Goal: Task Accomplishment & Management: Manage account settings

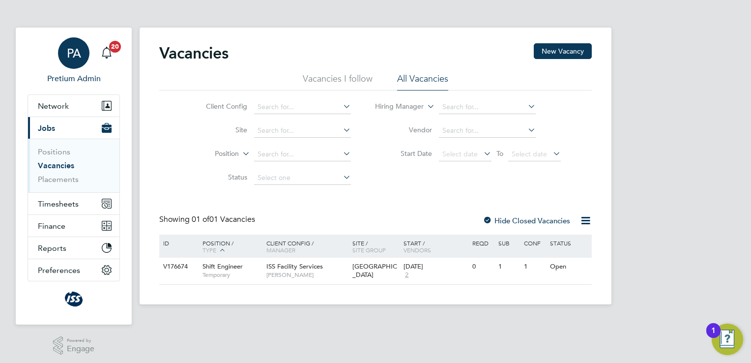
click at [79, 59] on span "PA" at bounding box center [74, 53] width 14 height 13
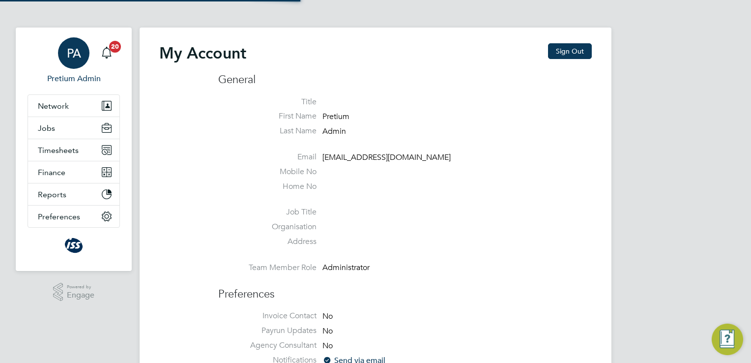
type input "[DOMAIN_NAME][EMAIL_ADDRESS][DOMAIN_NAME]"
click at [578, 53] on button "Sign Out" at bounding box center [570, 51] width 44 height 16
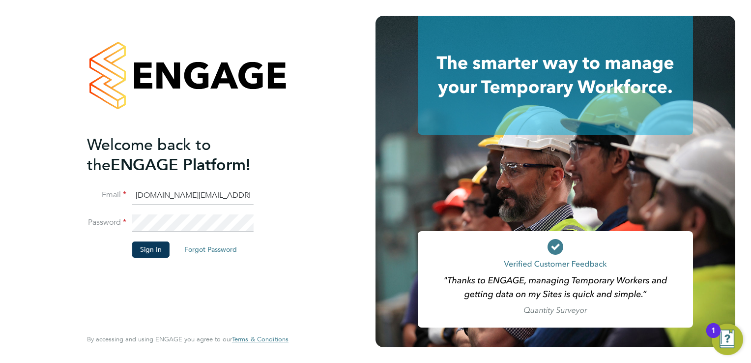
click at [157, 198] on input "[DOMAIN_NAME][EMAIL_ADDRESS][DOMAIN_NAME]" at bounding box center [192, 196] width 121 height 18
type input "[EMAIL_ADDRESS][DOMAIN_NAME]"
click at [140, 246] on button "Sign In" at bounding box center [150, 249] width 37 height 16
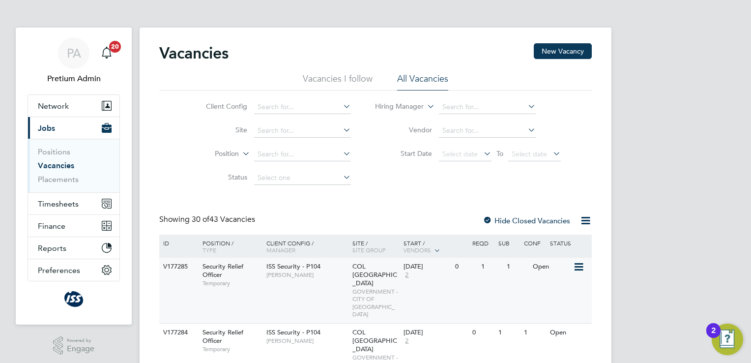
click at [319, 280] on div "ISS Security - P104 [PERSON_NAME]" at bounding box center [307, 270] width 86 height 26
click at [276, 337] on span "[PERSON_NAME]" at bounding box center [306, 341] width 81 height 8
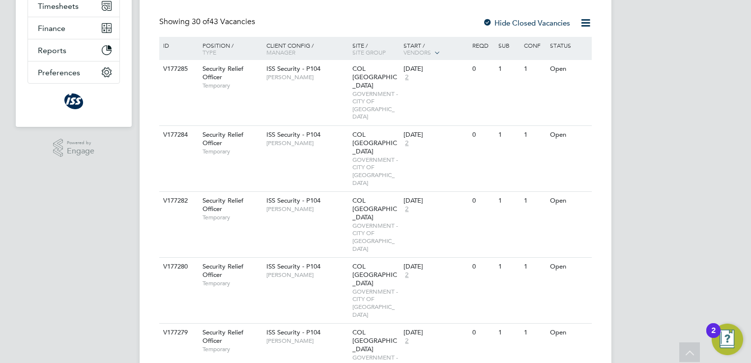
scroll to position [198, 0]
click at [313, 191] on div "V177282 Security Relief Officer Temporary ISS Security - P104 Mario Dematos COL…" at bounding box center [375, 224] width 432 height 66
click at [305, 257] on div "ISS Security - P104 Mario Dematos" at bounding box center [307, 270] width 86 height 26
click at [337, 336] on span "[PERSON_NAME]" at bounding box center [306, 340] width 81 height 8
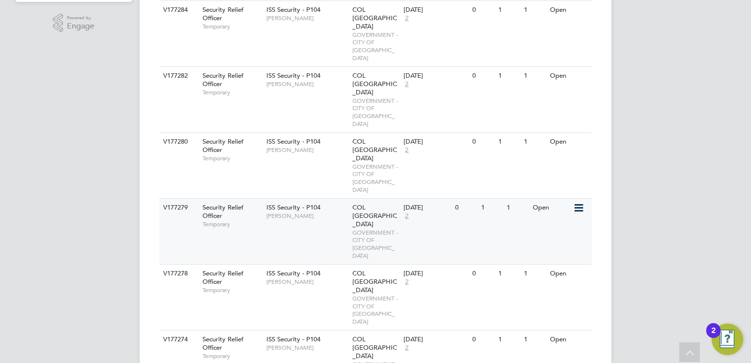
scroll to position [326, 0]
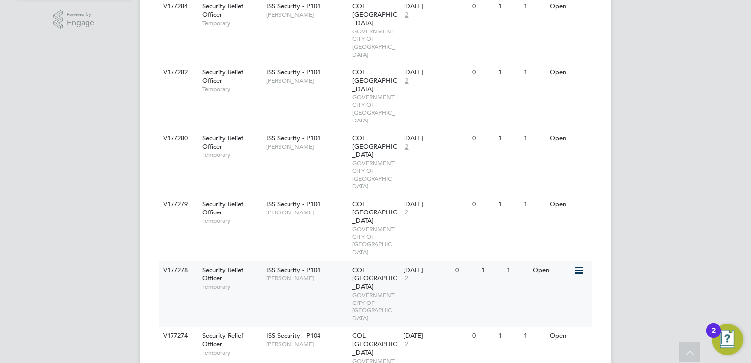
click at [354, 291] on span "GOVERNMENT - CITY OF LONDON" at bounding box center [375, 306] width 47 height 30
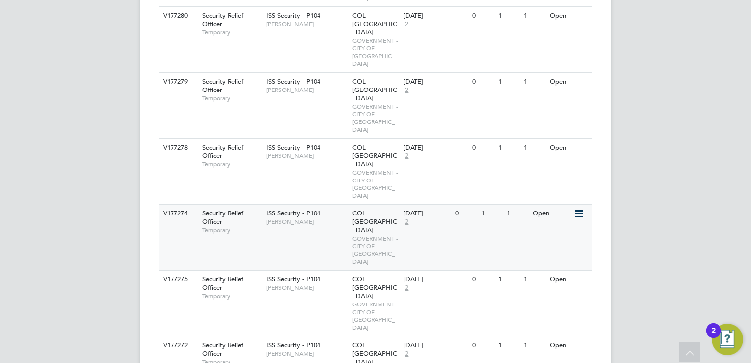
scroll to position [448, 0]
click at [340, 336] on div "V177272 Security Relief Officer Temporary ISS Security - P104 Mario Dematos COL…" at bounding box center [375, 369] width 432 height 66
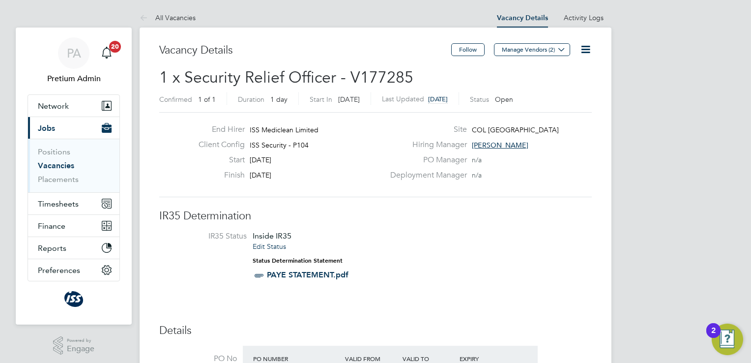
click at [591, 48] on icon at bounding box center [585, 49] width 12 height 12
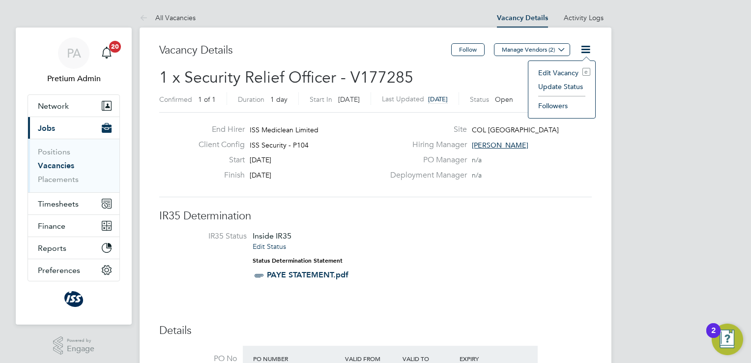
click at [563, 86] on li "Update Status" at bounding box center [561, 87] width 57 height 14
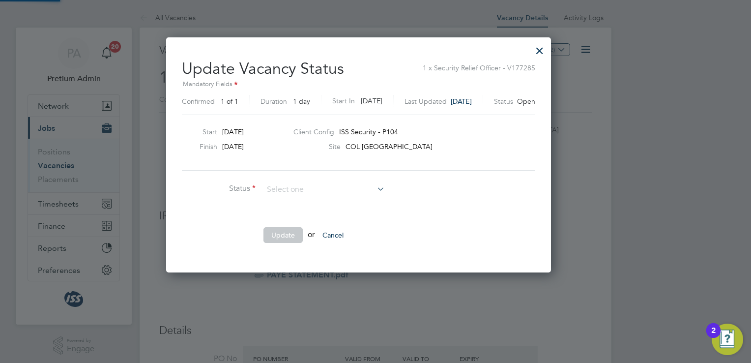
scroll to position [233, 419]
click at [325, 213] on li "Closed" at bounding box center [324, 214] width 122 height 13
type input "Closed"
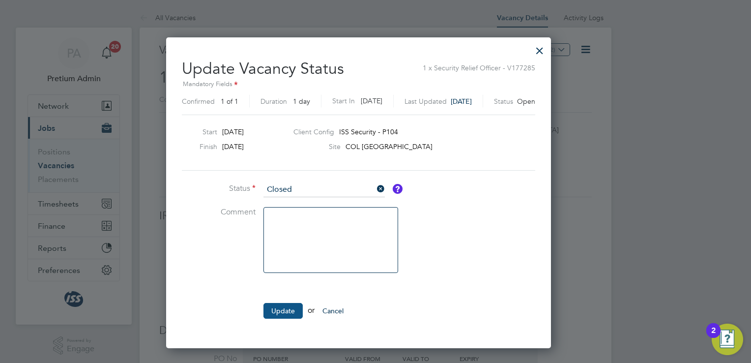
click at [281, 308] on button "Update" at bounding box center [282, 311] width 39 height 16
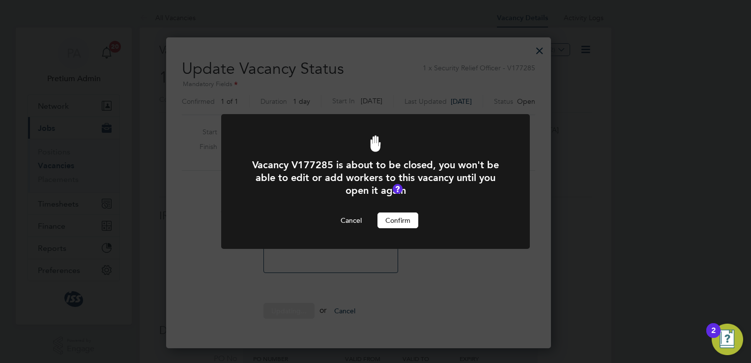
click at [397, 218] on button "Confirm" at bounding box center [397, 220] width 41 height 16
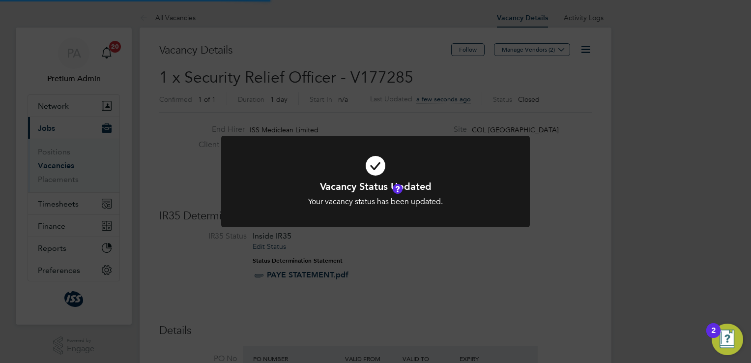
scroll to position [29, 86]
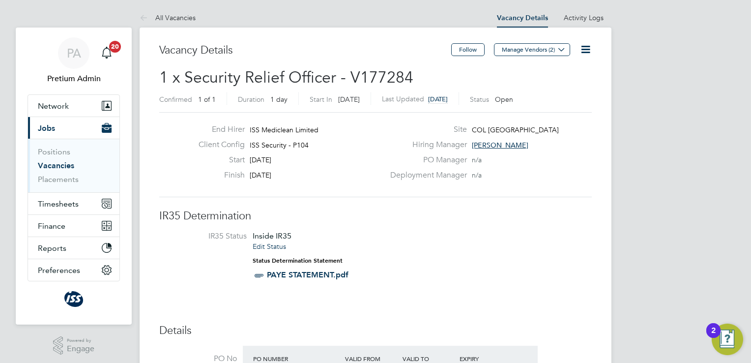
click at [587, 45] on icon at bounding box center [585, 49] width 12 height 12
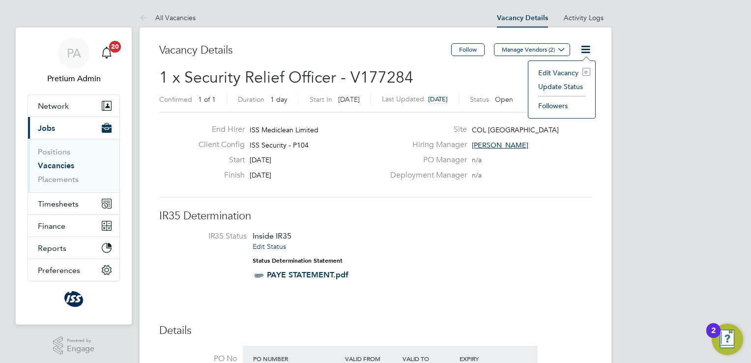
click at [562, 85] on li "Update Status" at bounding box center [561, 87] width 57 height 14
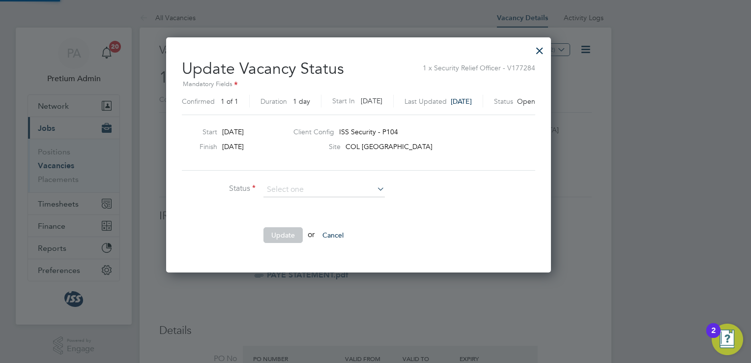
scroll to position [233, 419]
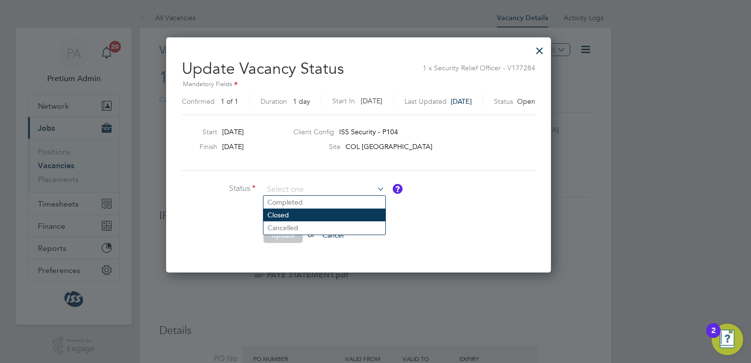
click at [316, 213] on li "Closed" at bounding box center [324, 214] width 122 height 13
type input "Closed"
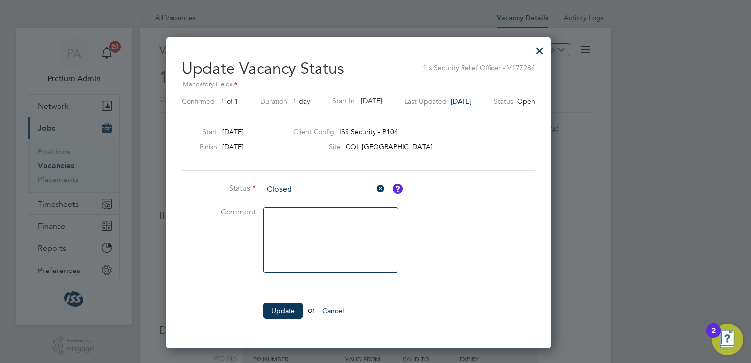
scroll to position [309, 419]
click at [276, 309] on button "Update" at bounding box center [282, 311] width 39 height 16
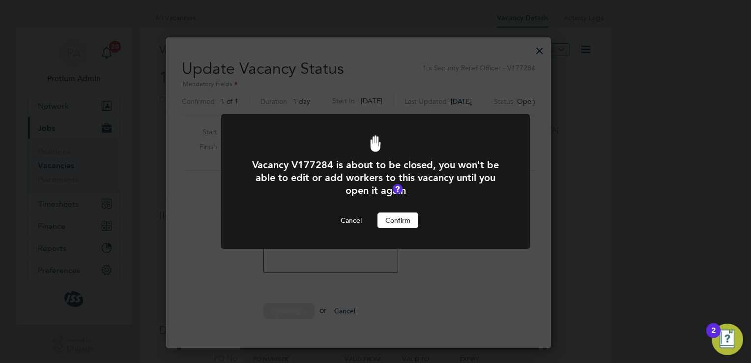
click at [400, 221] on button "Confirm" at bounding box center [397, 220] width 41 height 16
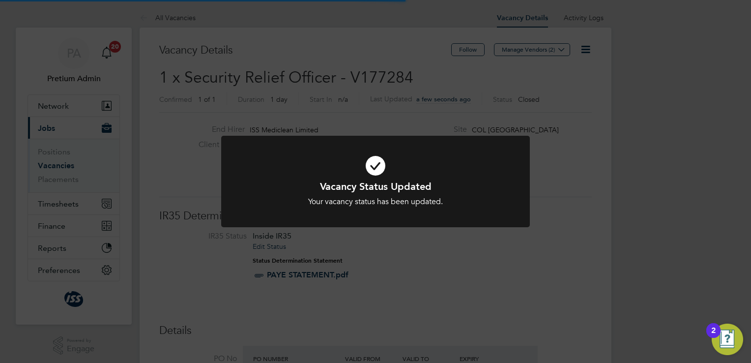
scroll to position [29, 86]
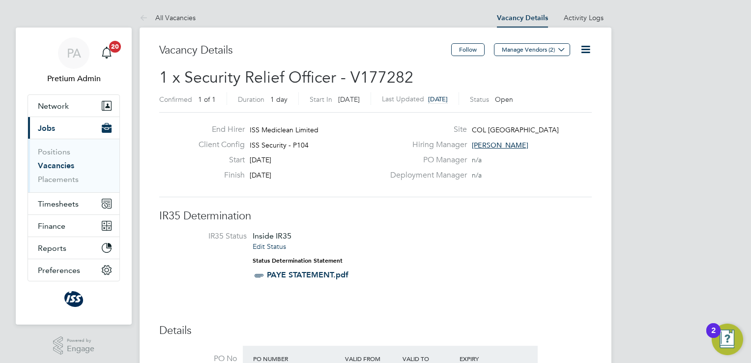
click at [586, 50] on icon at bounding box center [585, 49] width 12 height 12
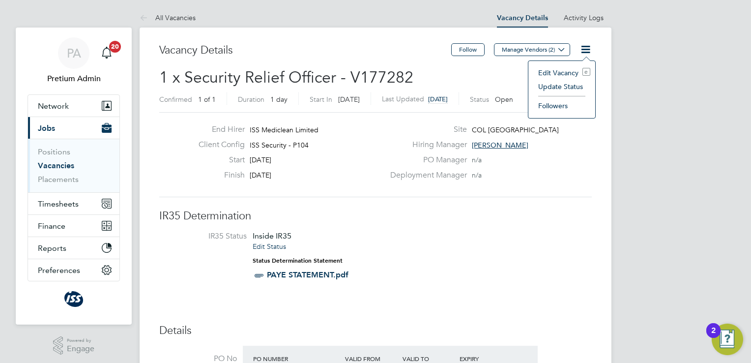
click at [543, 87] on li "Update Status" at bounding box center [561, 87] width 57 height 14
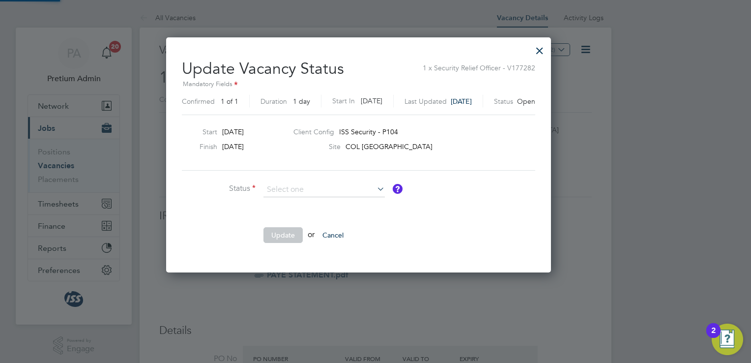
scroll to position [233, 419]
click at [283, 217] on li "Closed" at bounding box center [324, 214] width 122 height 13
type input "Closed"
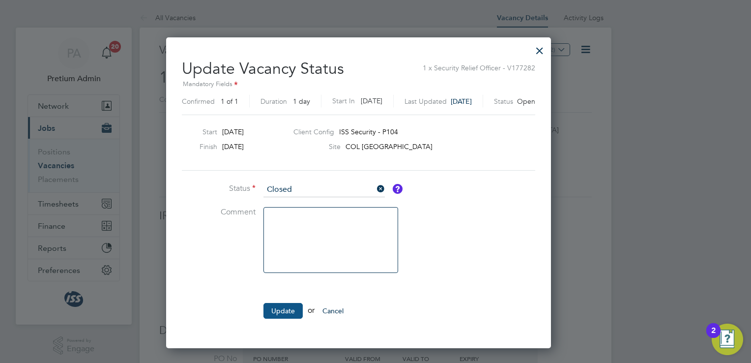
click at [279, 304] on button "Update" at bounding box center [282, 311] width 39 height 16
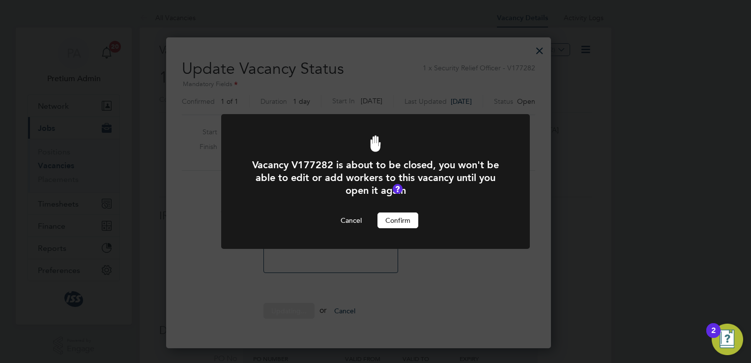
click at [403, 221] on button "Confirm" at bounding box center [397, 220] width 41 height 16
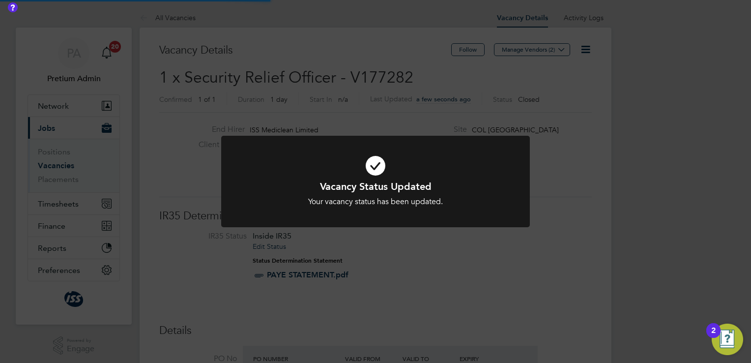
scroll to position [29, 86]
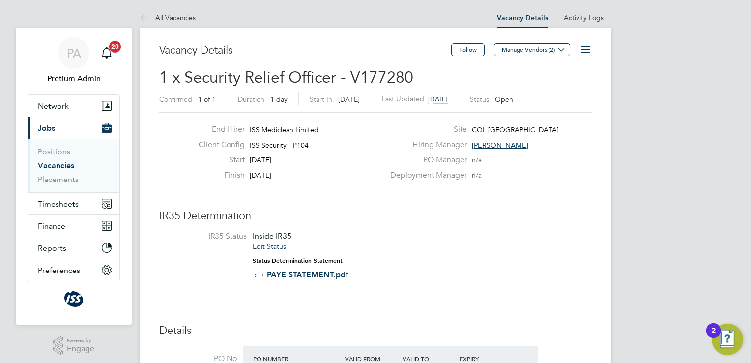
click at [584, 47] on icon at bounding box center [585, 49] width 12 height 12
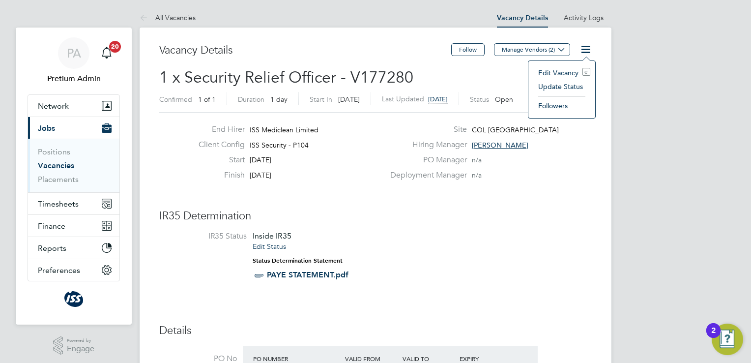
click at [570, 85] on li "Update Status" at bounding box center [561, 87] width 57 height 14
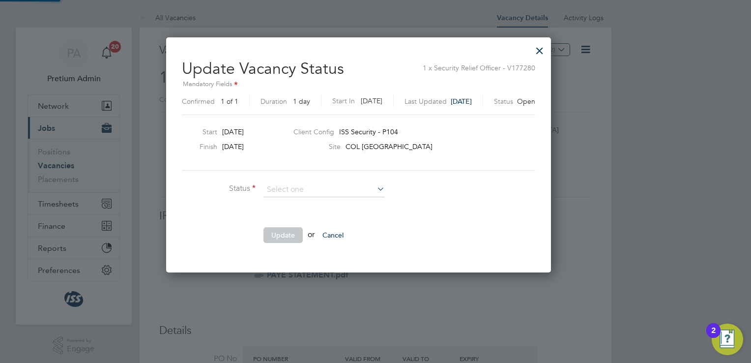
scroll to position [233, 419]
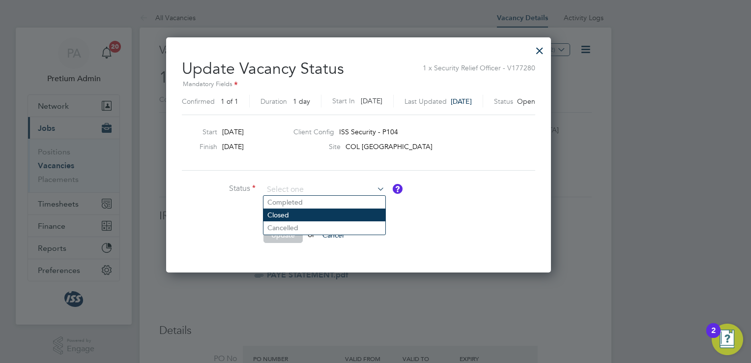
click at [318, 211] on li "Closed" at bounding box center [324, 214] width 122 height 13
type input "Closed"
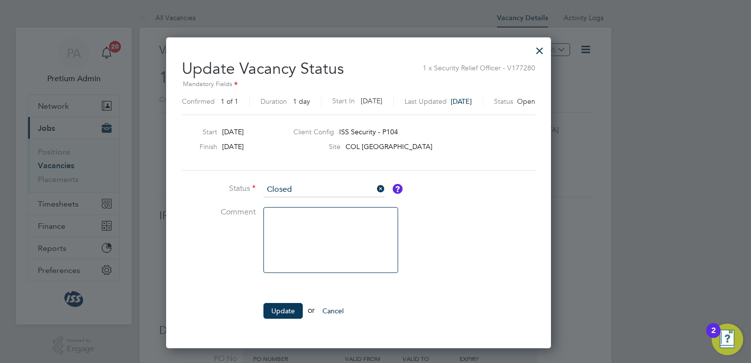
scroll to position [309, 419]
click at [276, 306] on button "Update" at bounding box center [282, 311] width 39 height 16
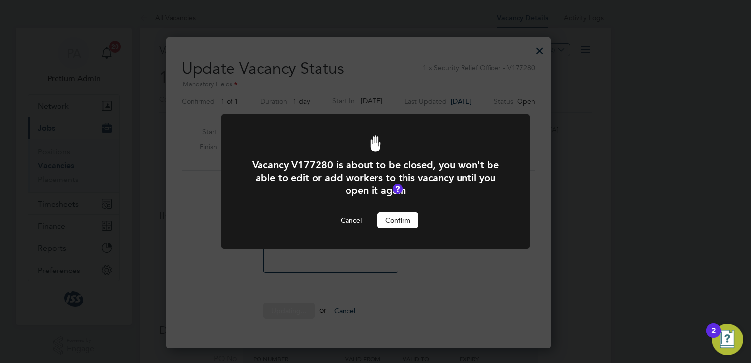
click at [394, 218] on button "Confirm" at bounding box center [397, 220] width 41 height 16
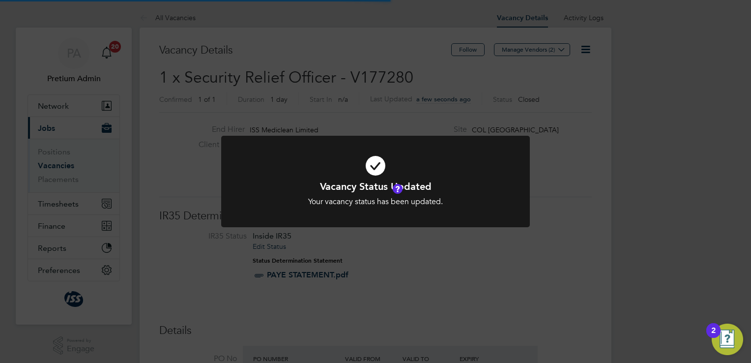
scroll to position [29, 86]
click at [555, 92] on div "Vacancy Status Updated Your vacancy status has been updated. Cancel Okay" at bounding box center [375, 181] width 751 height 363
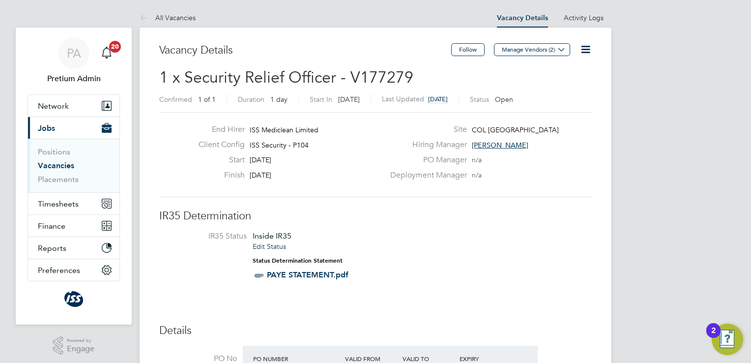
scroll to position [17, 102]
click at [580, 49] on icon at bounding box center [585, 49] width 12 height 12
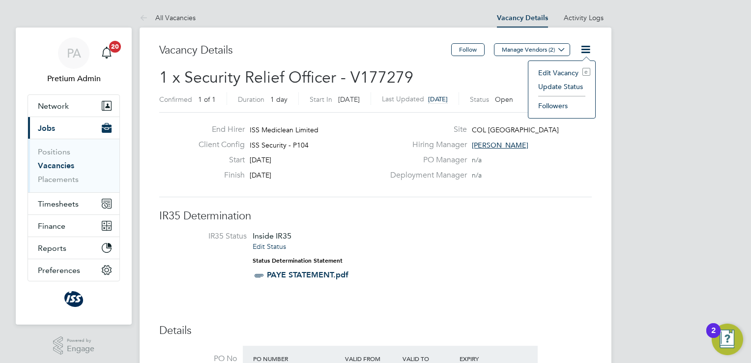
click at [557, 91] on li "Update Status" at bounding box center [561, 87] width 57 height 14
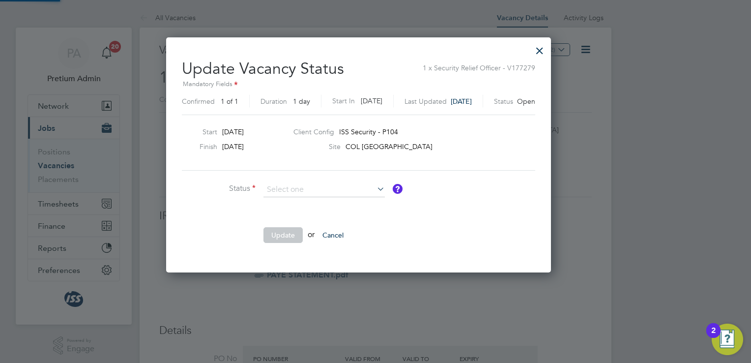
scroll to position [233, 419]
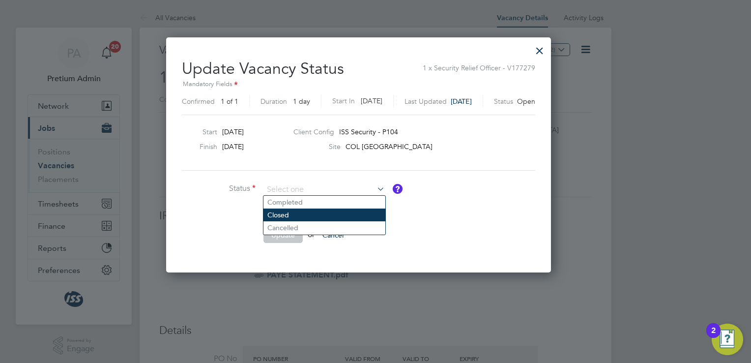
click at [327, 212] on li "Closed" at bounding box center [324, 214] width 122 height 13
type input "Closed"
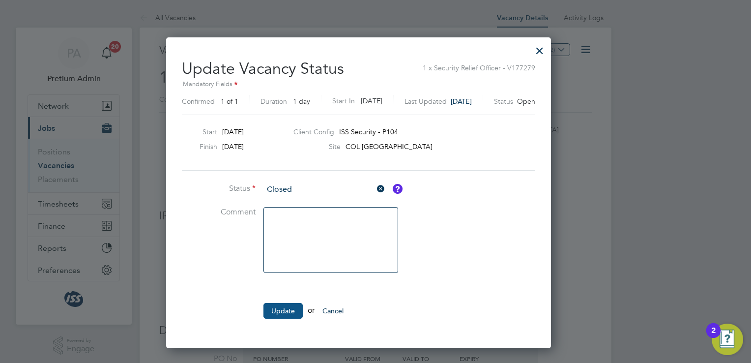
click at [280, 307] on button "Update" at bounding box center [282, 311] width 39 height 16
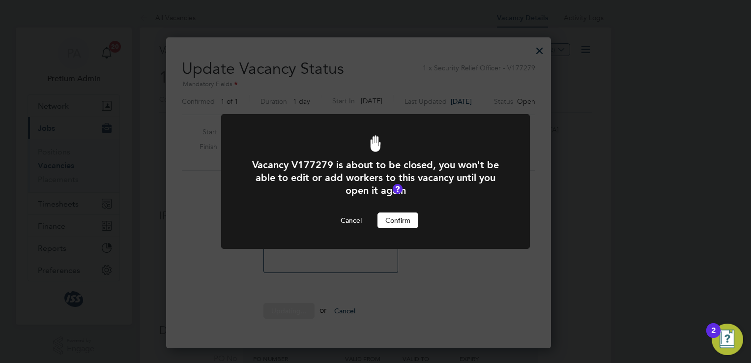
click at [393, 219] on button "Confirm" at bounding box center [397, 220] width 41 height 16
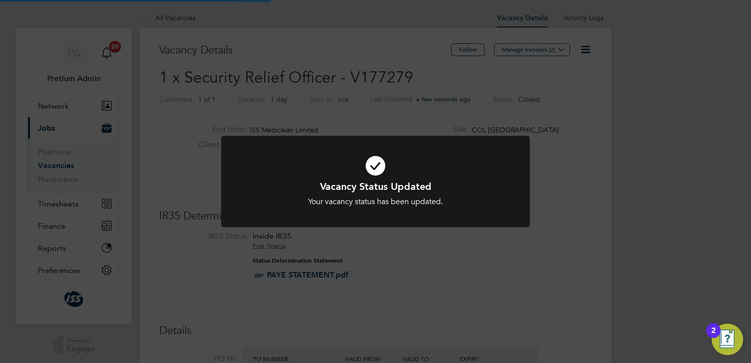
scroll to position [29, 86]
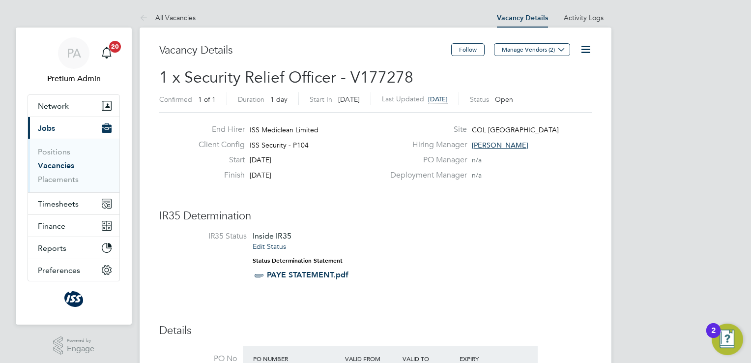
click at [584, 47] on icon at bounding box center [585, 49] width 12 height 12
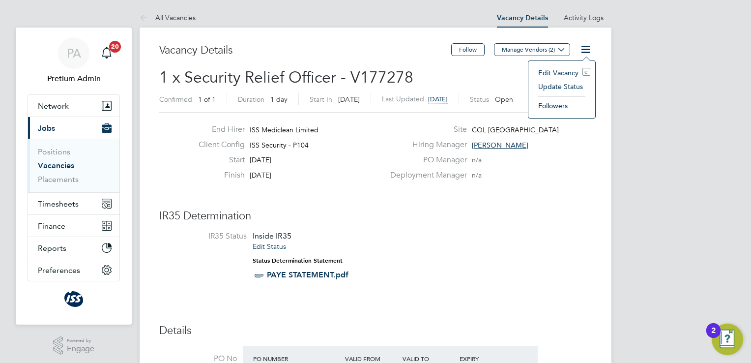
click at [555, 85] on li "Update Status" at bounding box center [561, 87] width 57 height 14
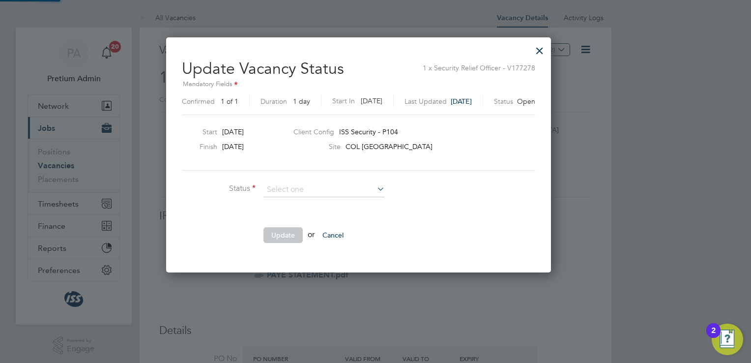
scroll to position [233, 419]
click at [330, 214] on li "Closed" at bounding box center [324, 214] width 122 height 13
type input "Closed"
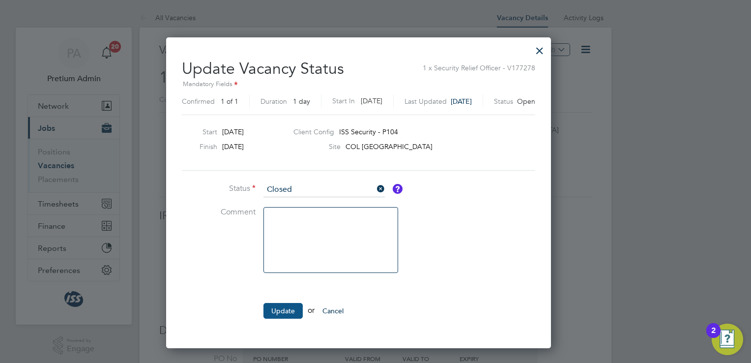
click at [278, 310] on button "Update" at bounding box center [282, 311] width 39 height 16
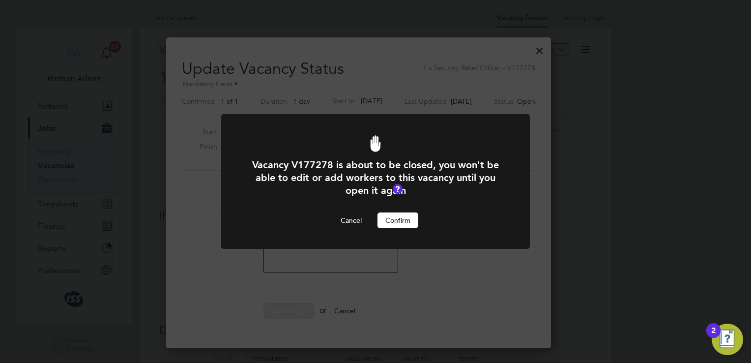
click at [401, 218] on button "Confirm" at bounding box center [397, 220] width 41 height 16
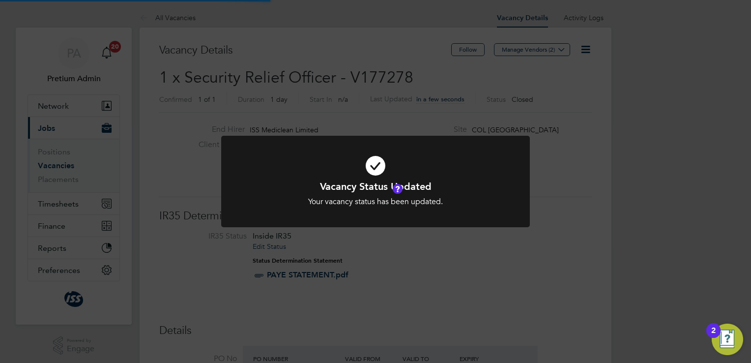
scroll to position [29, 86]
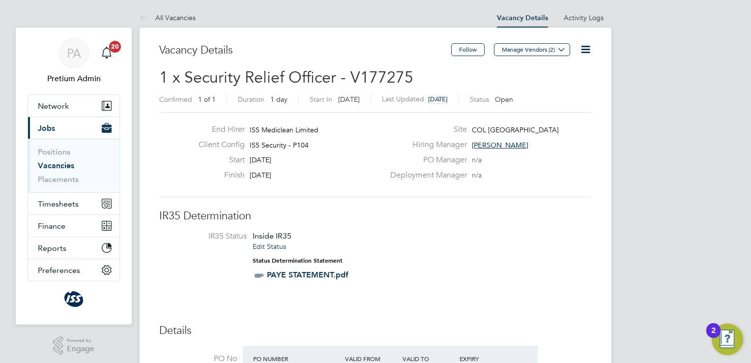
scroll to position [17, 102]
click at [587, 53] on icon at bounding box center [585, 49] width 12 height 12
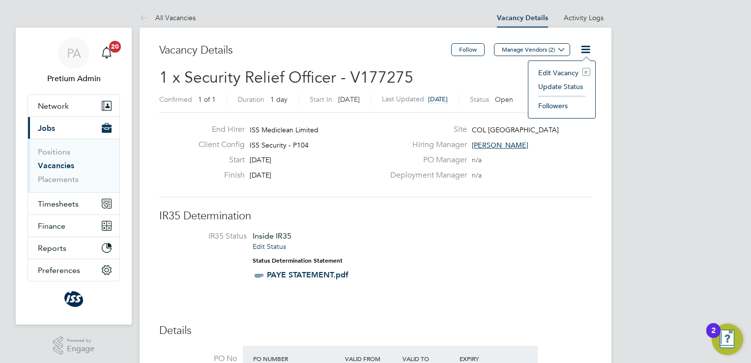
click at [543, 90] on li "Update Status" at bounding box center [561, 87] width 57 height 14
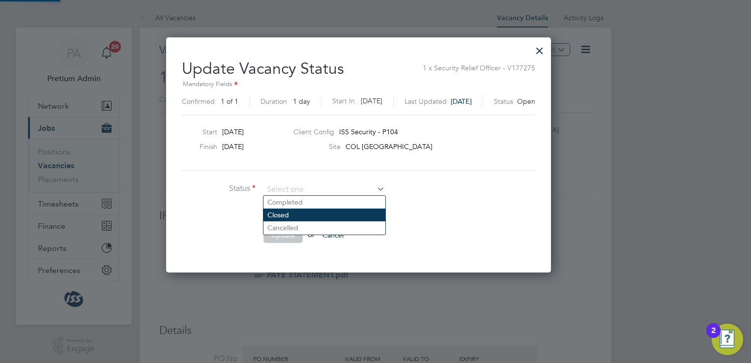
scroll to position [233, 419]
click at [339, 212] on li "Closed" at bounding box center [324, 214] width 122 height 13
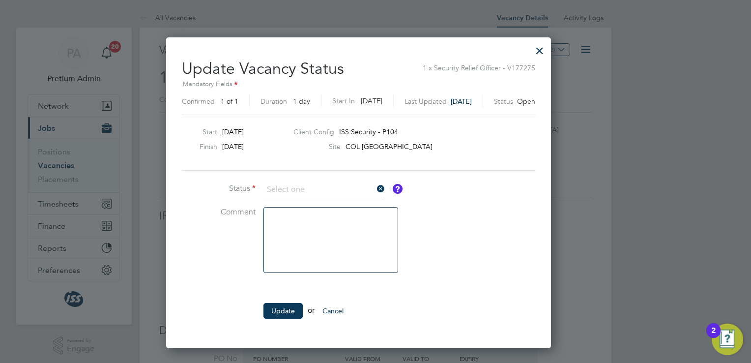
type input "Closed"
click at [283, 306] on button "Update" at bounding box center [282, 311] width 39 height 16
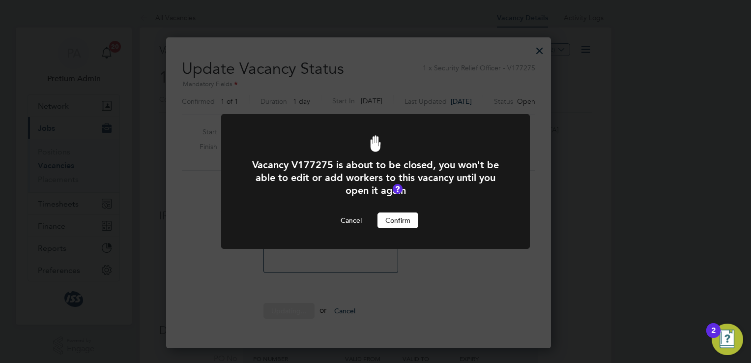
click at [397, 226] on button "Confirm" at bounding box center [397, 220] width 41 height 16
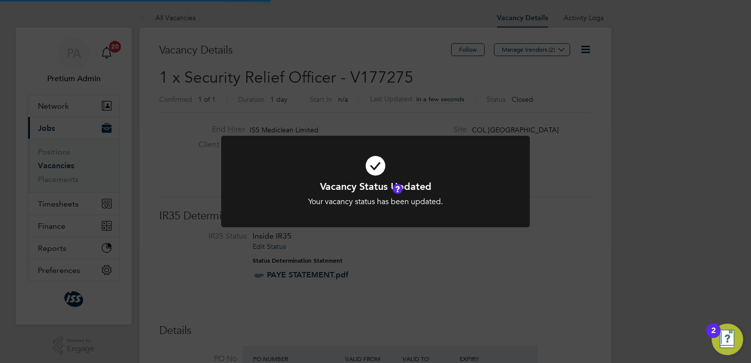
scroll to position [29, 86]
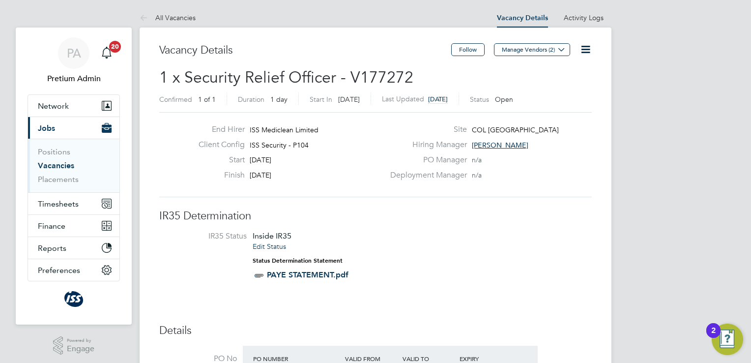
click at [584, 54] on icon at bounding box center [585, 49] width 12 height 12
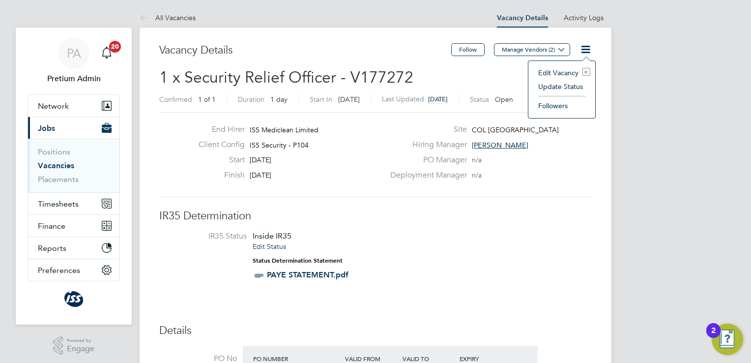
click at [562, 82] on li "Update Status" at bounding box center [561, 87] width 57 height 14
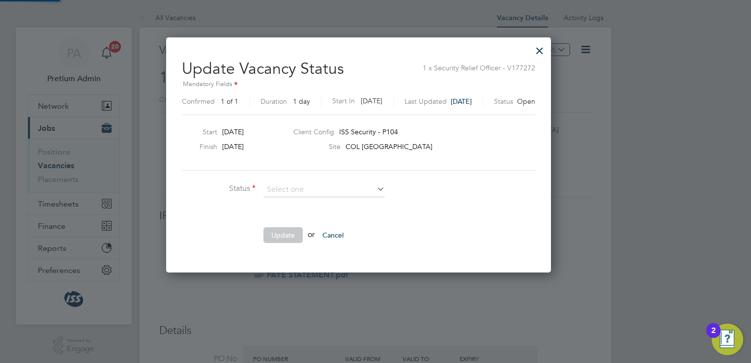
scroll to position [233, 419]
click at [310, 196] on li "Status" at bounding box center [329, 194] width 295 height 25
click at [300, 186] on input at bounding box center [323, 189] width 121 height 15
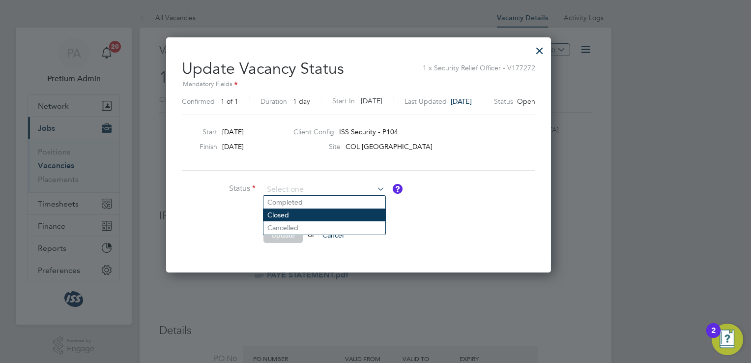
click at [296, 217] on li "Closed" at bounding box center [324, 214] width 122 height 13
type input "Closed"
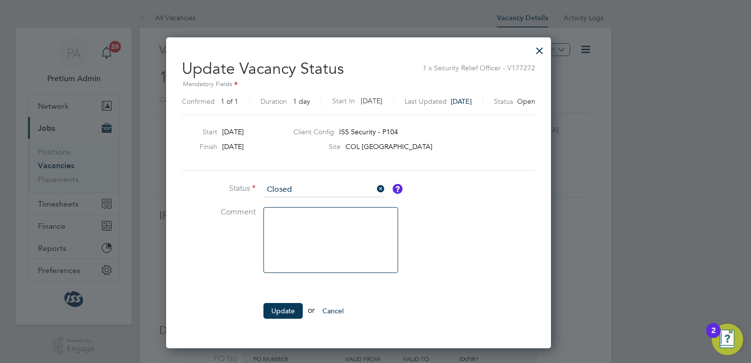
scroll to position [309, 419]
click at [280, 306] on button "Update" at bounding box center [282, 311] width 39 height 16
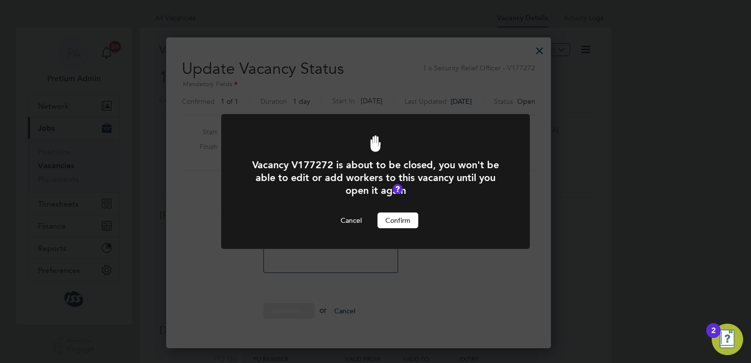
click at [393, 221] on button "Confirm" at bounding box center [397, 220] width 41 height 16
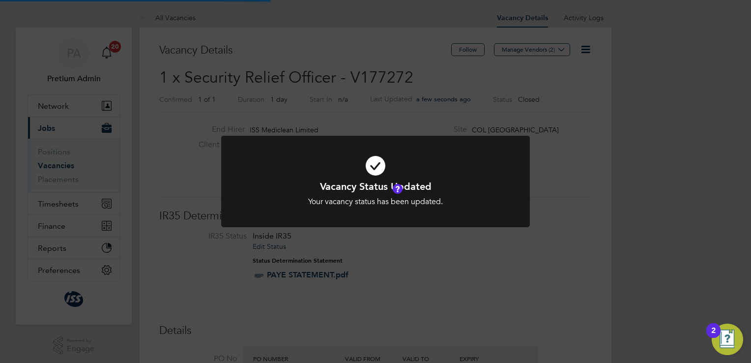
scroll to position [29, 86]
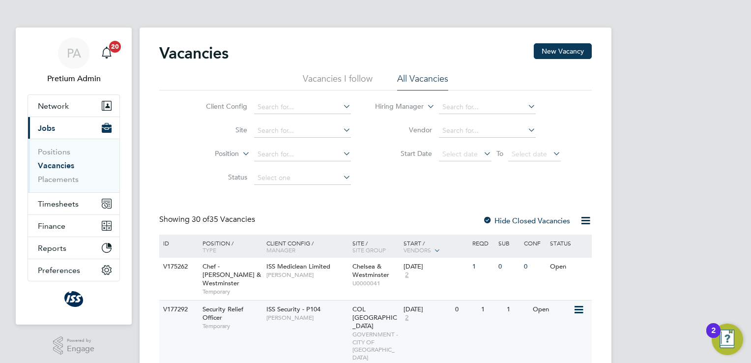
click at [300, 314] on div "ISS Security - P104 [PERSON_NAME]" at bounding box center [307, 313] width 86 height 26
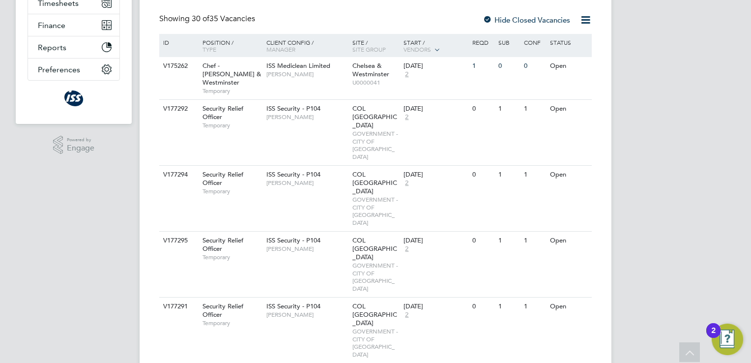
scroll to position [204, 0]
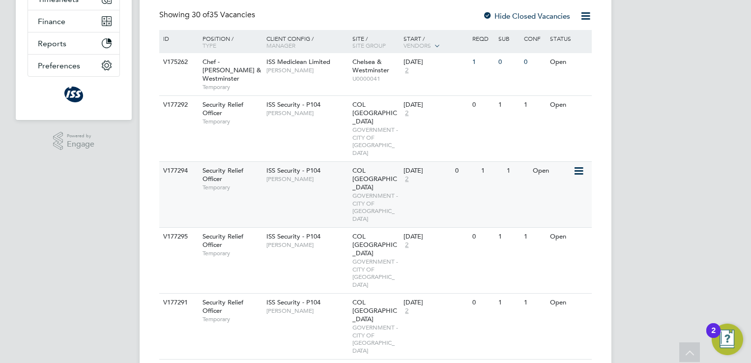
click at [320, 175] on span "[PERSON_NAME]" at bounding box center [306, 179] width 81 height 8
click at [325, 227] on div "V177295 Security Relief Officer Temporary ISS Security - P104 [PERSON_NAME] COL…" at bounding box center [375, 260] width 432 height 66
click at [313, 293] on div "V177291 Security Relief Officer Temporary ISS Security - P104 [PERSON_NAME] COL…" at bounding box center [375, 326] width 432 height 66
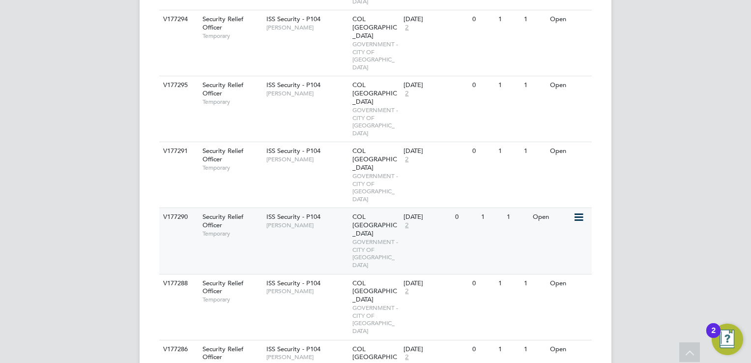
scroll to position [356, 0]
click at [301, 274] on div "ISS Security - P104 Mario Dematos" at bounding box center [307, 287] width 86 height 26
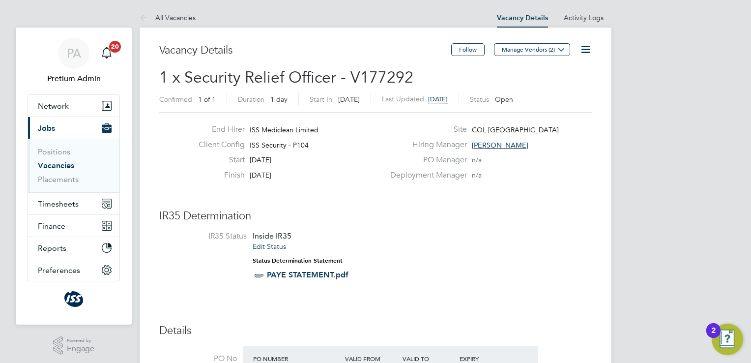
click at [586, 52] on icon at bounding box center [585, 49] width 12 height 12
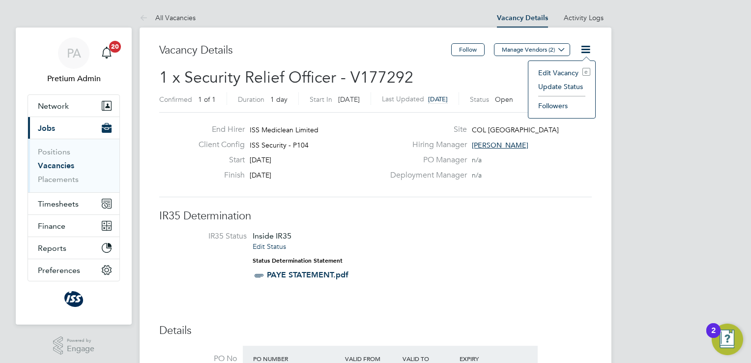
click at [563, 85] on li "Update Status" at bounding box center [561, 87] width 57 height 14
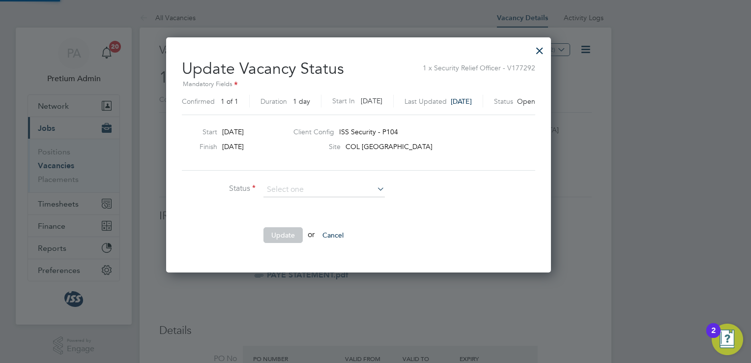
scroll to position [233, 419]
click at [302, 213] on li "Closed" at bounding box center [324, 214] width 122 height 13
type input "Closed"
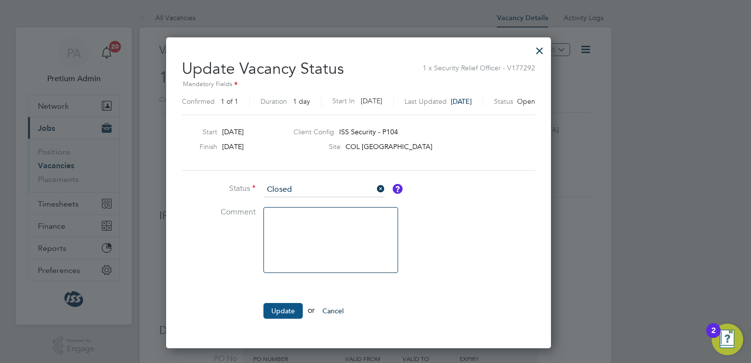
click at [289, 308] on button "Update" at bounding box center [282, 311] width 39 height 16
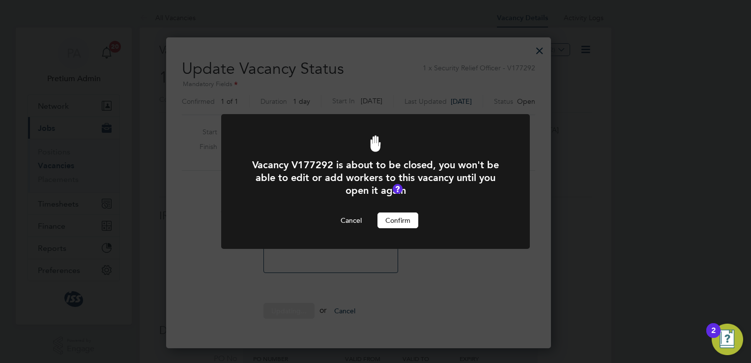
click at [400, 214] on button "Confirm" at bounding box center [397, 220] width 41 height 16
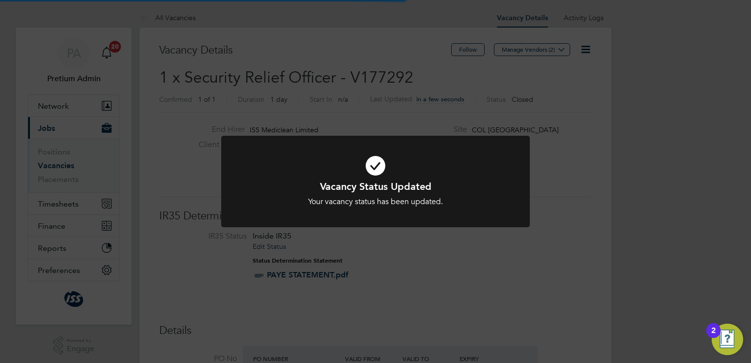
scroll to position [29, 86]
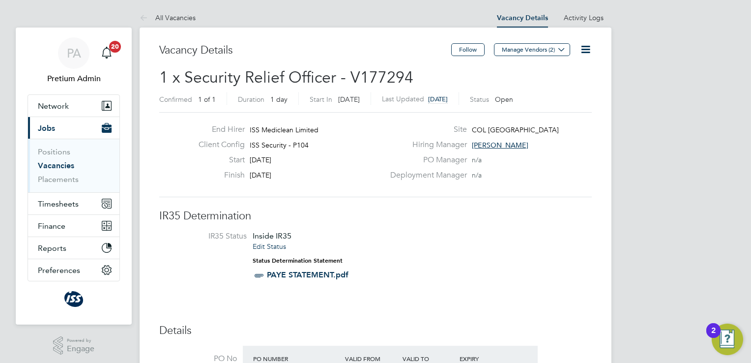
click at [587, 50] on icon at bounding box center [585, 49] width 12 height 12
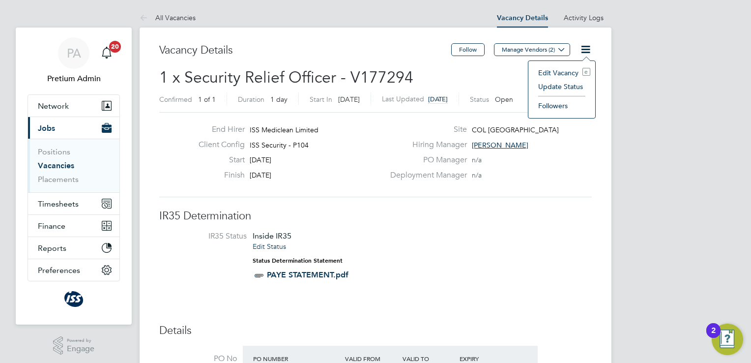
click at [550, 85] on li "Update Status" at bounding box center [561, 87] width 57 height 14
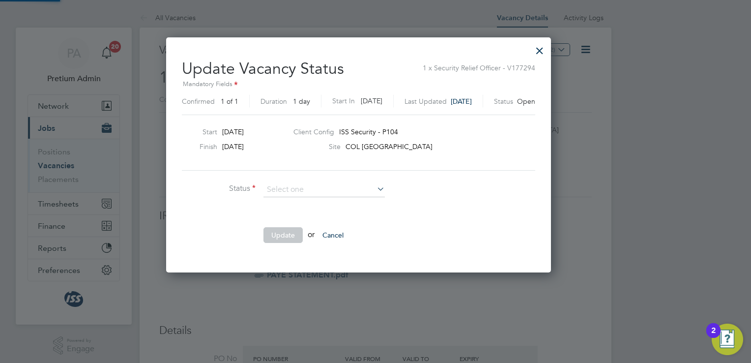
scroll to position [233, 419]
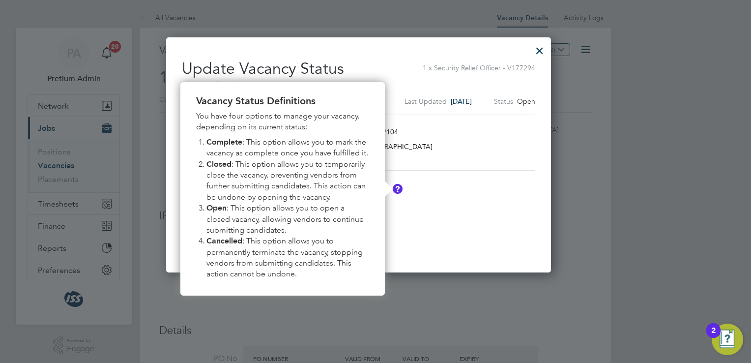
click at [398, 228] on li "Update or Cancel" at bounding box center [329, 240] width 295 height 26
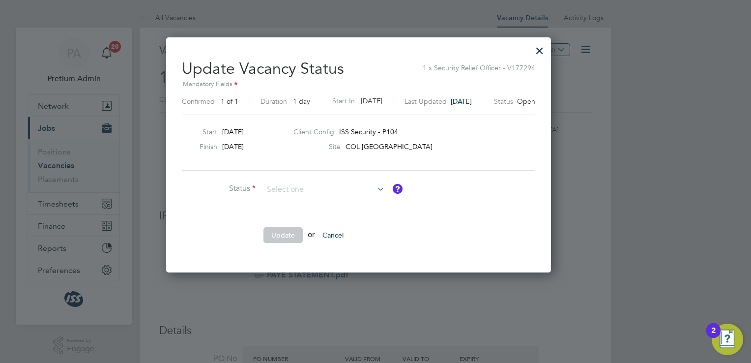
click at [332, 196] on li "Status" at bounding box center [329, 194] width 295 height 25
click at [301, 190] on input at bounding box center [323, 189] width 121 height 15
click at [294, 211] on li "Closed" at bounding box center [324, 214] width 122 height 13
type input "Closed"
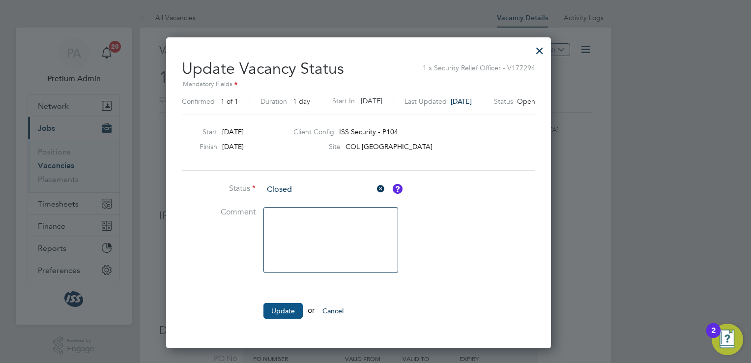
click at [284, 309] on button "Update" at bounding box center [282, 311] width 39 height 16
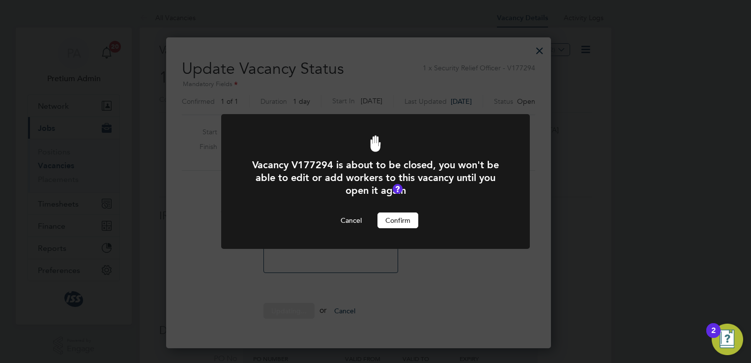
click at [407, 223] on button "Confirm" at bounding box center [397, 220] width 41 height 16
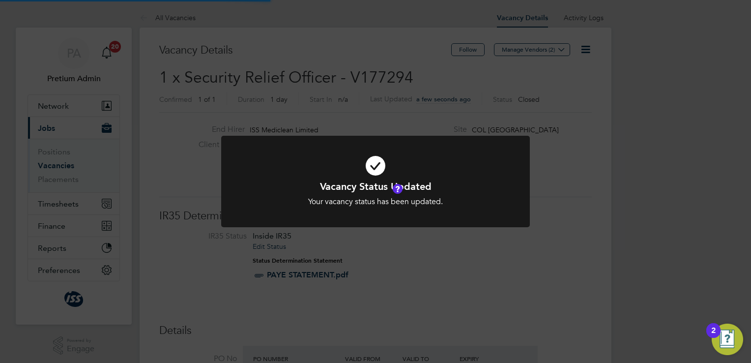
scroll to position [29, 86]
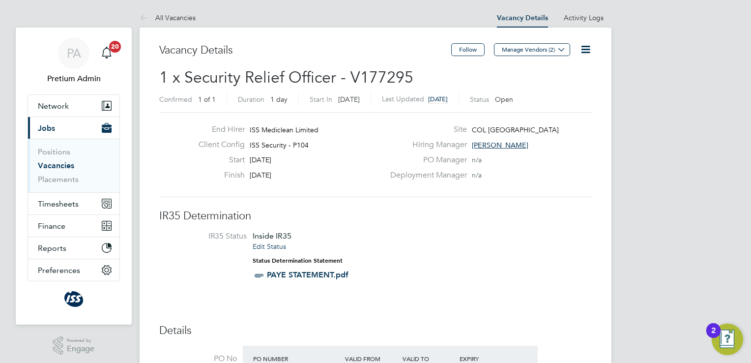
scroll to position [17, 102]
click at [583, 51] on icon at bounding box center [585, 49] width 12 height 12
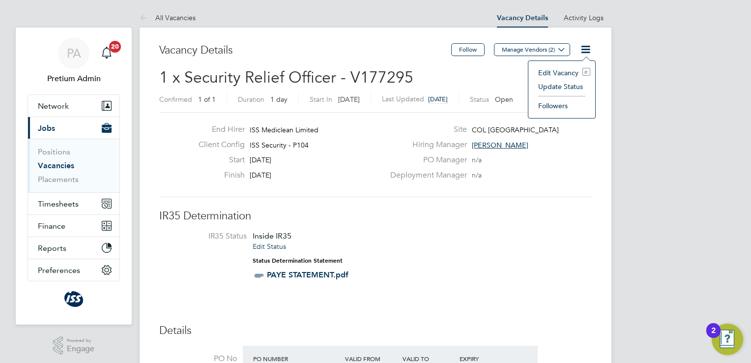
click at [552, 87] on li "Update Status" at bounding box center [561, 87] width 57 height 14
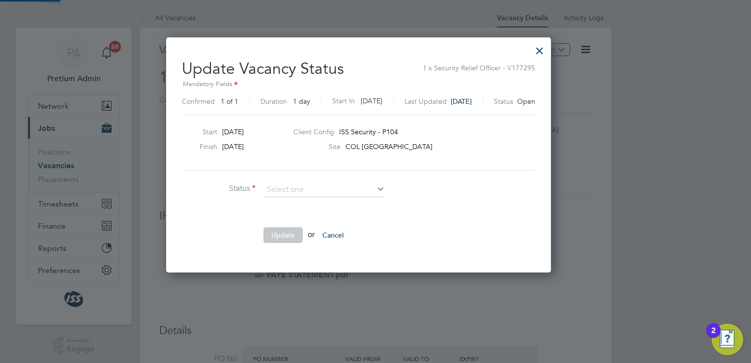
scroll to position [233, 419]
click at [485, 208] on ng-form "Status Comment Update or Cancel" at bounding box center [358, 217] width 353 height 70
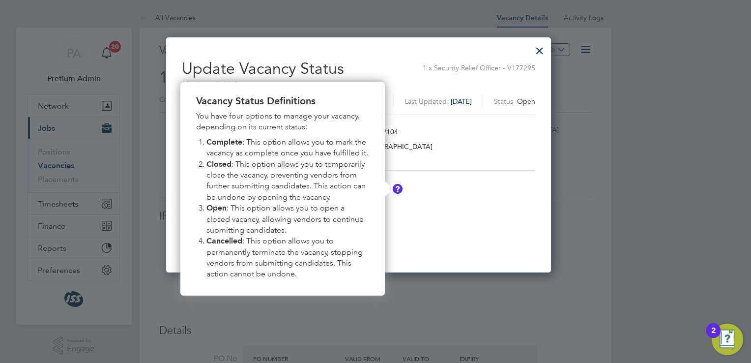
click at [375, 191] on div "Vacancy Status Definitions You have four options to manage your vacancy, depend…" at bounding box center [282, 188] width 204 height 213
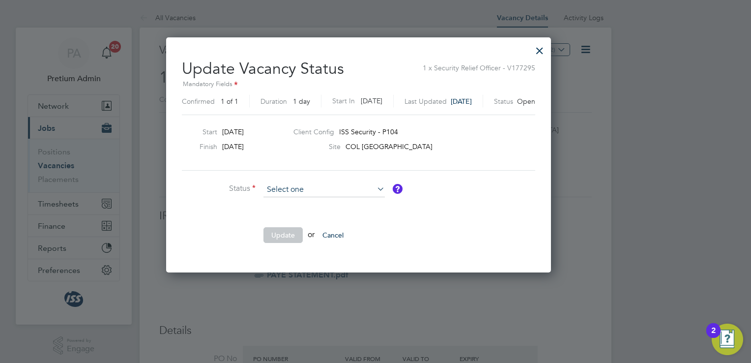
click at [348, 188] on input at bounding box center [323, 189] width 121 height 15
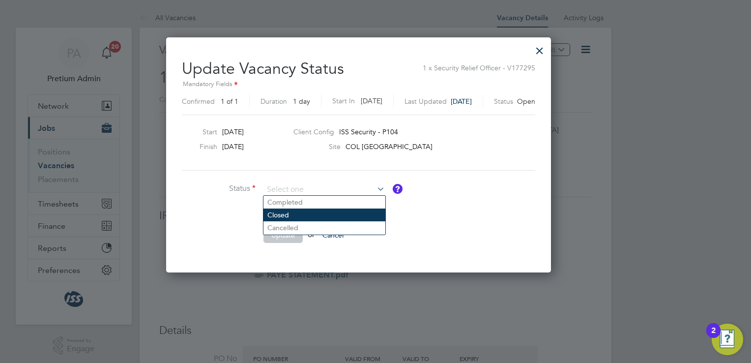
click at [305, 209] on li "Closed" at bounding box center [324, 214] width 122 height 13
type input "Closed"
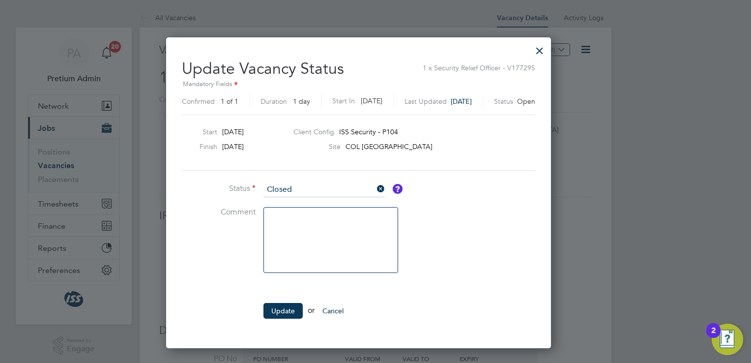
scroll to position [309, 419]
click at [275, 306] on button "Update" at bounding box center [282, 311] width 39 height 16
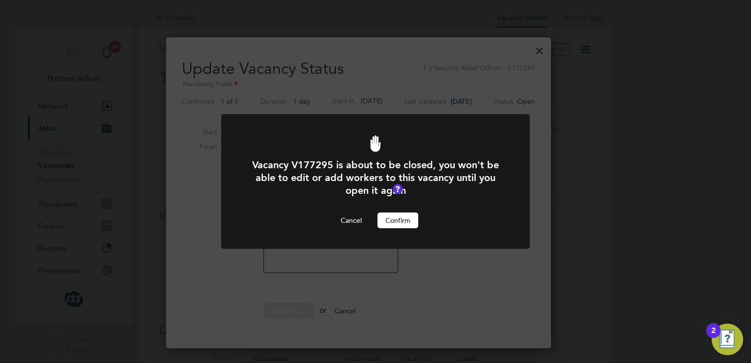
click at [393, 218] on button "Confirm" at bounding box center [397, 220] width 41 height 16
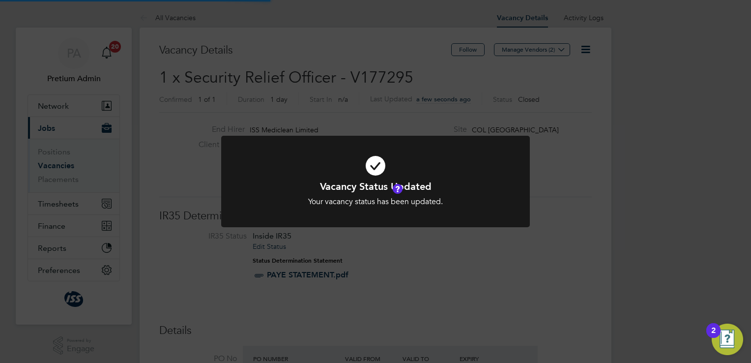
scroll to position [29, 86]
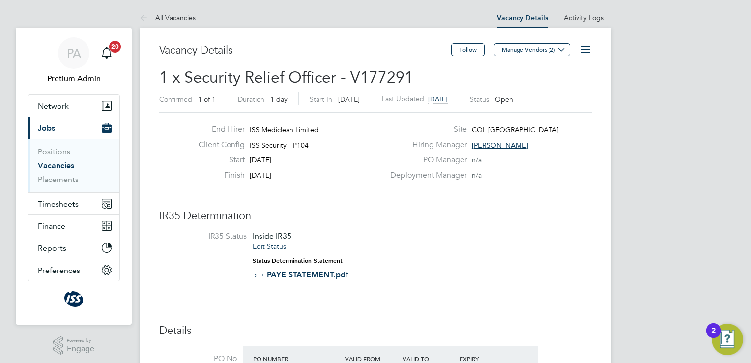
scroll to position [17, 102]
click at [584, 46] on icon at bounding box center [585, 49] width 12 height 12
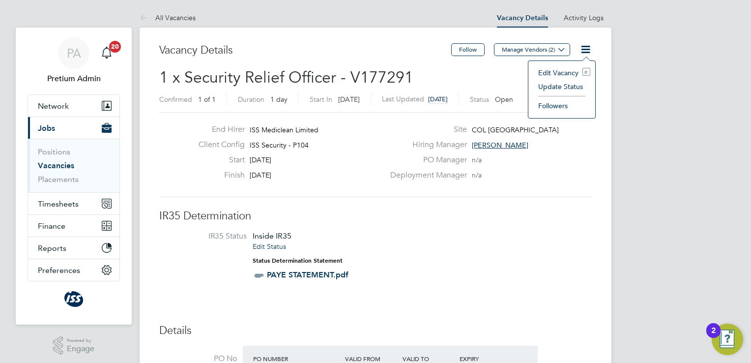
click at [550, 85] on li "Update Status" at bounding box center [561, 87] width 57 height 14
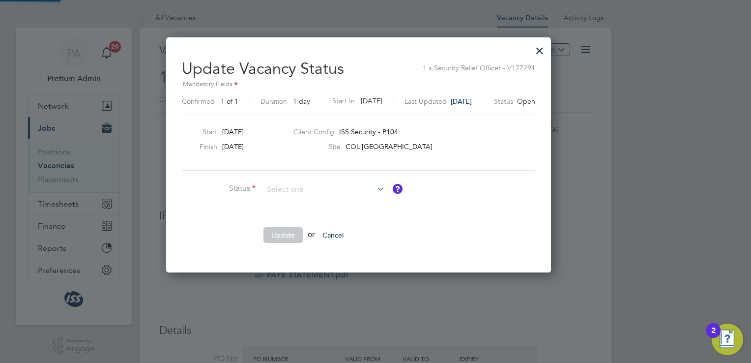
scroll to position [233, 419]
click at [332, 212] on li "Closed" at bounding box center [324, 214] width 122 height 13
type input "Closed"
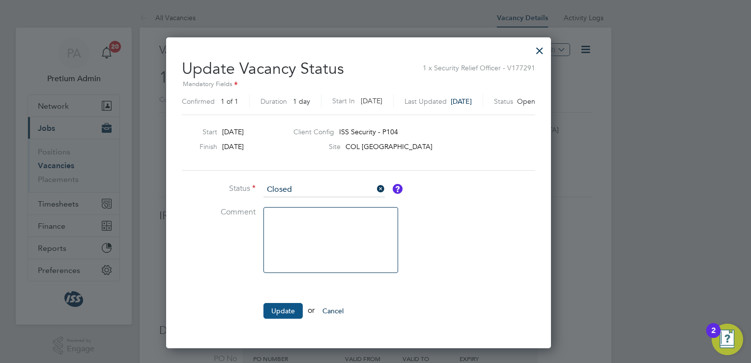
click at [280, 310] on button "Update" at bounding box center [282, 311] width 39 height 16
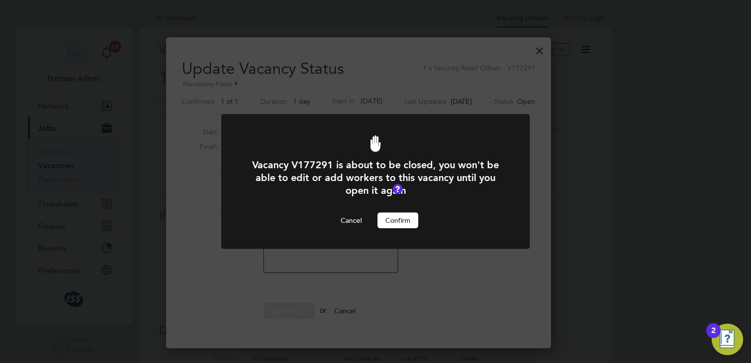
click at [396, 225] on button "Confirm" at bounding box center [397, 220] width 41 height 16
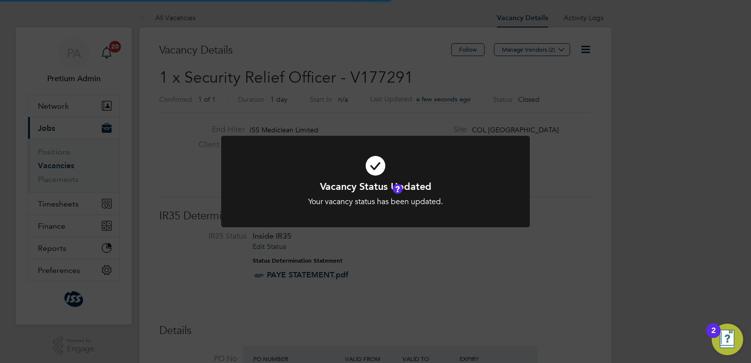
scroll to position [29, 86]
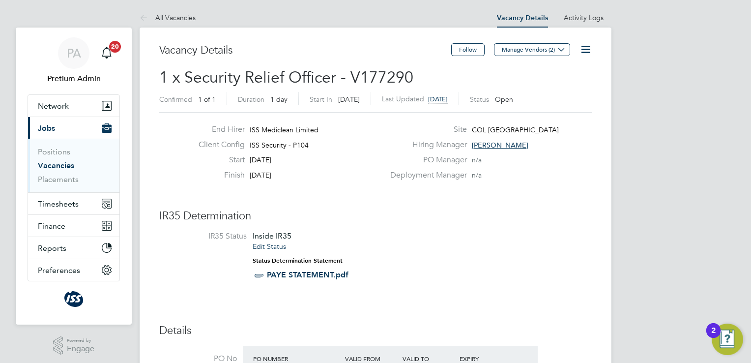
click at [586, 53] on icon at bounding box center [585, 49] width 12 height 12
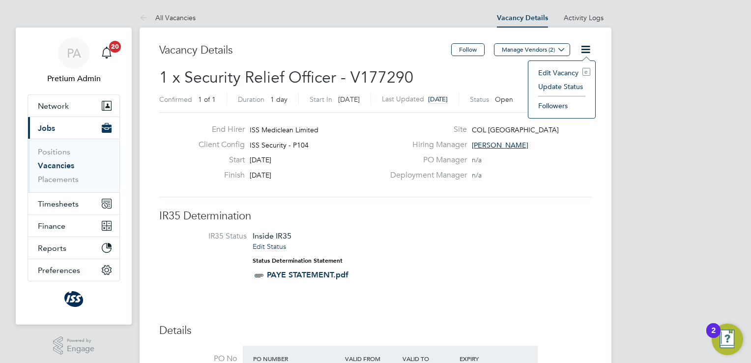
click at [561, 85] on li "Update Status" at bounding box center [561, 87] width 57 height 14
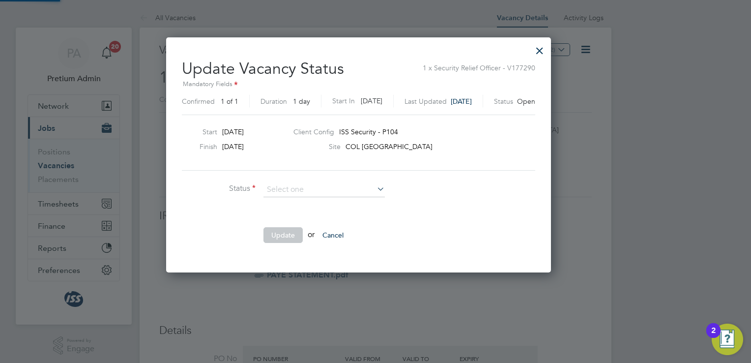
scroll to position [233, 419]
click at [310, 211] on li "Closed" at bounding box center [324, 214] width 122 height 13
type input "Closed"
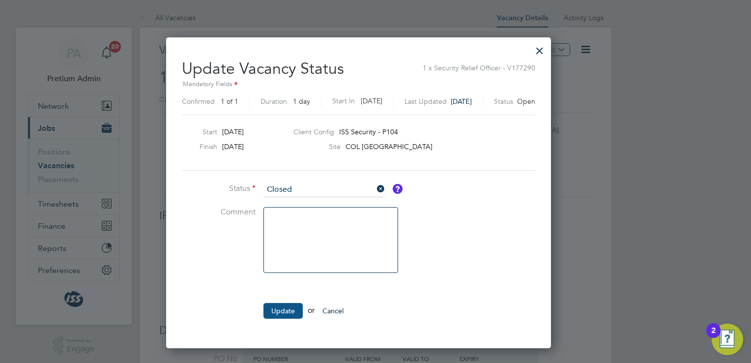
click at [284, 312] on button "Update" at bounding box center [282, 311] width 39 height 16
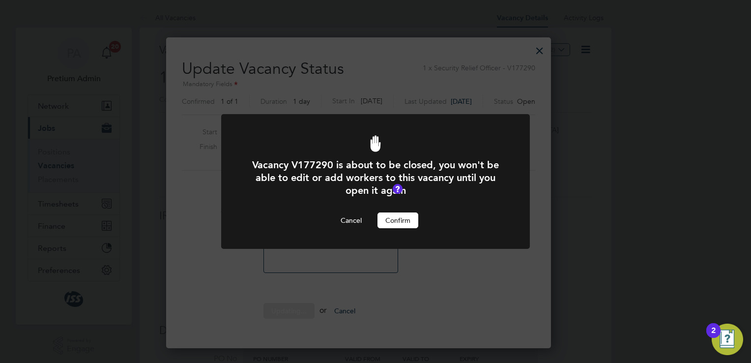
click at [400, 221] on button "Confirm" at bounding box center [397, 220] width 41 height 16
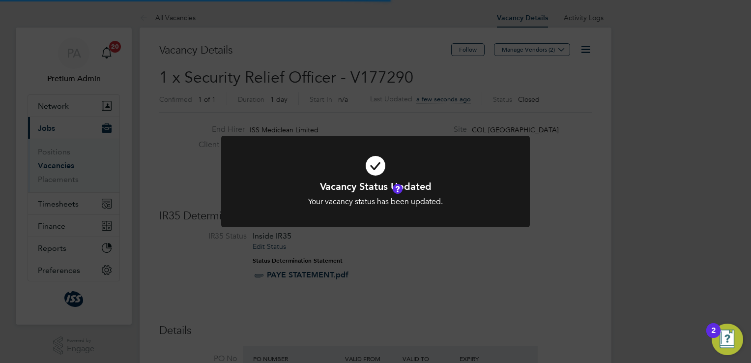
scroll to position [29, 86]
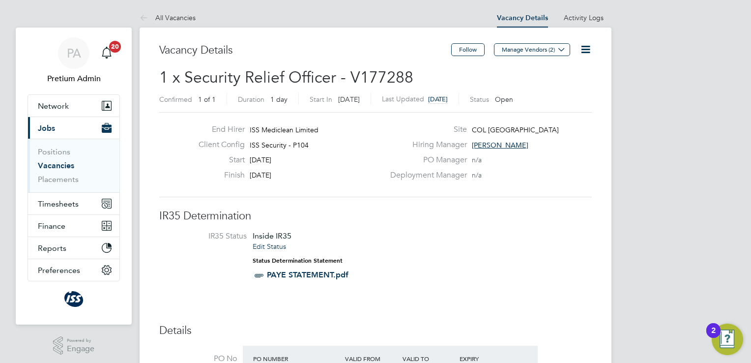
click at [581, 48] on icon at bounding box center [585, 49] width 12 height 12
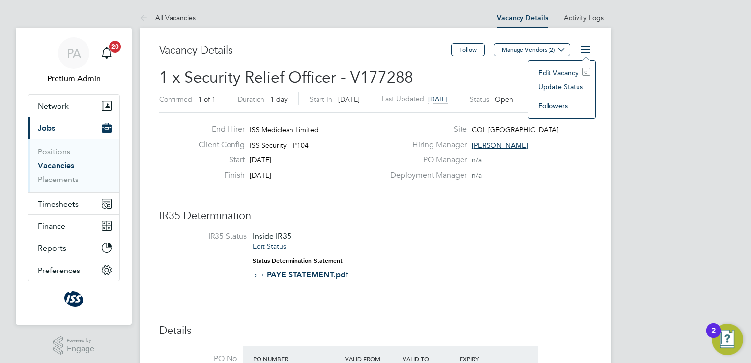
click at [560, 87] on li "Update Status" at bounding box center [561, 87] width 57 height 14
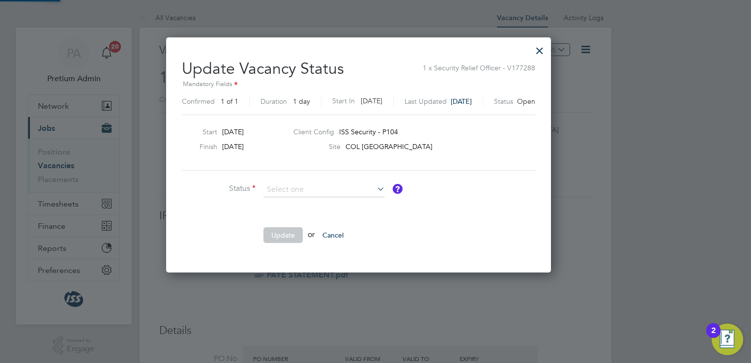
scroll to position [233, 419]
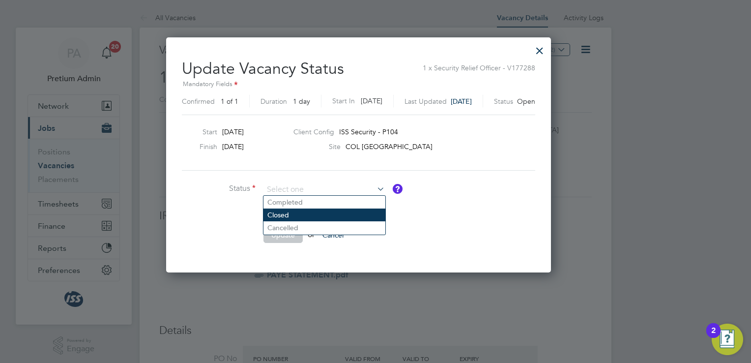
click at [342, 215] on li "Closed" at bounding box center [324, 214] width 122 height 13
type input "Closed"
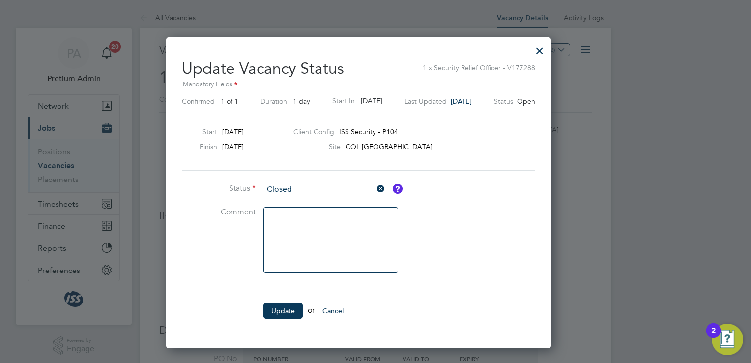
scroll to position [309, 419]
click at [286, 308] on button "Update" at bounding box center [282, 311] width 39 height 16
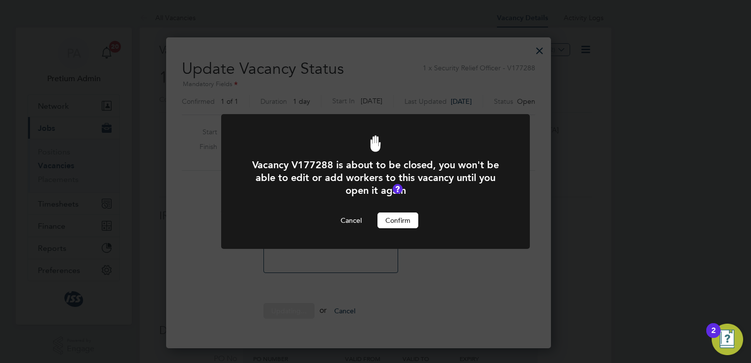
click at [388, 224] on button "Confirm" at bounding box center [397, 220] width 41 height 16
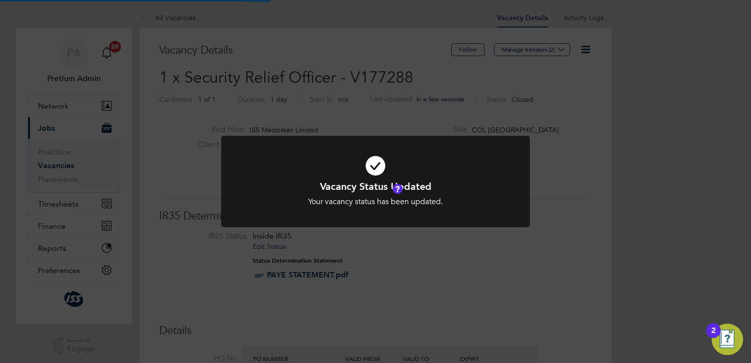
scroll to position [29, 86]
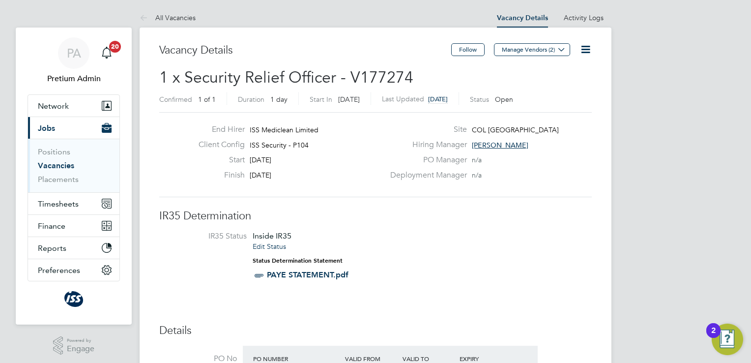
click at [580, 46] on icon at bounding box center [585, 49] width 12 height 12
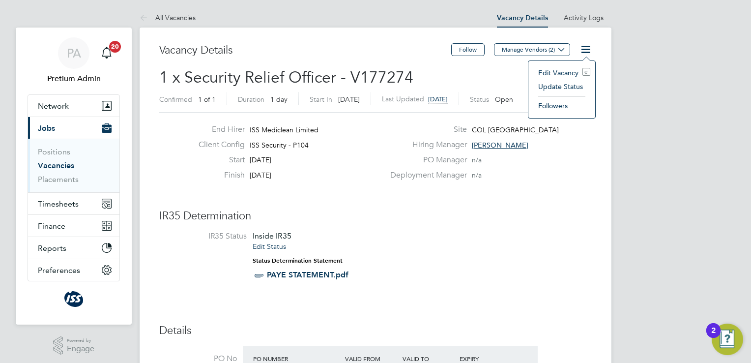
click at [562, 85] on li "Update Status" at bounding box center [561, 87] width 57 height 14
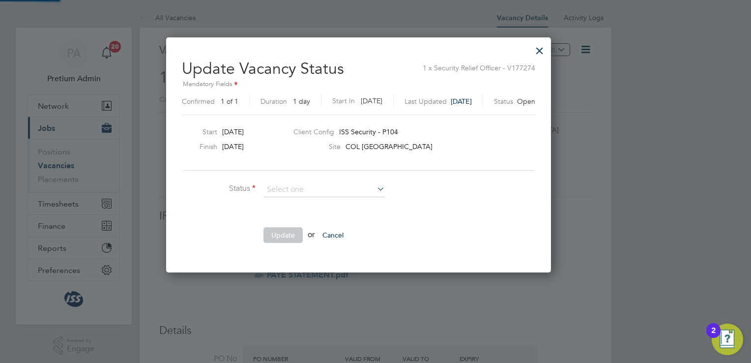
scroll to position [233, 419]
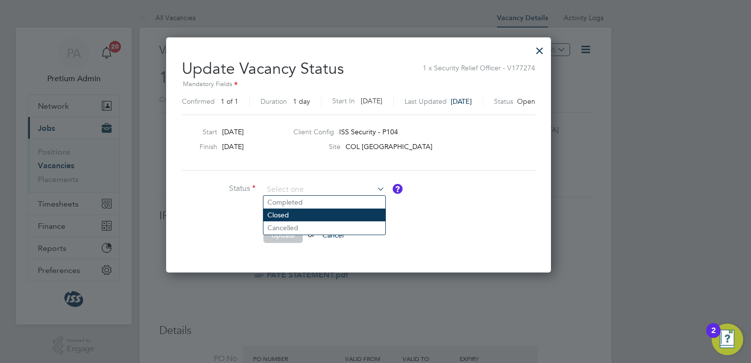
click at [301, 212] on li "Closed" at bounding box center [324, 214] width 122 height 13
type input "Closed"
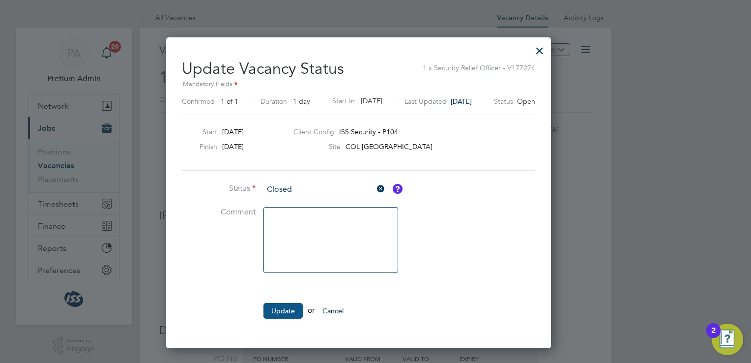
click at [281, 313] on button "Update" at bounding box center [282, 311] width 39 height 16
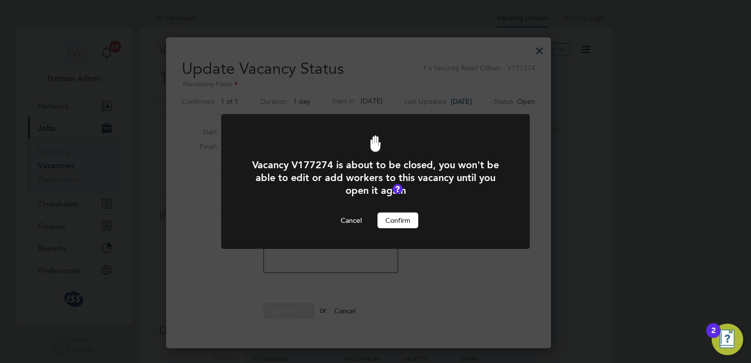
click at [391, 219] on button "Confirm" at bounding box center [397, 220] width 41 height 16
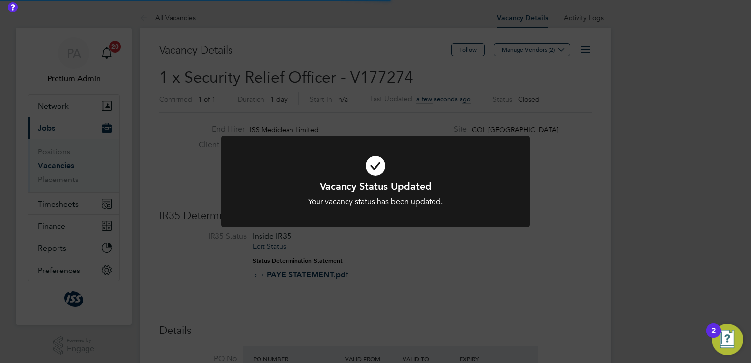
scroll to position [29, 86]
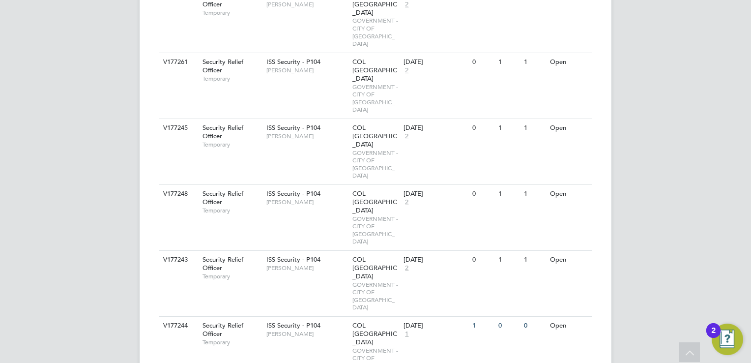
scroll to position [1240, 0]
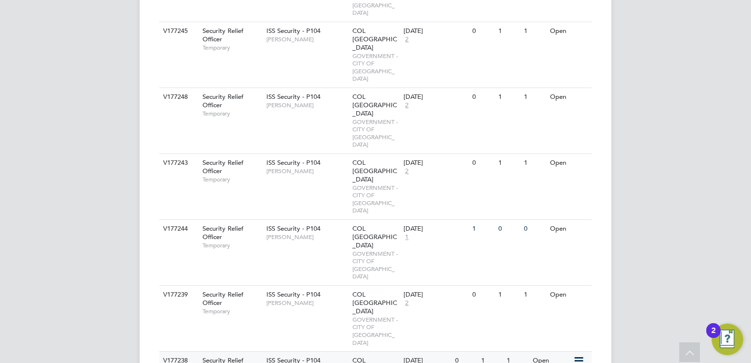
click at [304, 351] on div "ISS Security - P104 [PERSON_NAME]" at bounding box center [307, 364] width 86 height 26
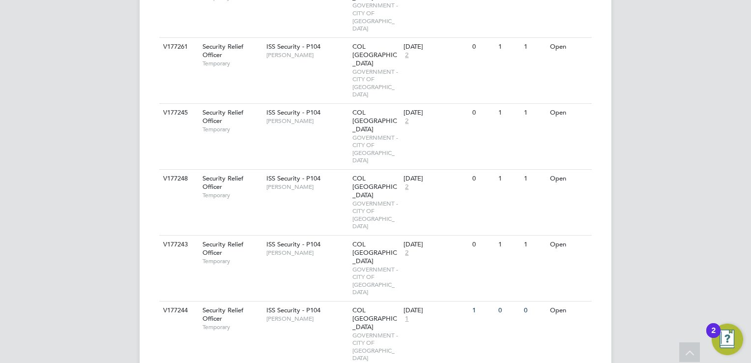
scroll to position [1122, 0]
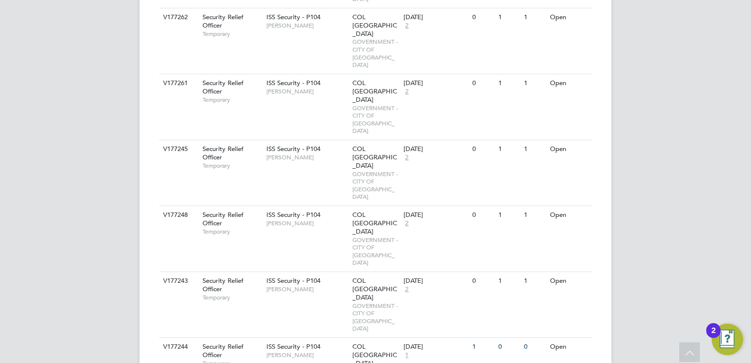
click at [314, 271] on div "V177243 Security Relief Officer Temporary ISS Security - P104 Mario Dematos COL…" at bounding box center [375, 304] width 432 height 66
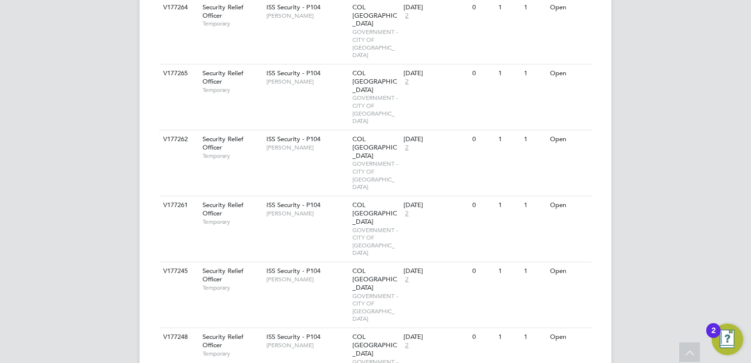
scroll to position [971, 0]
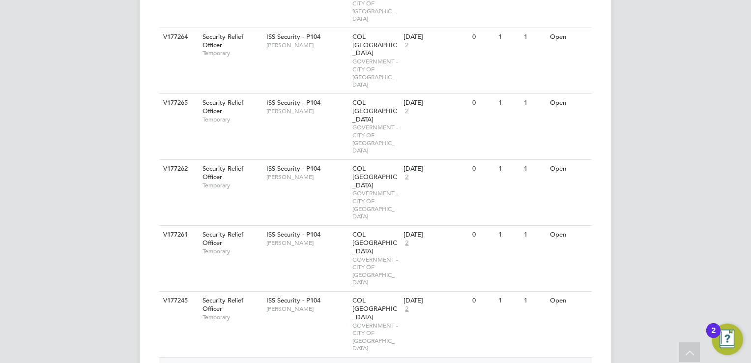
click at [304, 357] on div "ISS Security - P104 Mario Dematos" at bounding box center [307, 370] width 86 height 26
click at [285, 225] on div "V177261 Security Relief Officer Temporary ISS Security - P104 Mario Dematos COL…" at bounding box center [375, 258] width 432 height 66
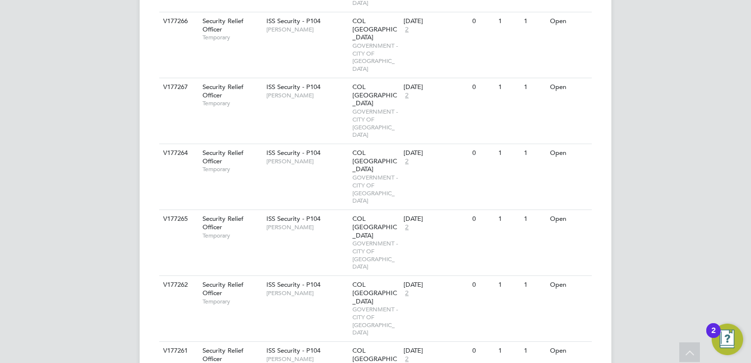
scroll to position [854, 0]
click at [346, 276] on div "V177262 Security Relief Officer Temporary ISS Security - P104 Mario Dematos COL…" at bounding box center [375, 309] width 432 height 66
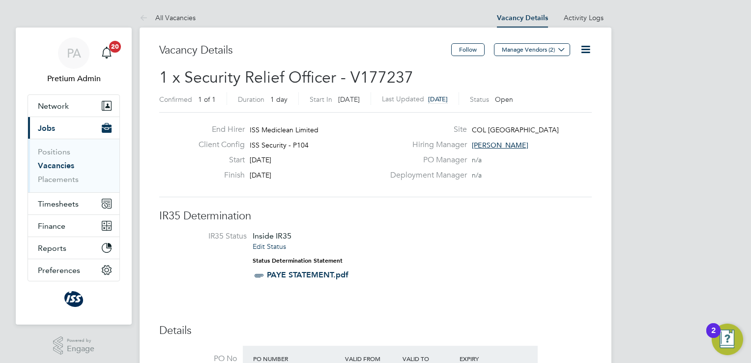
click at [587, 48] on icon at bounding box center [585, 49] width 12 height 12
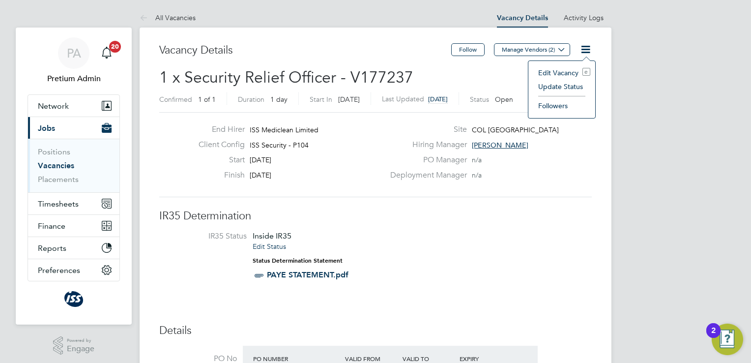
click at [550, 89] on li "Update Status" at bounding box center [561, 87] width 57 height 14
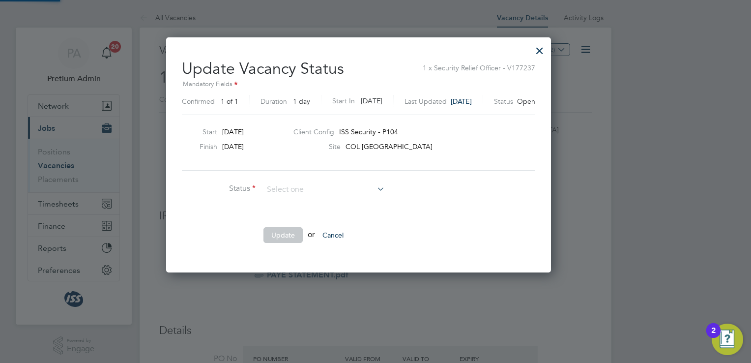
scroll to position [233, 419]
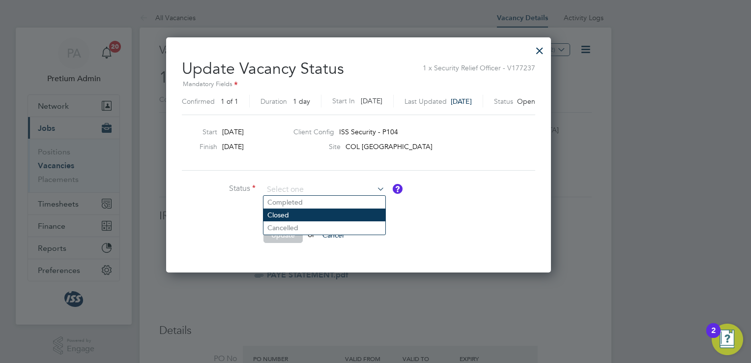
click at [310, 215] on li "Closed" at bounding box center [324, 214] width 122 height 13
type input "Closed"
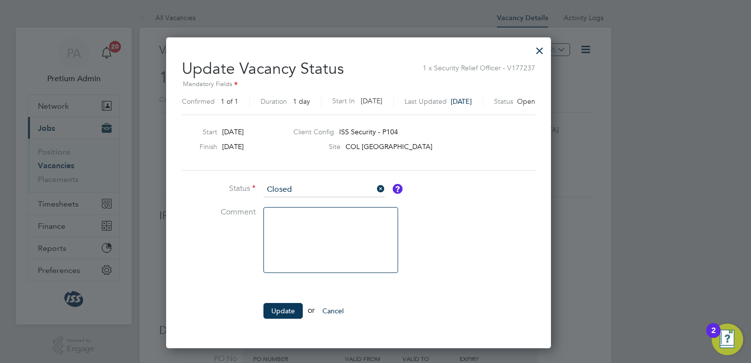
scroll to position [309, 419]
click at [281, 304] on button "Update" at bounding box center [282, 311] width 39 height 16
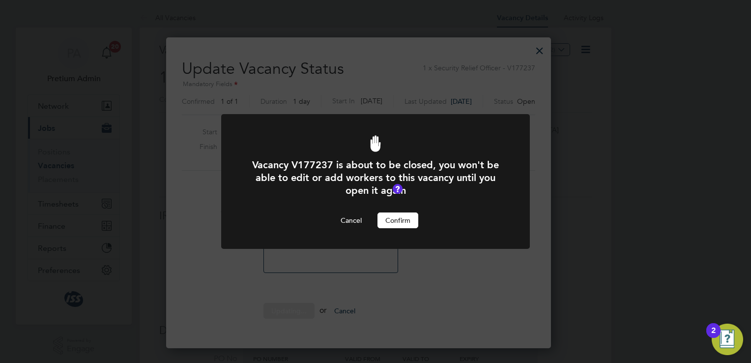
click at [402, 221] on button "Confirm" at bounding box center [397, 220] width 41 height 16
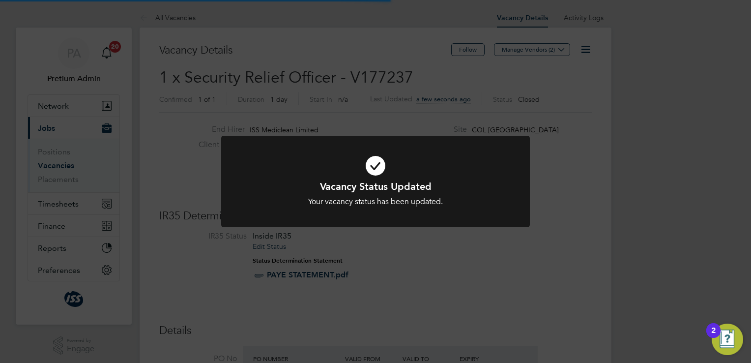
scroll to position [29, 86]
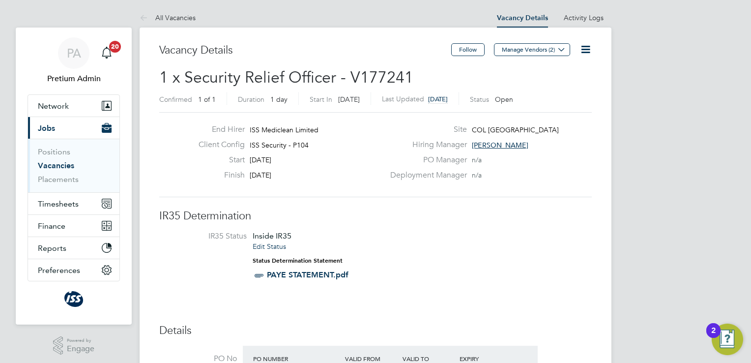
click at [588, 51] on icon at bounding box center [585, 49] width 12 height 12
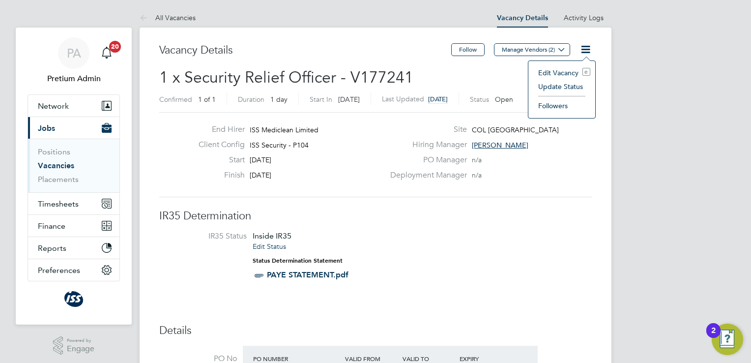
click at [549, 88] on li "Update Status" at bounding box center [561, 87] width 57 height 14
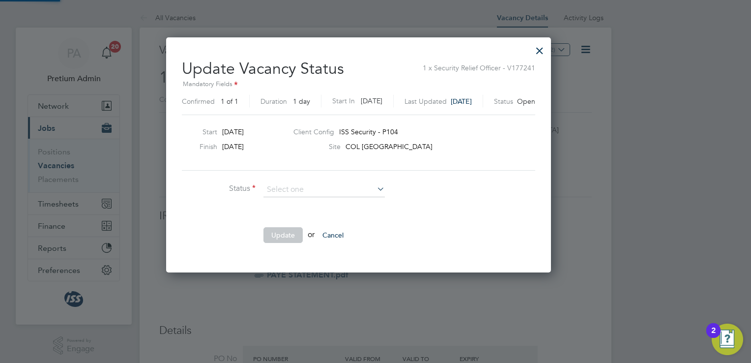
scroll to position [233, 419]
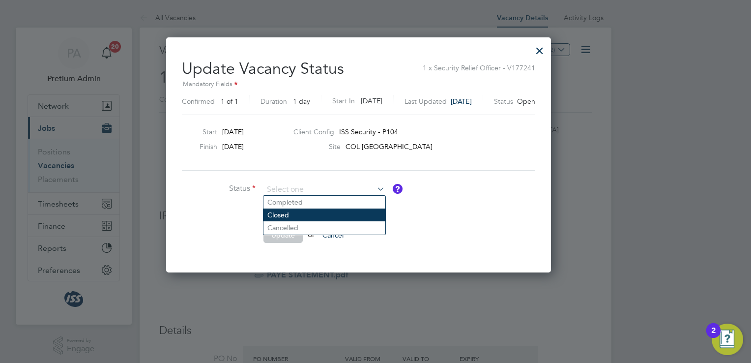
click at [318, 210] on li "Closed" at bounding box center [324, 214] width 122 height 13
type input "Closed"
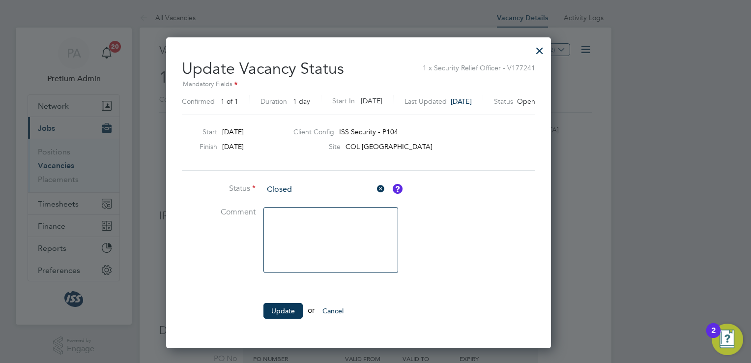
scroll to position [309, 419]
click at [279, 309] on button "Update" at bounding box center [282, 311] width 39 height 16
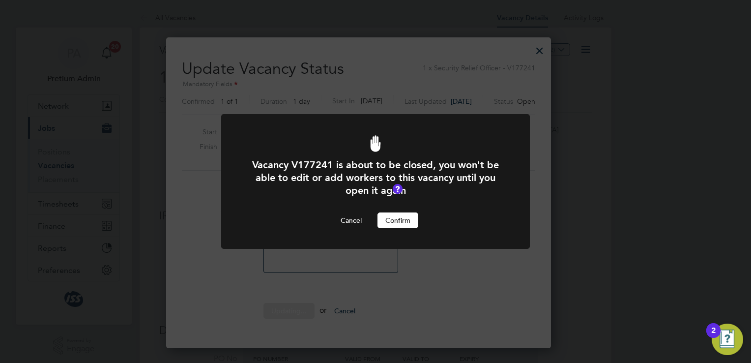
click at [394, 218] on button "Confirm" at bounding box center [397, 220] width 41 height 16
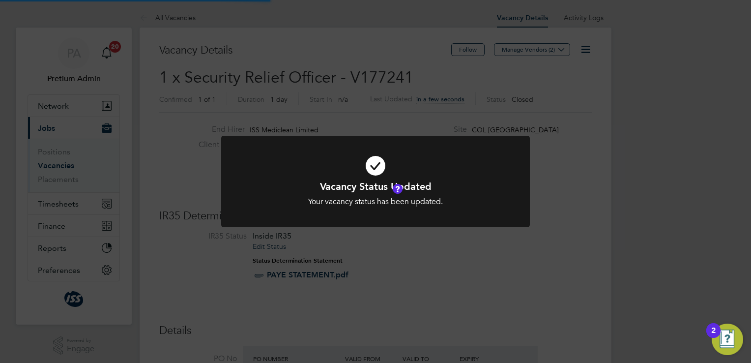
scroll to position [29, 86]
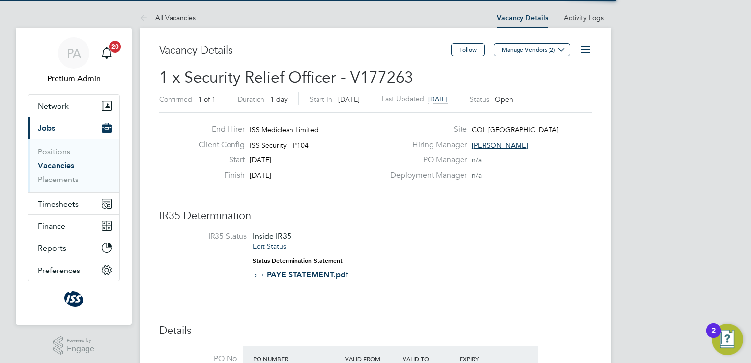
scroll to position [17, 102]
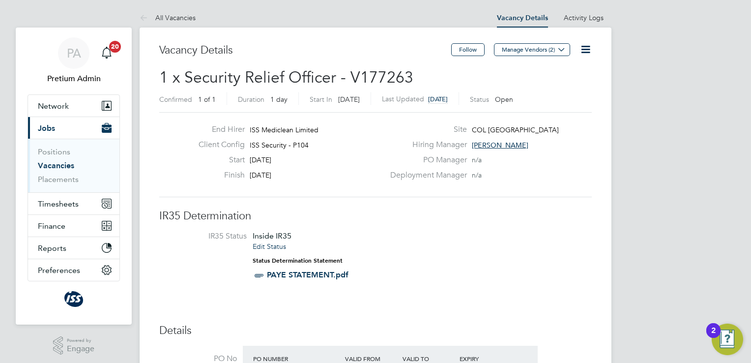
click at [586, 47] on icon at bounding box center [585, 49] width 12 height 12
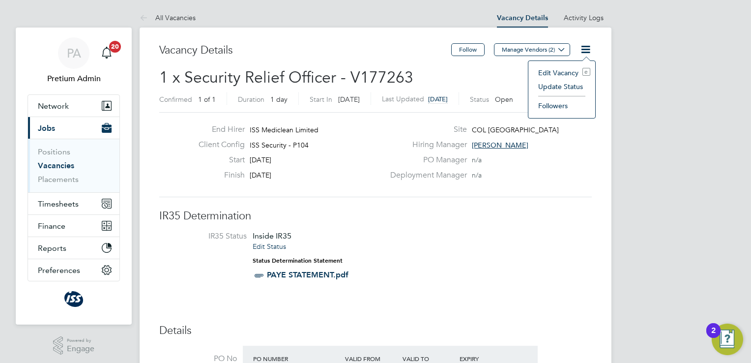
click at [546, 87] on li "Update Status" at bounding box center [561, 87] width 57 height 14
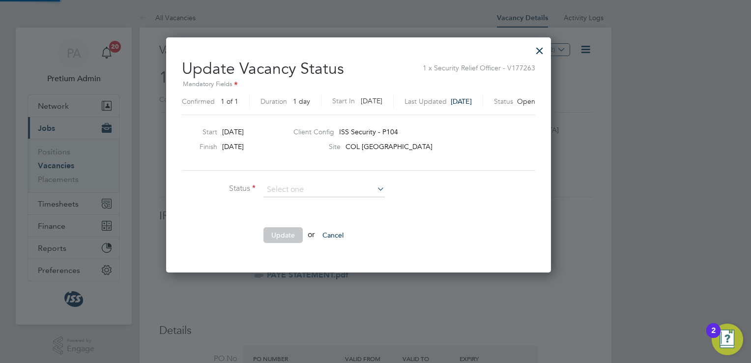
scroll to position [233, 419]
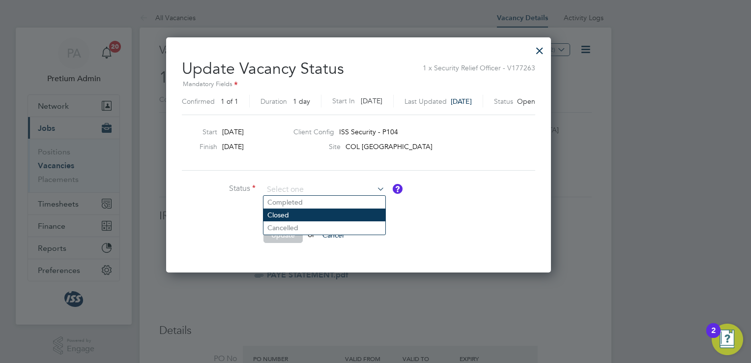
click at [319, 212] on li "Closed" at bounding box center [324, 214] width 122 height 13
type input "Closed"
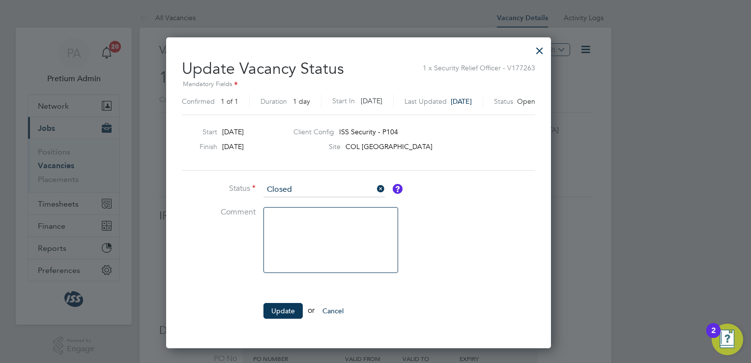
scroll to position [309, 419]
click at [280, 307] on button "Update" at bounding box center [282, 311] width 39 height 16
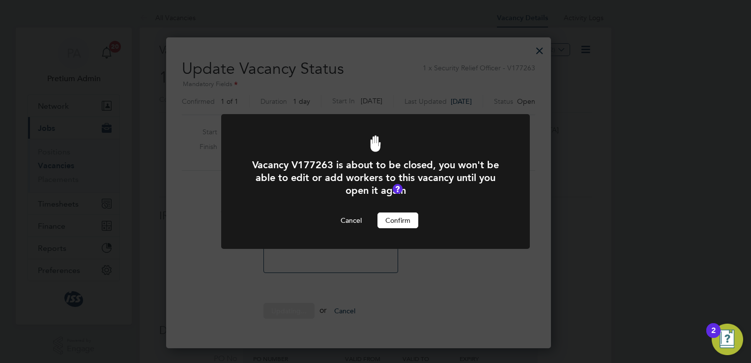
click at [407, 214] on button "Confirm" at bounding box center [397, 220] width 41 height 16
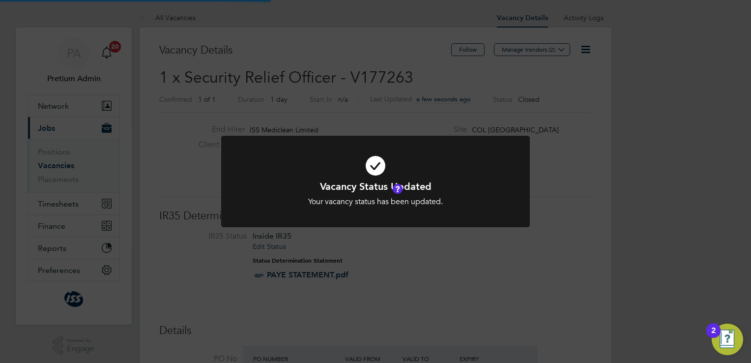
scroll to position [29, 86]
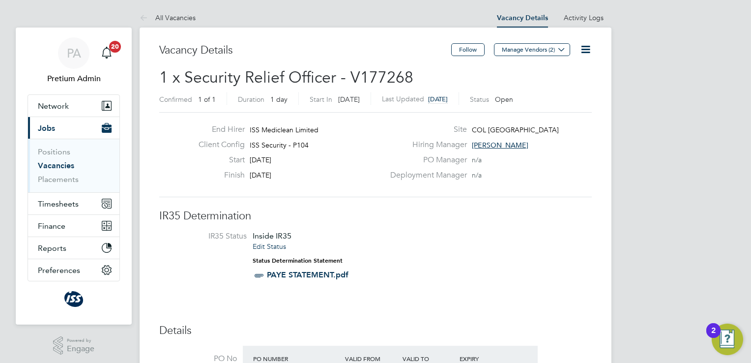
scroll to position [17, 102]
click at [587, 54] on icon at bounding box center [585, 49] width 12 height 12
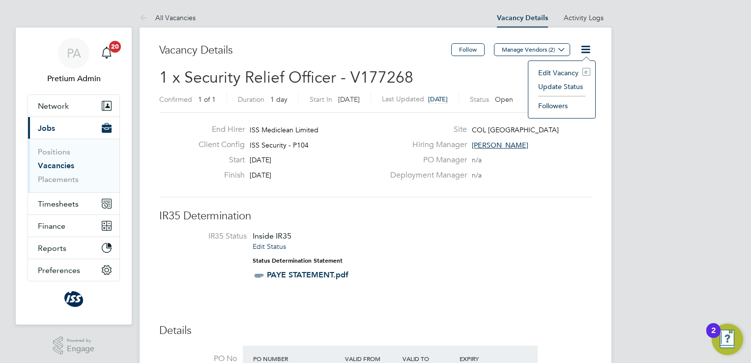
click at [546, 87] on li "Update Status" at bounding box center [561, 87] width 57 height 14
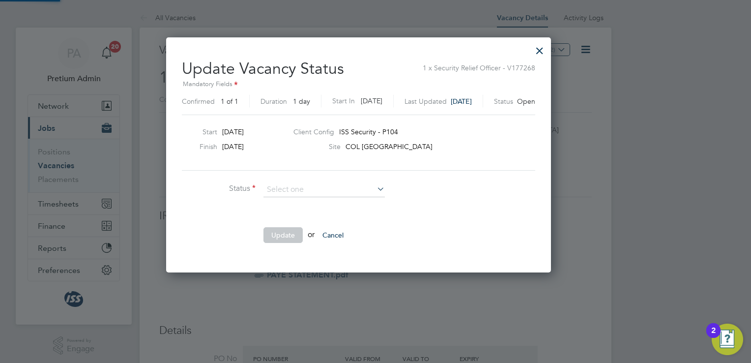
scroll to position [233, 419]
click at [352, 193] on input at bounding box center [323, 189] width 121 height 15
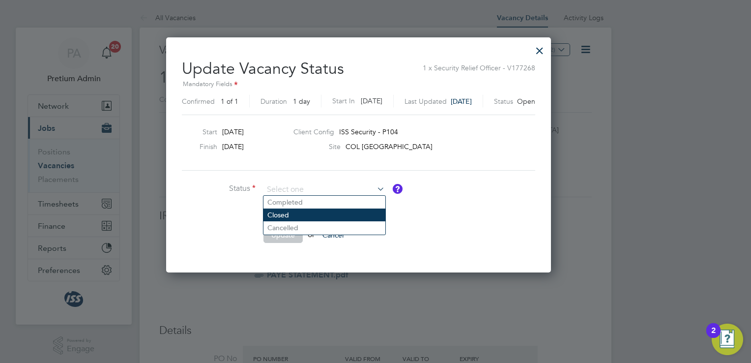
click at [308, 218] on li "Closed" at bounding box center [324, 214] width 122 height 13
type input "Closed"
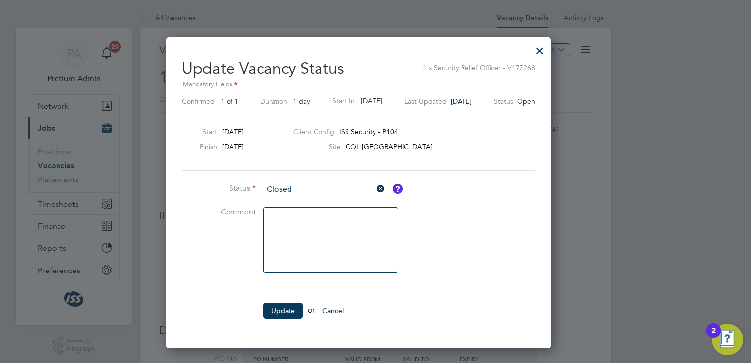
scroll to position [309, 419]
click at [279, 314] on button "Update" at bounding box center [282, 311] width 39 height 16
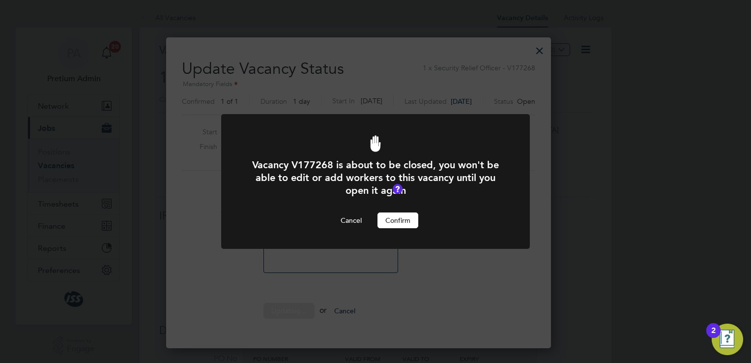
click at [393, 229] on div at bounding box center [375, 181] width 309 height 135
click at [386, 219] on button "Confirm" at bounding box center [397, 220] width 41 height 16
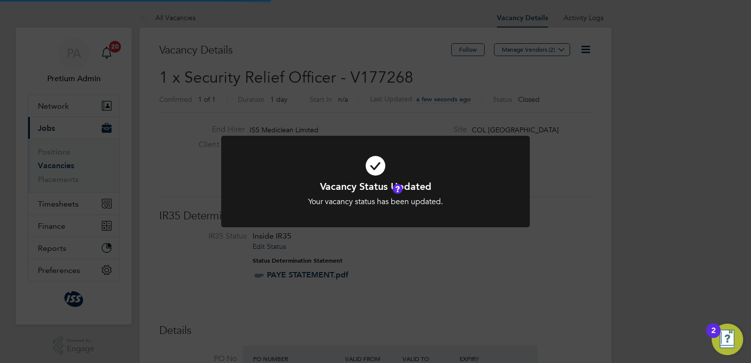
scroll to position [29, 86]
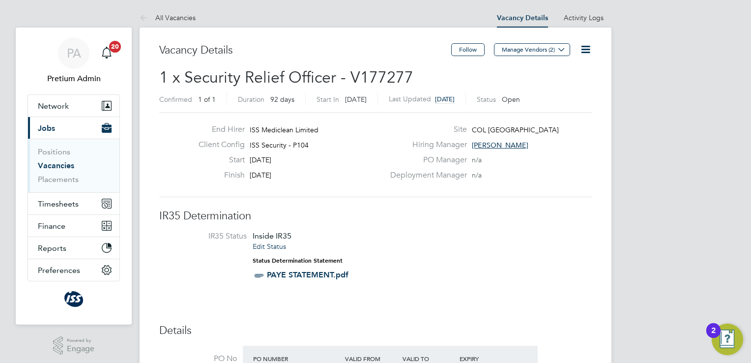
click at [586, 48] on icon at bounding box center [585, 49] width 12 height 12
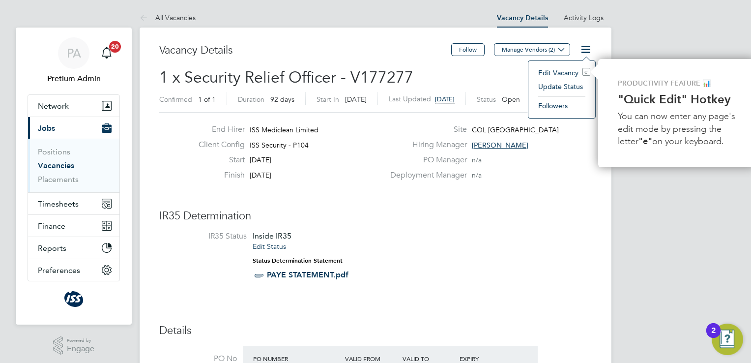
scroll to position [0, 4]
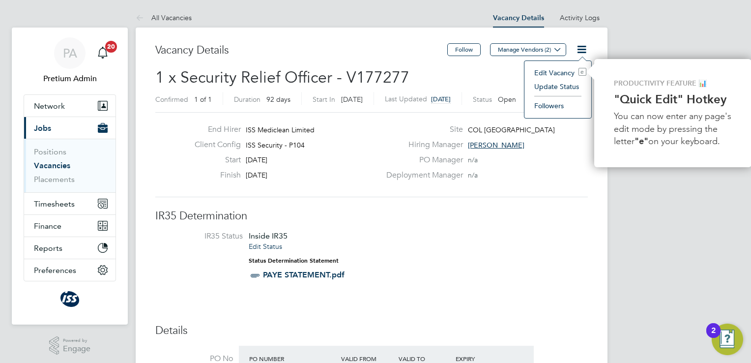
click at [559, 87] on li "Update Status" at bounding box center [557, 87] width 57 height 14
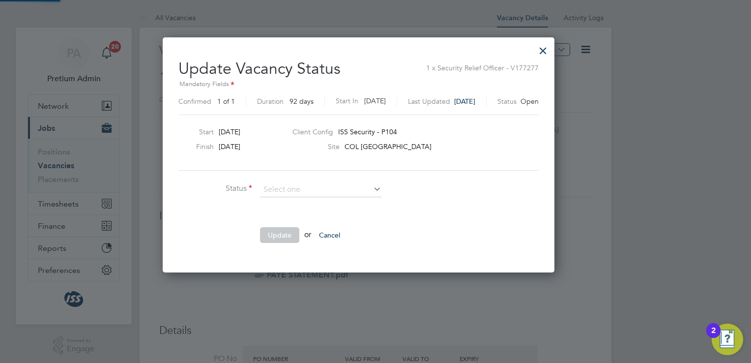
scroll to position [233, 425]
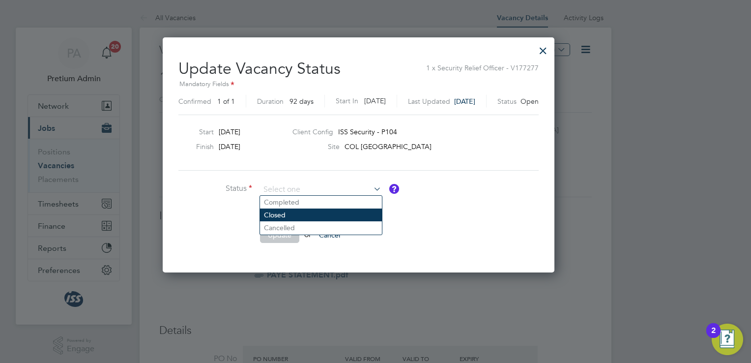
click at [341, 218] on li "Closed" at bounding box center [321, 214] width 122 height 13
type input "Closed"
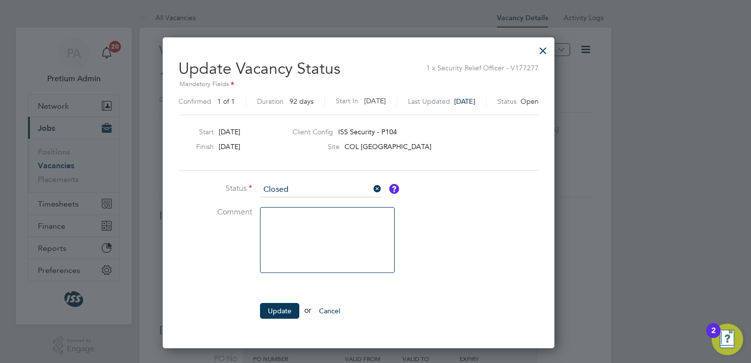
scroll to position [309, 425]
click at [275, 309] on button "Update" at bounding box center [279, 311] width 39 height 16
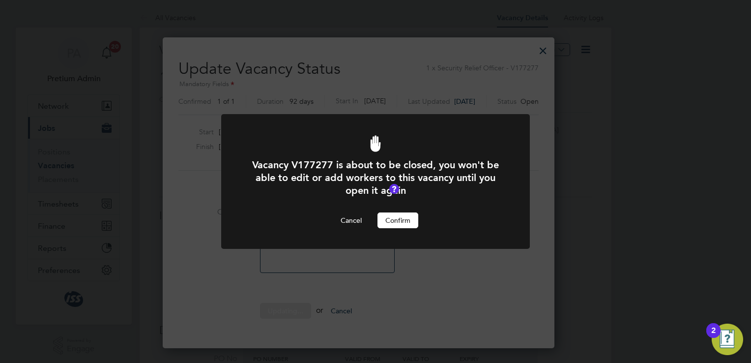
click at [403, 217] on button "Confirm" at bounding box center [397, 220] width 41 height 16
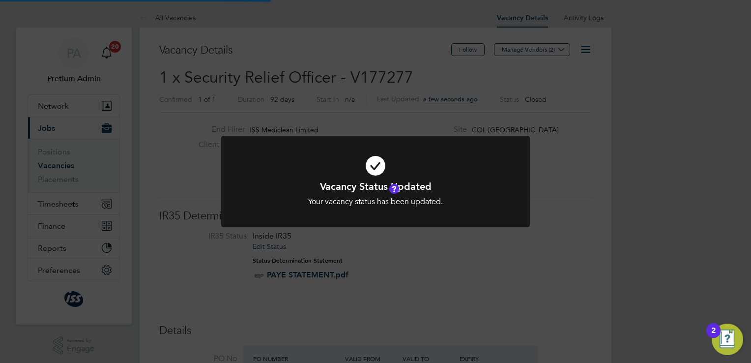
scroll to position [29, 86]
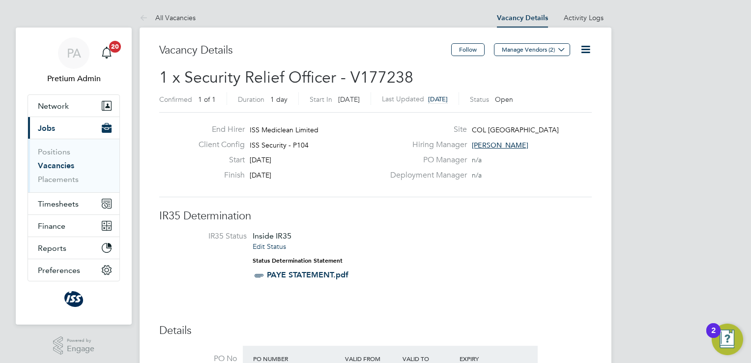
click at [586, 54] on icon at bounding box center [585, 49] width 12 height 12
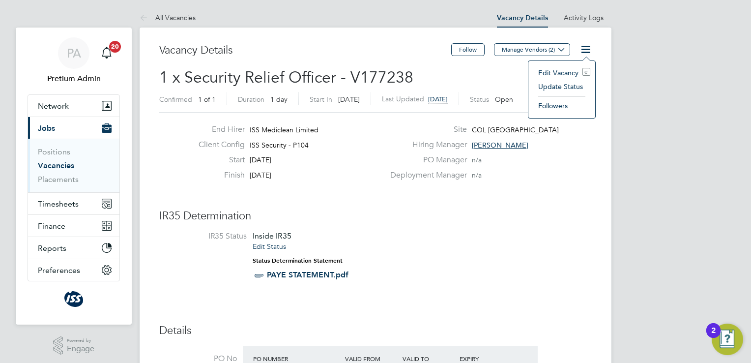
click at [555, 87] on li "Update Status" at bounding box center [561, 87] width 57 height 14
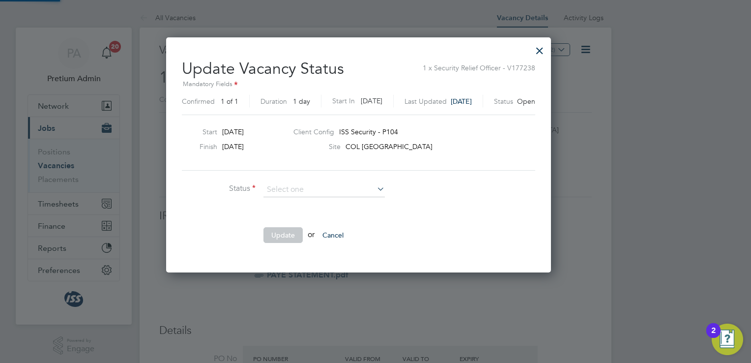
scroll to position [233, 419]
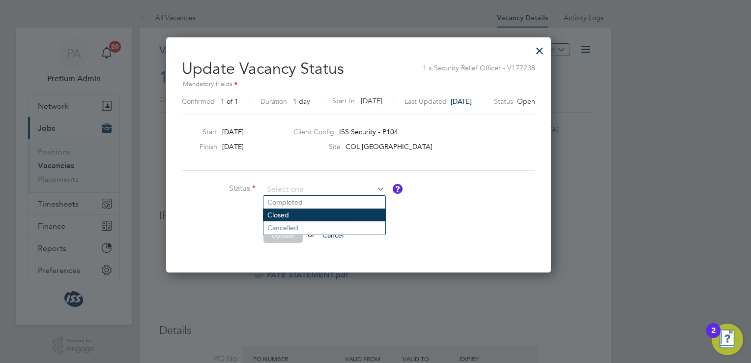
click at [301, 211] on li "Closed" at bounding box center [324, 214] width 122 height 13
type input "Closed"
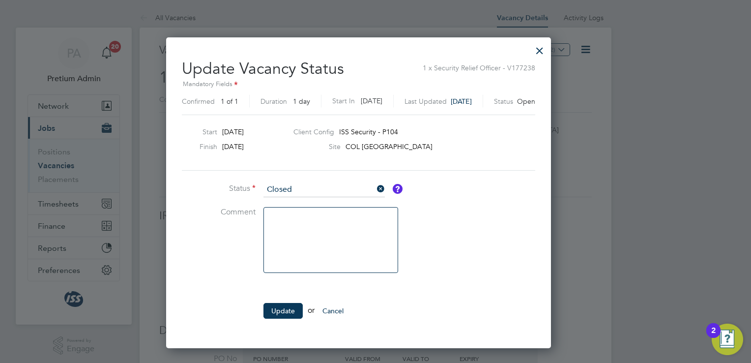
scroll to position [309, 419]
click at [283, 308] on button "Update" at bounding box center [282, 311] width 39 height 16
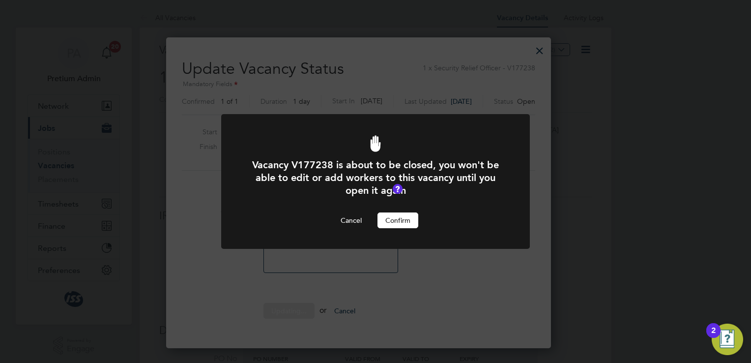
click at [400, 217] on button "Confirm" at bounding box center [397, 220] width 41 height 16
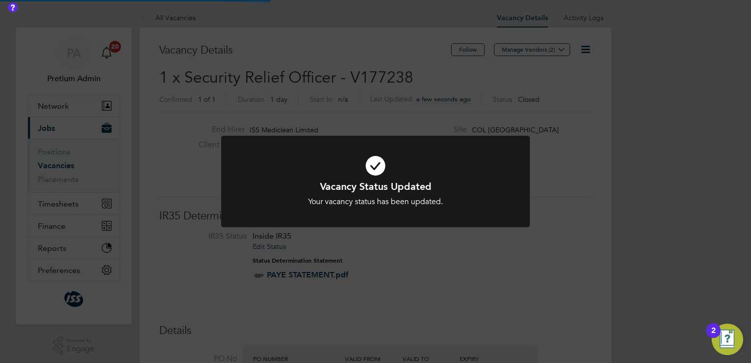
scroll to position [29, 86]
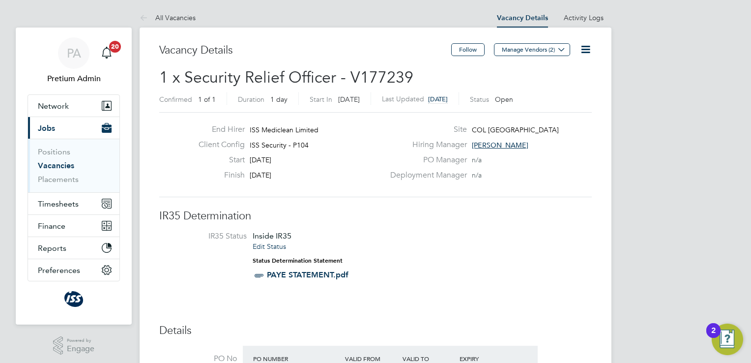
scroll to position [29, 86]
click at [581, 51] on icon at bounding box center [585, 49] width 12 height 12
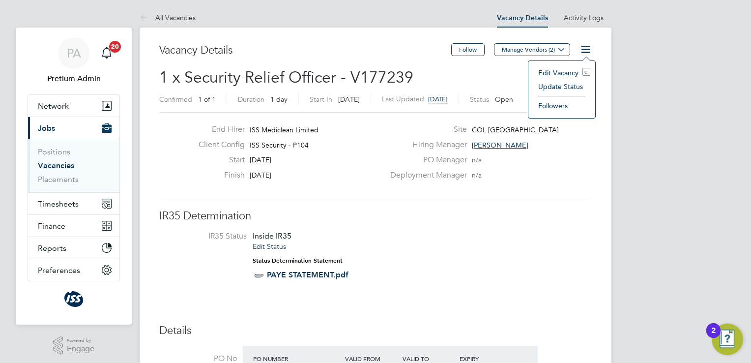
click at [559, 87] on li "Update Status" at bounding box center [561, 87] width 57 height 14
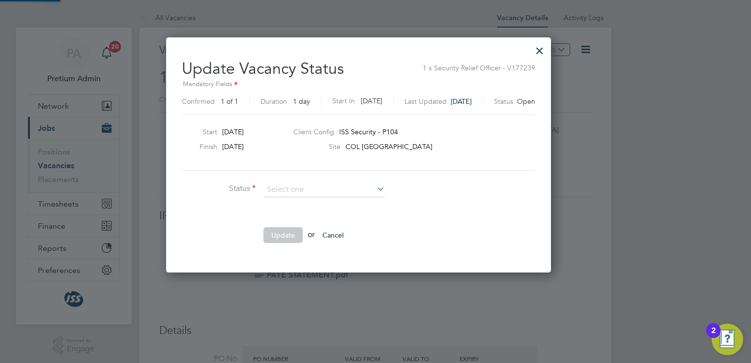
scroll to position [233, 419]
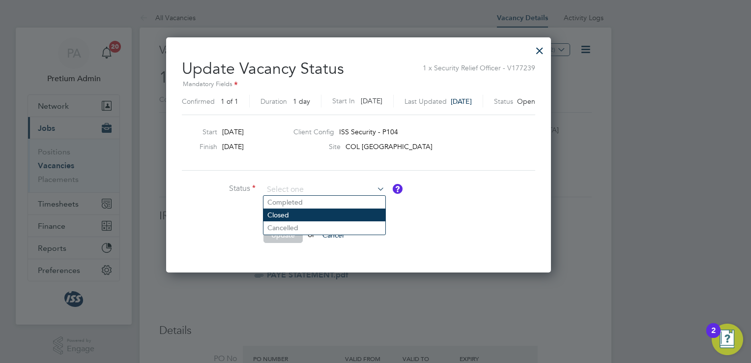
click at [322, 219] on li "Closed" at bounding box center [324, 214] width 122 height 13
type input "Closed"
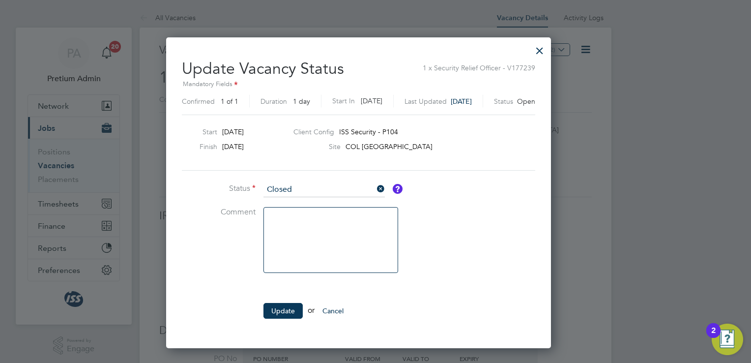
scroll to position [309, 419]
click at [283, 307] on button "Update" at bounding box center [282, 311] width 39 height 16
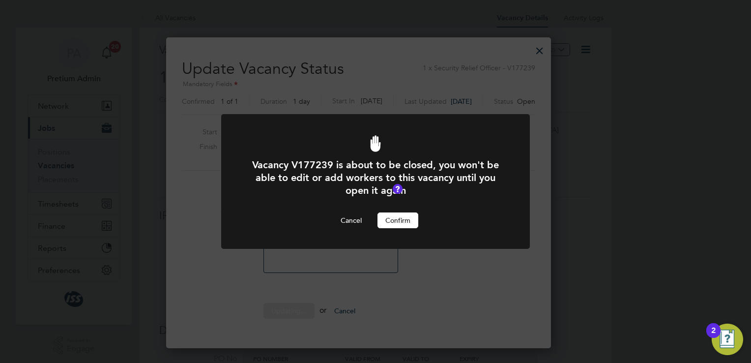
click at [389, 220] on button "Confirm" at bounding box center [397, 220] width 41 height 16
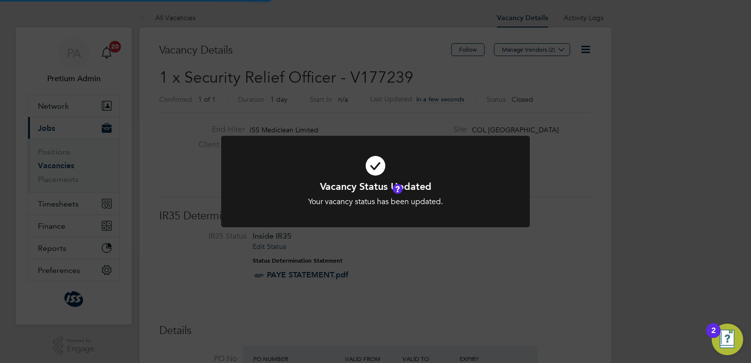
scroll to position [29, 86]
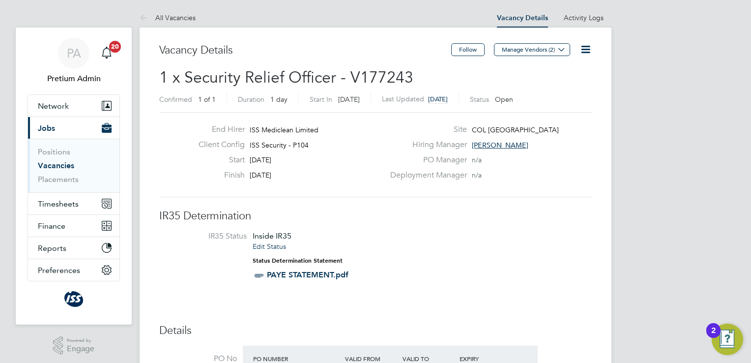
click at [589, 48] on icon at bounding box center [585, 49] width 12 height 12
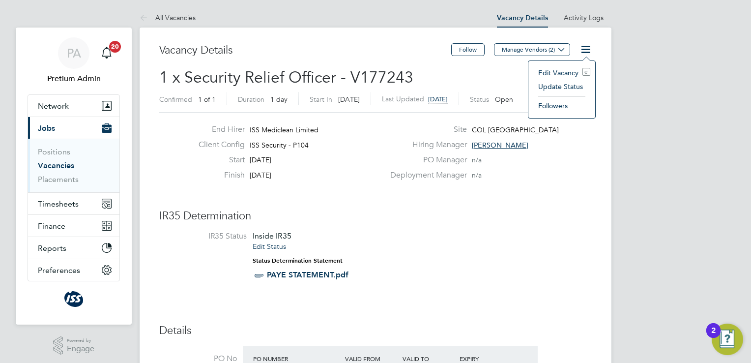
click at [547, 88] on li "Update Status" at bounding box center [561, 87] width 57 height 14
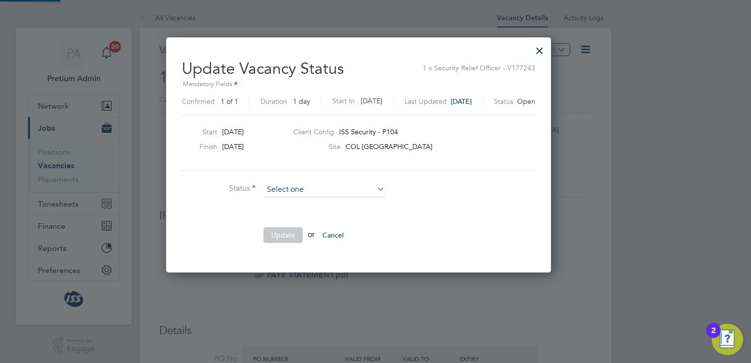
scroll to position [233, 419]
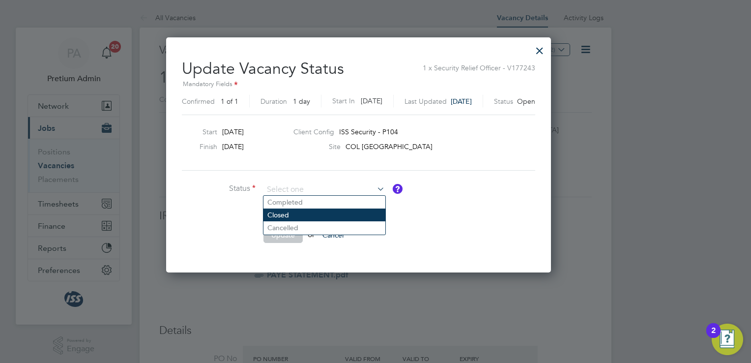
click at [308, 209] on li "Closed" at bounding box center [324, 214] width 122 height 13
type input "Closed"
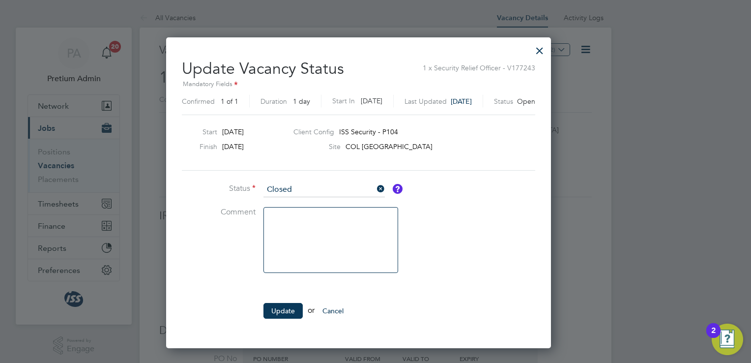
scroll to position [309, 419]
click at [277, 313] on button "Update" at bounding box center [282, 311] width 39 height 16
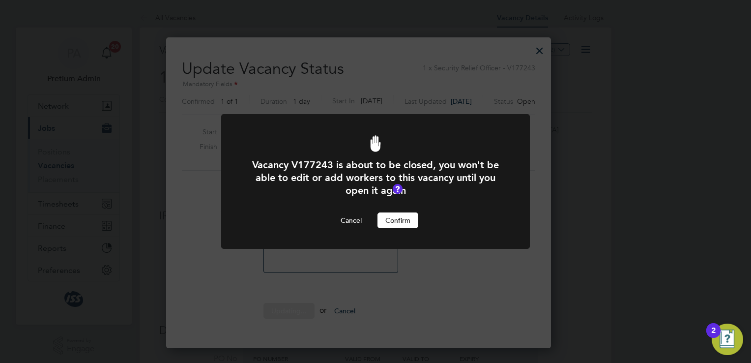
click at [411, 223] on button "Confirm" at bounding box center [397, 220] width 41 height 16
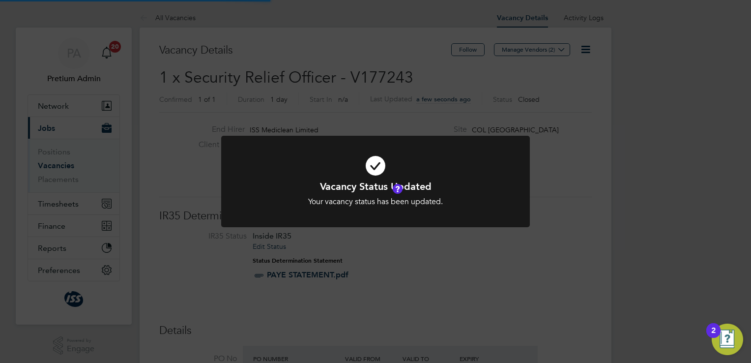
scroll to position [29, 86]
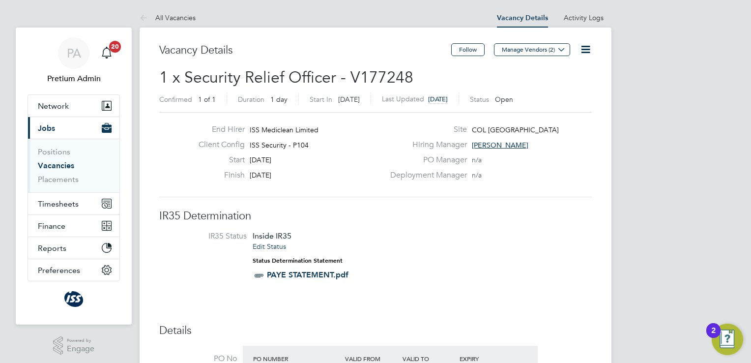
click at [586, 52] on icon at bounding box center [585, 49] width 12 height 12
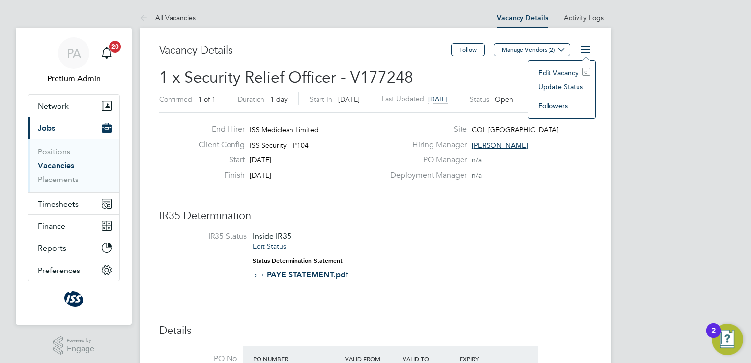
click at [552, 84] on li "Update Status" at bounding box center [561, 87] width 57 height 14
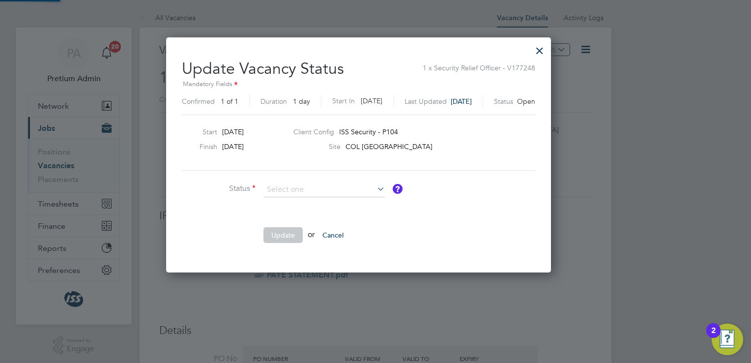
scroll to position [233, 419]
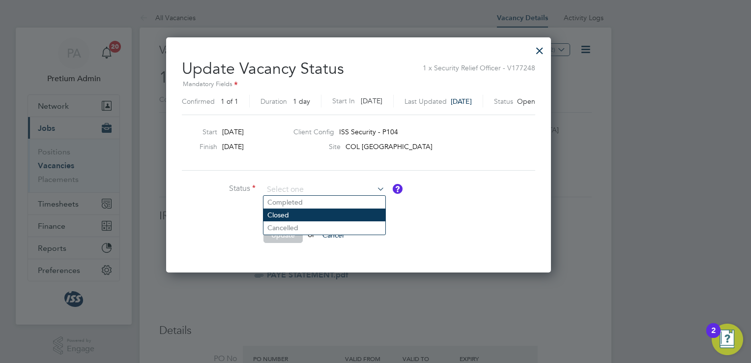
click at [307, 214] on li "Closed" at bounding box center [324, 214] width 122 height 13
type input "Closed"
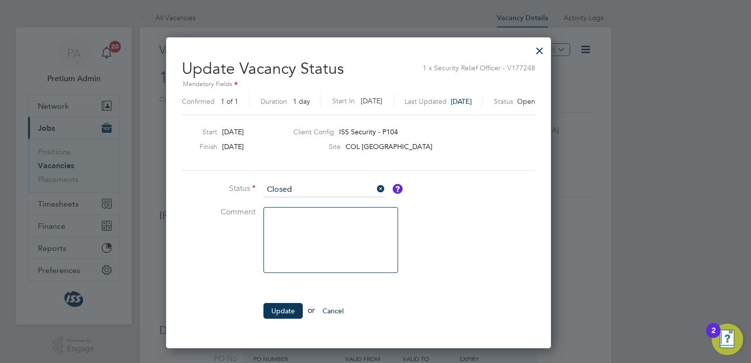
scroll to position [309, 419]
click at [282, 306] on button "Update" at bounding box center [282, 311] width 39 height 16
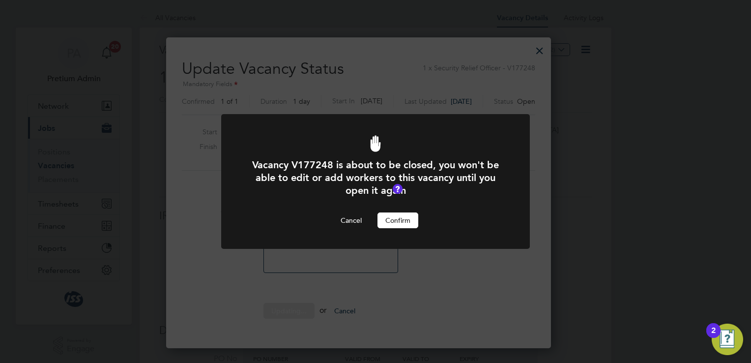
click at [393, 217] on button "Confirm" at bounding box center [397, 220] width 41 height 16
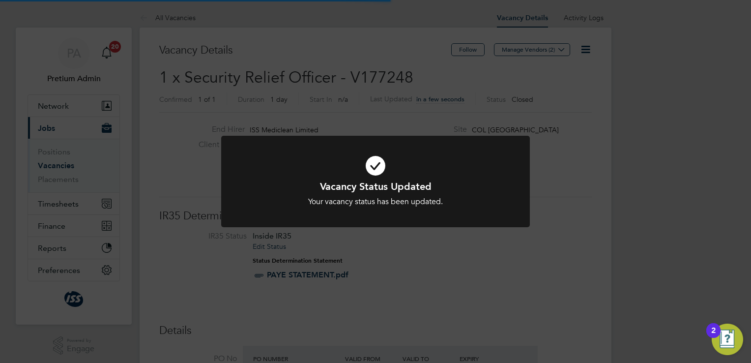
scroll to position [29, 86]
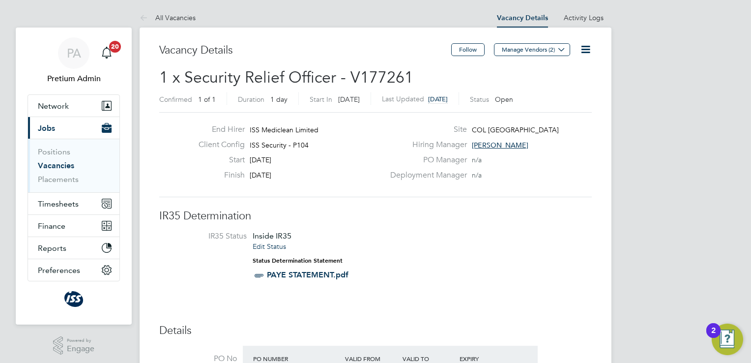
scroll to position [17, 102]
click at [586, 50] on icon at bounding box center [585, 49] width 12 height 12
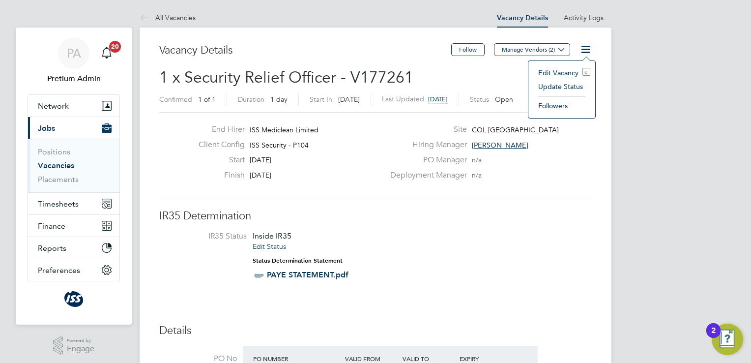
click at [556, 88] on li "Update Status" at bounding box center [561, 87] width 57 height 14
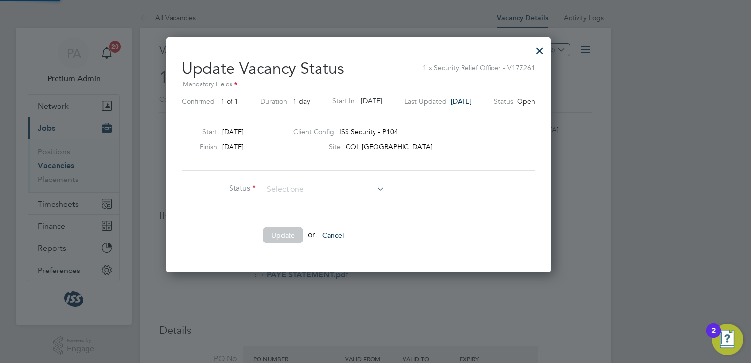
scroll to position [233, 419]
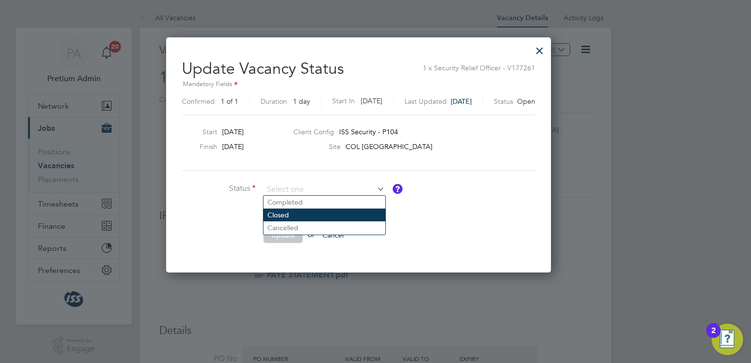
click at [313, 211] on li "Closed" at bounding box center [324, 214] width 122 height 13
type input "Closed"
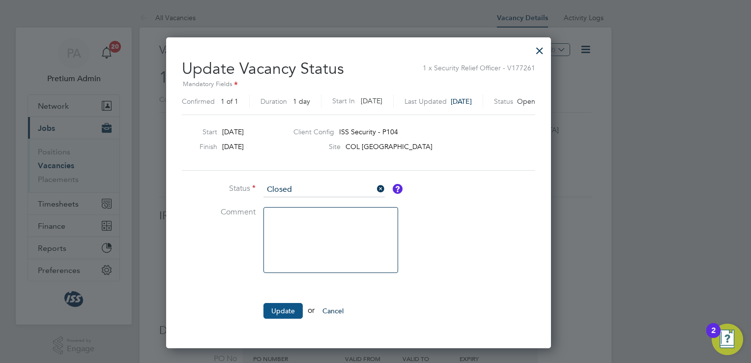
click at [280, 308] on button "Update" at bounding box center [282, 311] width 39 height 16
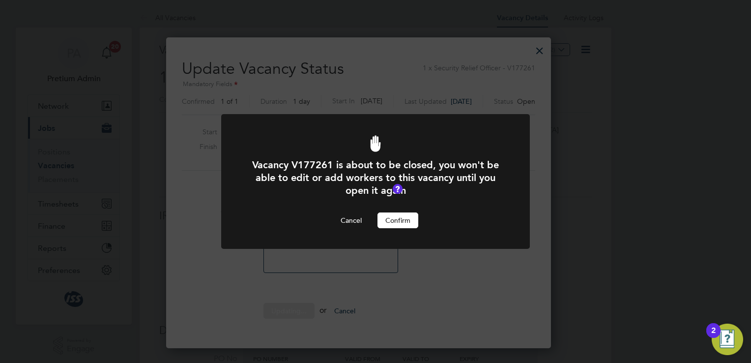
click at [399, 225] on button "Confirm" at bounding box center [397, 220] width 41 height 16
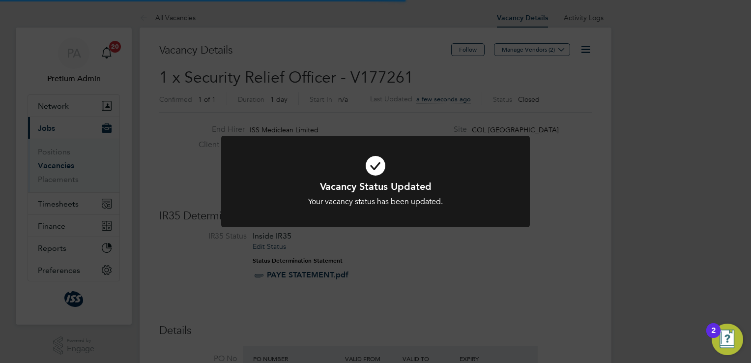
scroll to position [29, 86]
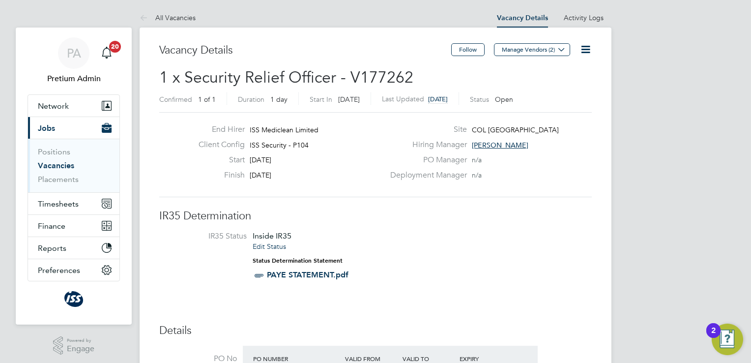
click at [586, 48] on icon at bounding box center [585, 49] width 12 height 12
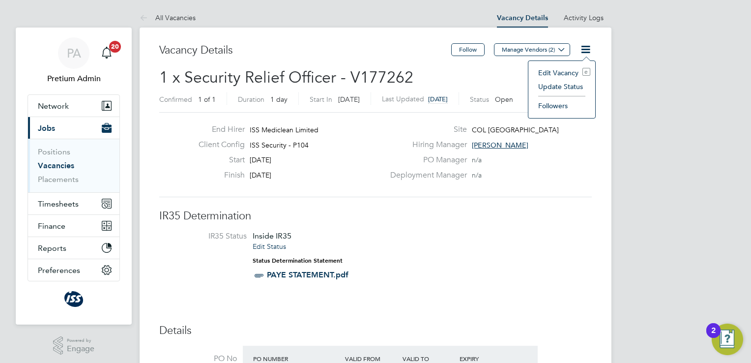
click at [557, 88] on li "Update Status" at bounding box center [561, 87] width 57 height 14
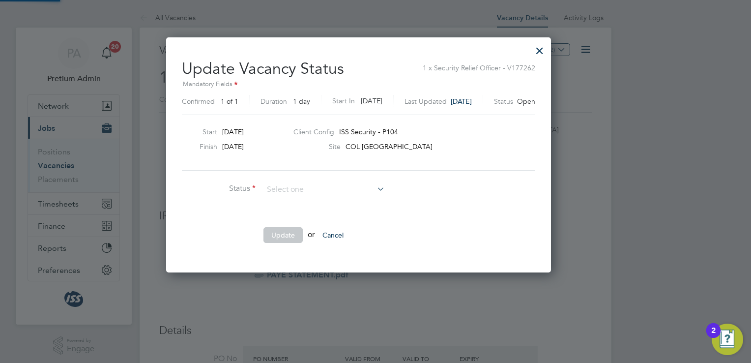
scroll to position [233, 419]
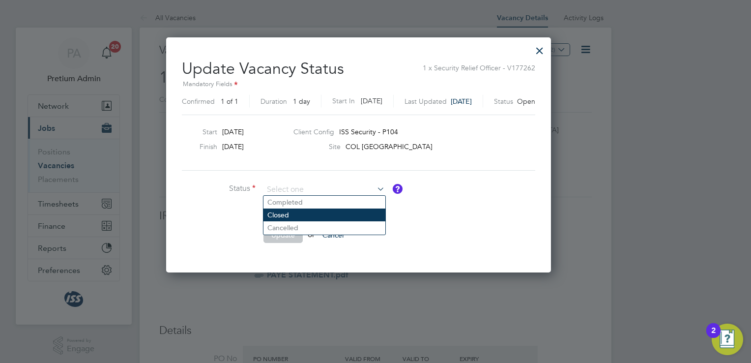
click at [328, 213] on li "Closed" at bounding box center [324, 214] width 122 height 13
type input "Closed"
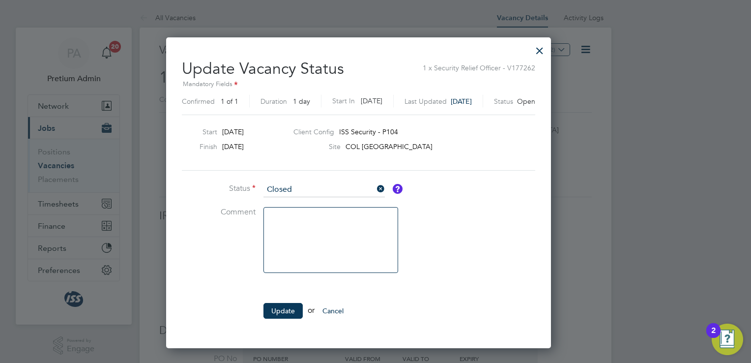
scroll to position [309, 419]
click at [276, 311] on button "Update" at bounding box center [282, 311] width 39 height 16
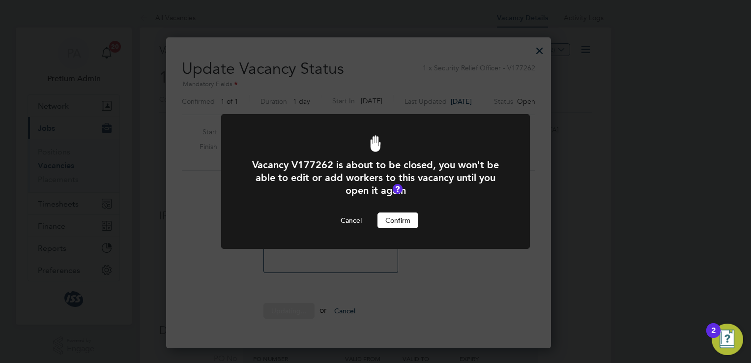
click at [392, 212] on button "Confirm" at bounding box center [397, 220] width 41 height 16
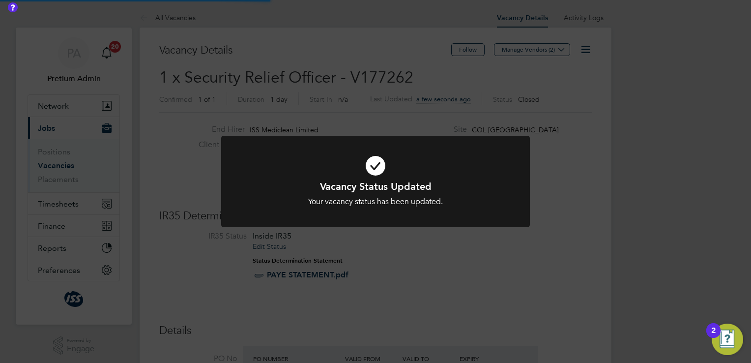
scroll to position [29, 86]
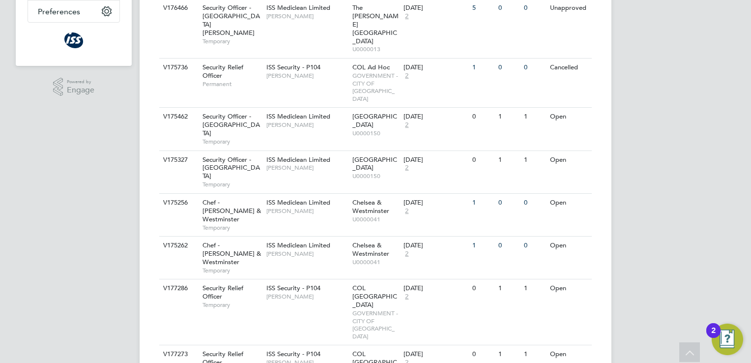
scroll to position [259, 0]
click at [385, 308] on span "GOVERNMENT - CITY OF [GEOGRAPHIC_DATA]" at bounding box center [375, 323] width 47 height 30
click at [365, 348] on span "COL [GEOGRAPHIC_DATA]" at bounding box center [374, 360] width 45 height 25
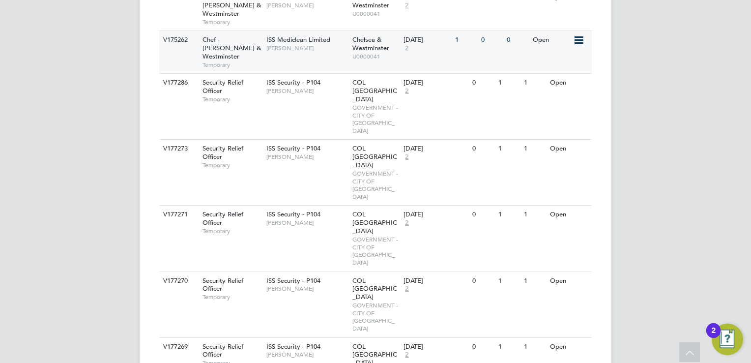
scroll to position [466, 0]
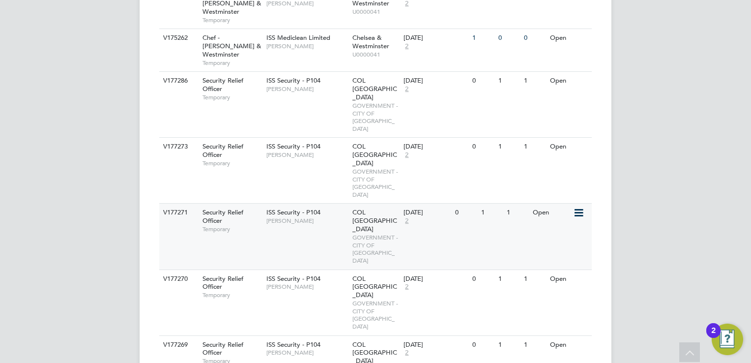
click at [362, 233] on span "GOVERNMENT - CITY OF [GEOGRAPHIC_DATA]" at bounding box center [375, 248] width 47 height 30
click at [377, 340] on span "COL [GEOGRAPHIC_DATA]" at bounding box center [374, 352] width 45 height 25
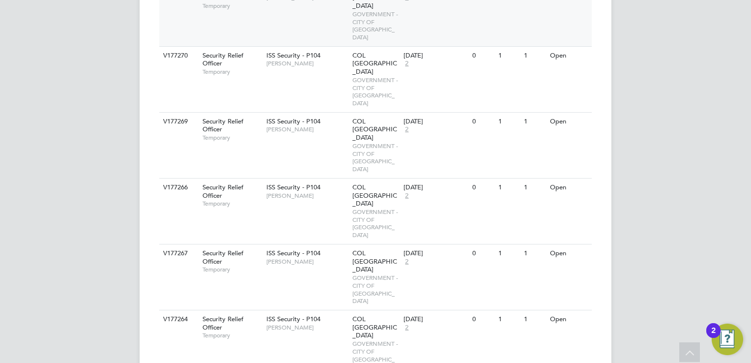
scroll to position [692, 0]
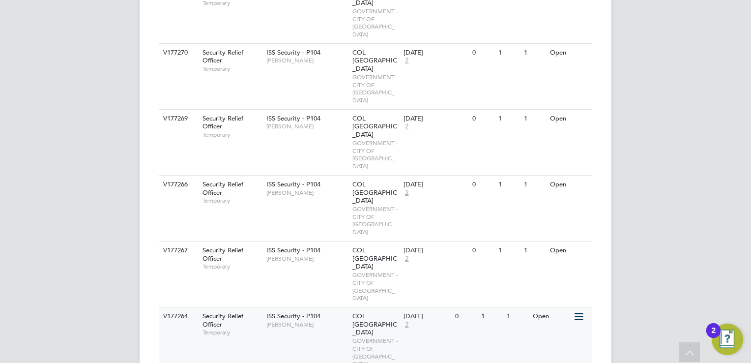
click at [365, 311] on span "COL [GEOGRAPHIC_DATA]" at bounding box center [374, 323] width 45 height 25
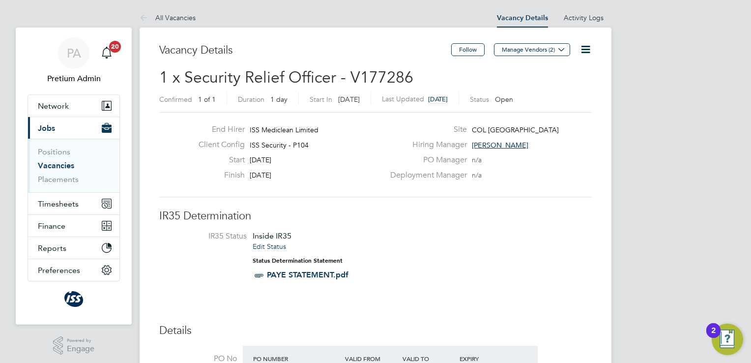
click at [585, 46] on icon at bounding box center [585, 49] width 12 height 12
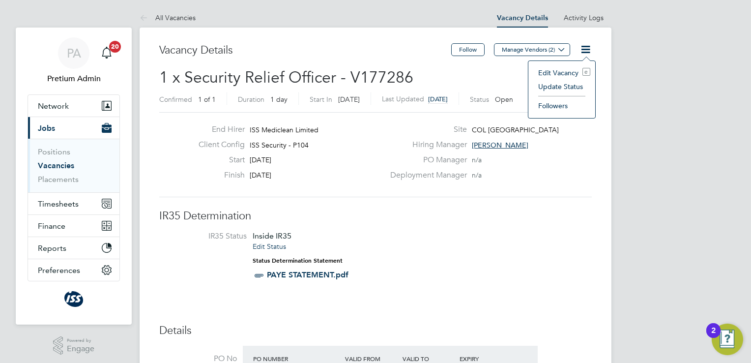
click at [559, 87] on li "Update Status" at bounding box center [561, 87] width 57 height 14
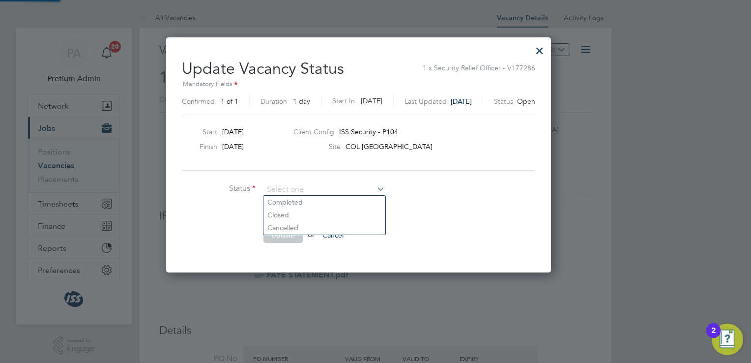
scroll to position [233, 419]
click at [280, 217] on li "Closed" at bounding box center [324, 214] width 122 height 13
type input "Closed"
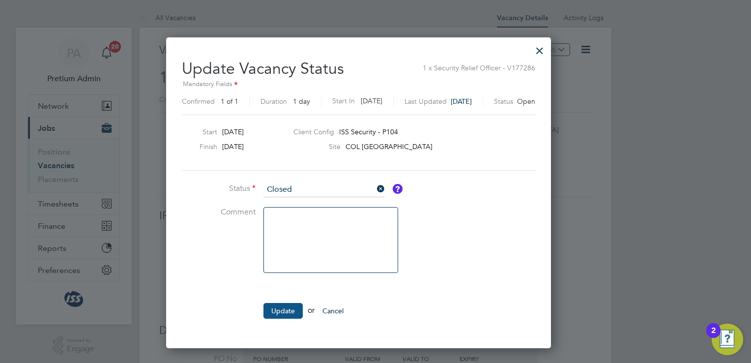
click at [283, 308] on button "Update" at bounding box center [282, 311] width 39 height 16
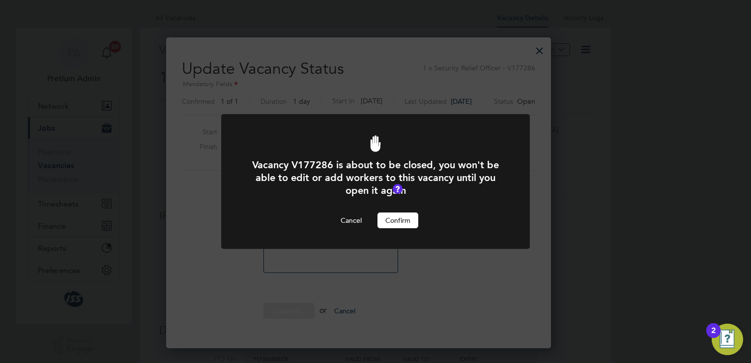
click at [401, 216] on button "Confirm" at bounding box center [397, 220] width 41 height 16
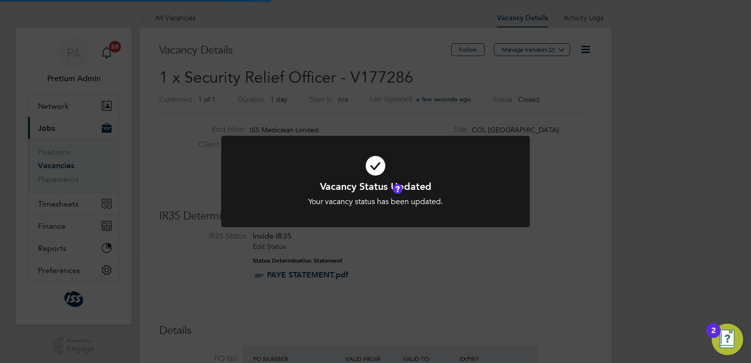
scroll to position [29, 86]
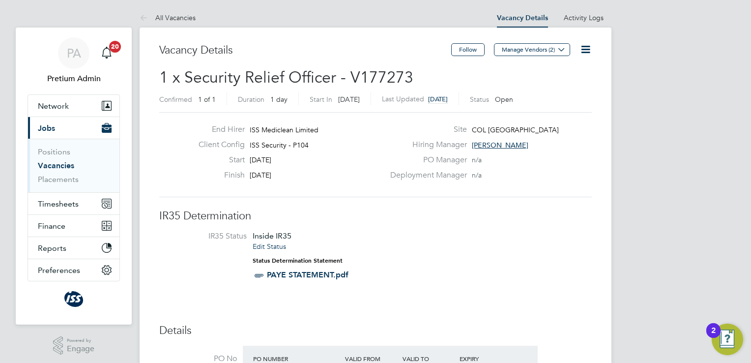
click at [583, 53] on icon at bounding box center [585, 49] width 12 height 12
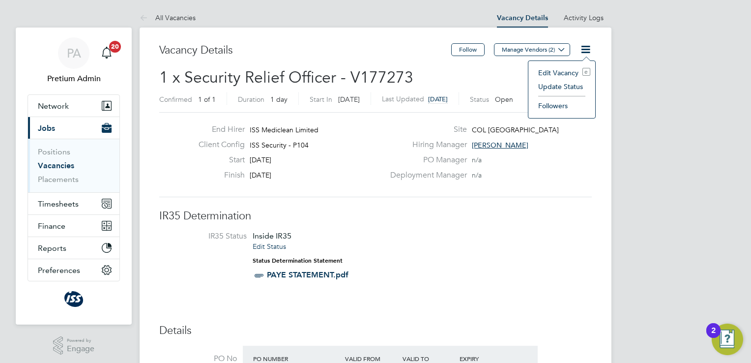
click at [562, 84] on li "Update Status" at bounding box center [561, 87] width 57 height 14
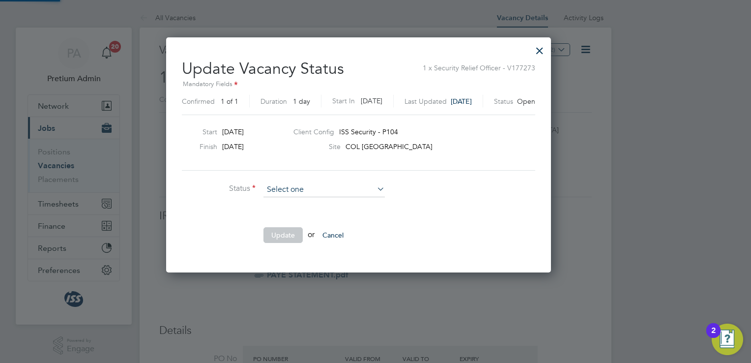
scroll to position [233, 419]
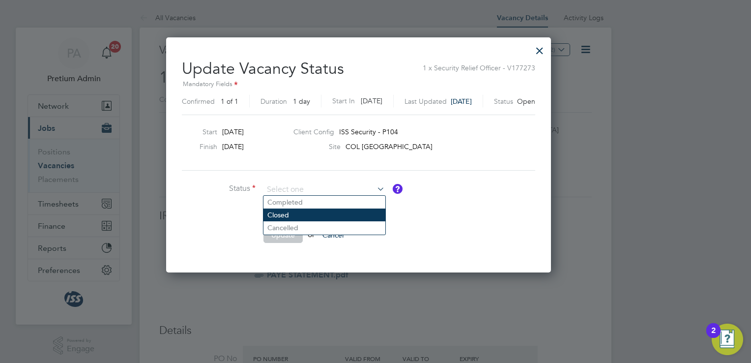
click at [319, 219] on li "Closed" at bounding box center [324, 214] width 122 height 13
type input "Closed"
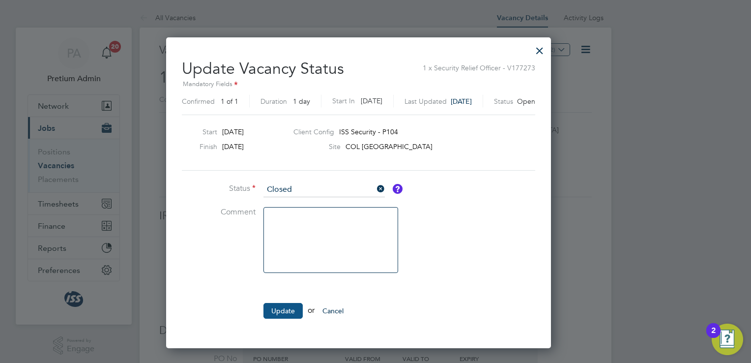
click at [284, 309] on button "Update" at bounding box center [282, 311] width 39 height 16
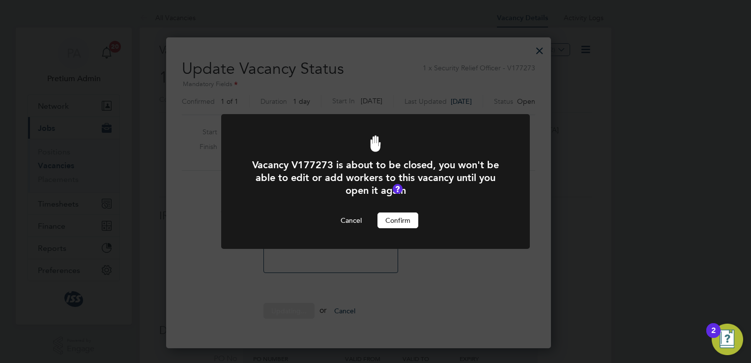
click at [399, 217] on button "Confirm" at bounding box center [397, 220] width 41 height 16
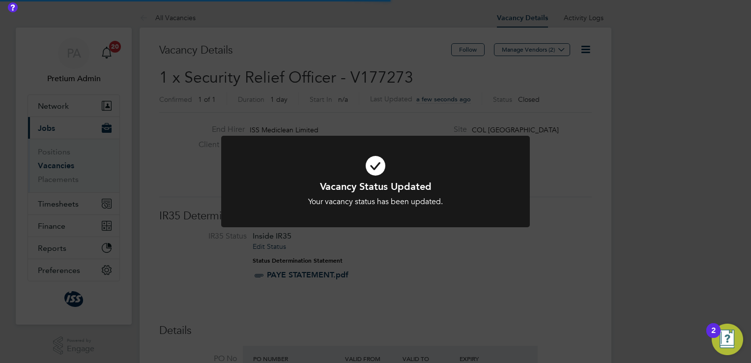
scroll to position [29, 86]
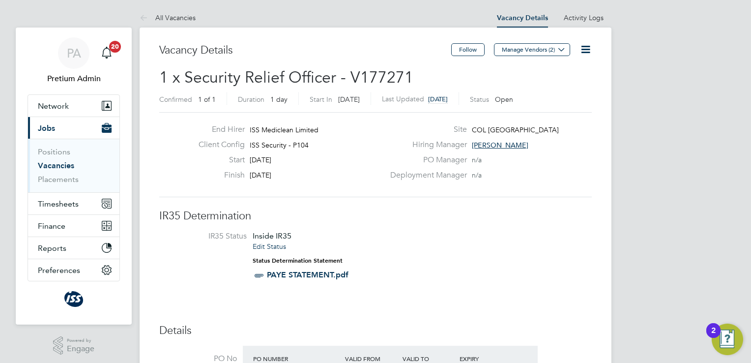
click at [581, 54] on icon at bounding box center [585, 49] width 12 height 12
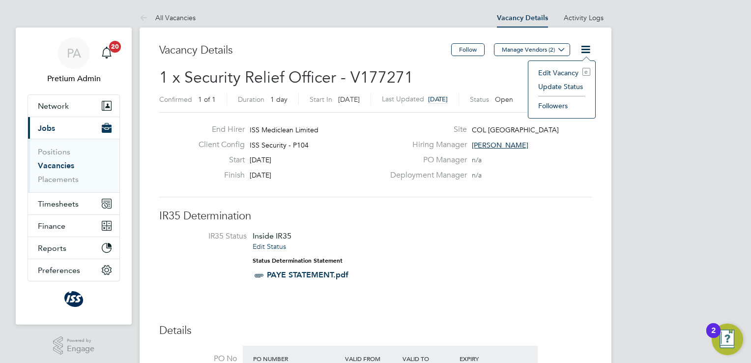
click at [558, 90] on li "Update Status" at bounding box center [561, 87] width 57 height 14
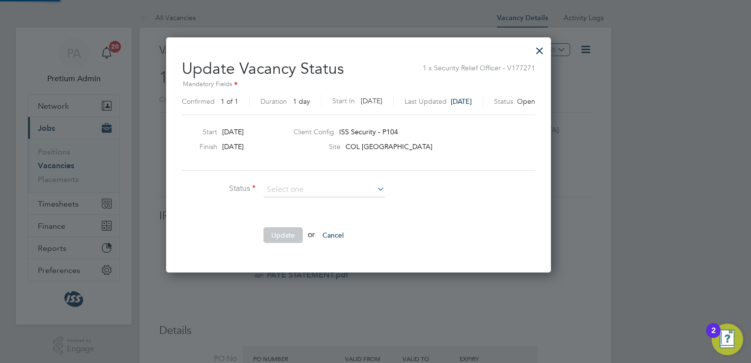
scroll to position [233, 419]
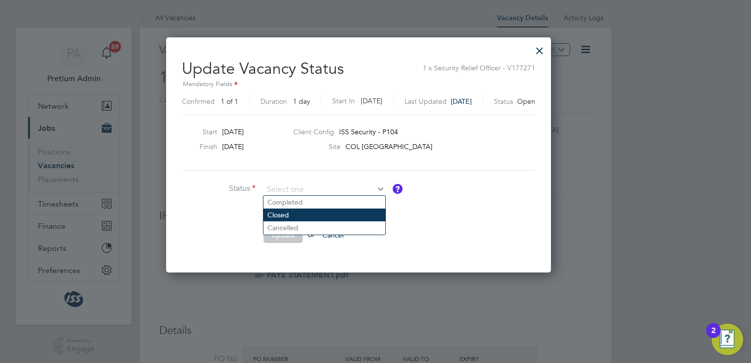
click at [286, 213] on li "Closed" at bounding box center [324, 214] width 122 height 13
type input "Closed"
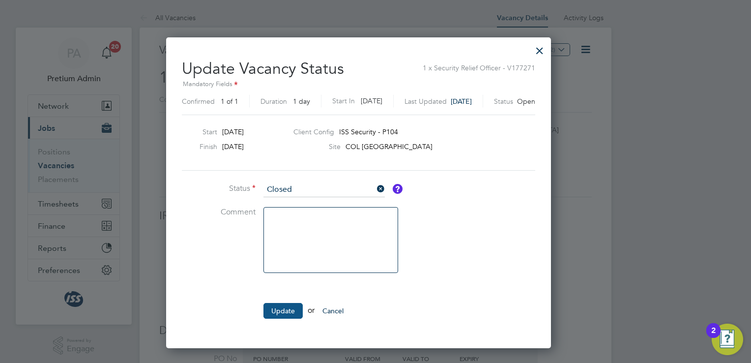
click at [287, 315] on button "Update" at bounding box center [282, 311] width 39 height 16
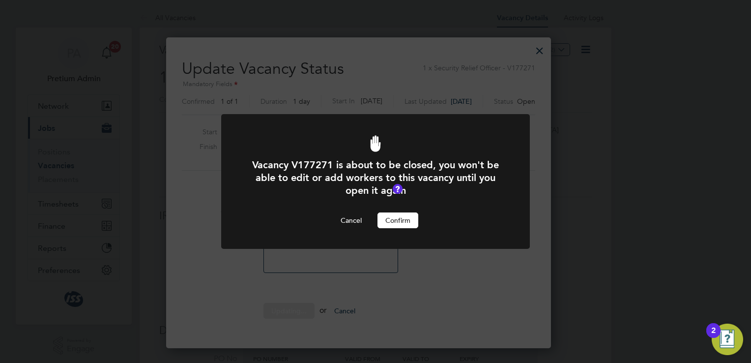
click at [391, 223] on button "Confirm" at bounding box center [397, 220] width 41 height 16
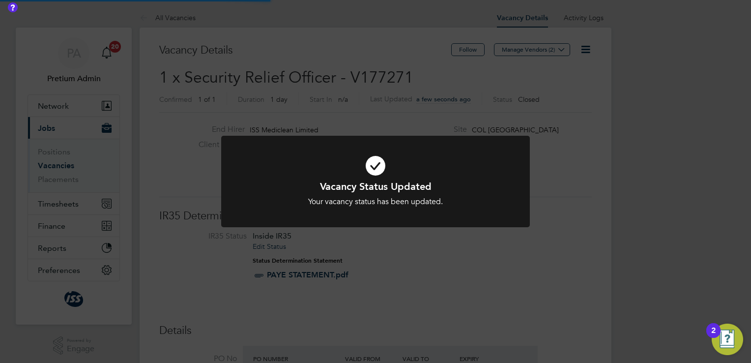
scroll to position [29, 86]
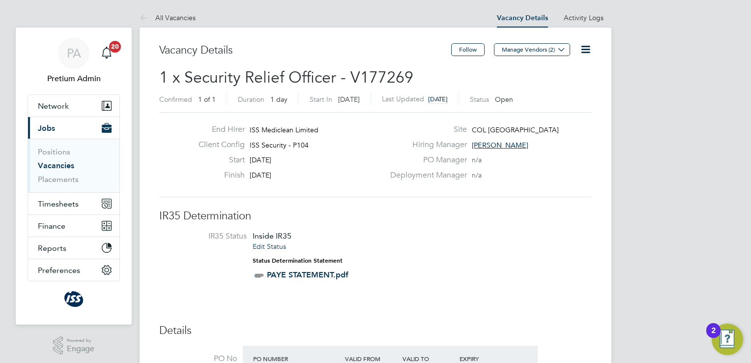
click at [583, 51] on icon at bounding box center [585, 49] width 12 height 12
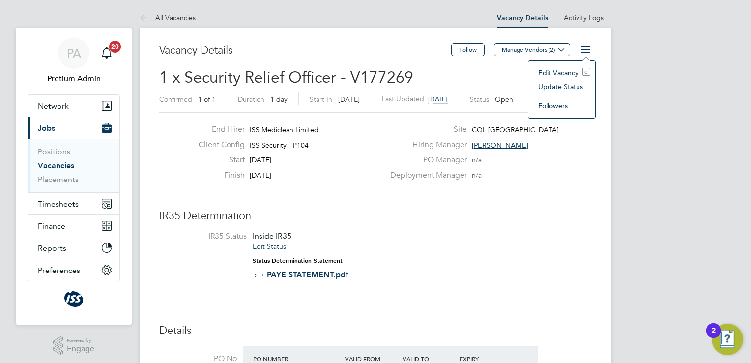
click at [548, 86] on li "Update Status" at bounding box center [561, 87] width 57 height 14
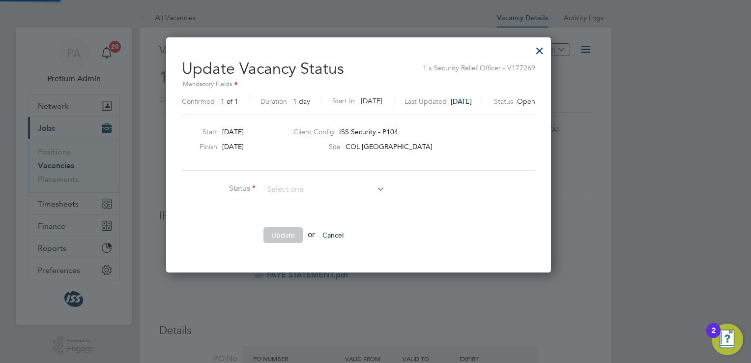
scroll to position [233, 419]
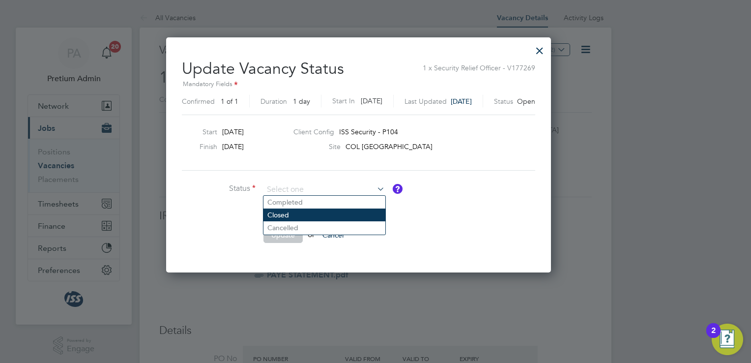
click at [303, 213] on li "Closed" at bounding box center [324, 214] width 122 height 13
type input "Closed"
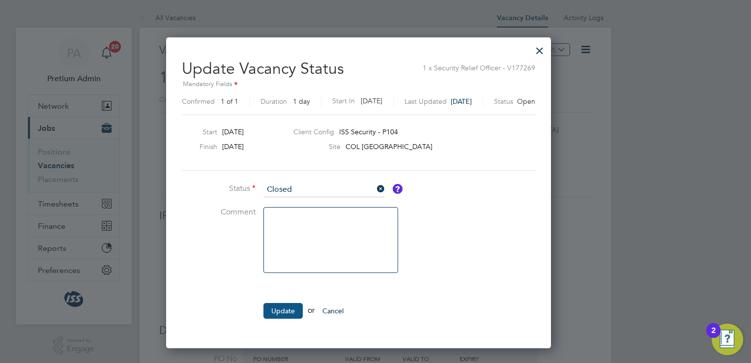
click at [289, 304] on button "Update" at bounding box center [282, 311] width 39 height 16
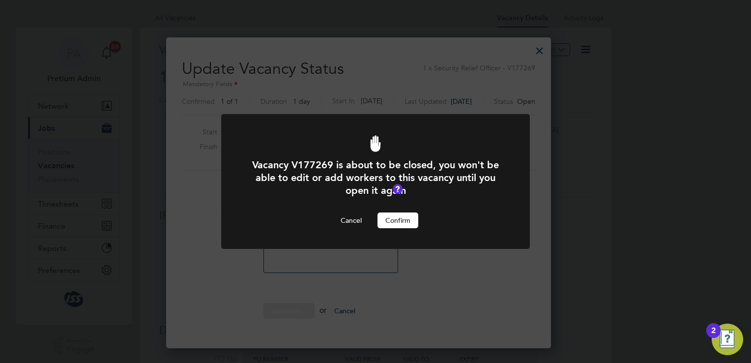
click at [397, 220] on button "Confirm" at bounding box center [397, 220] width 41 height 16
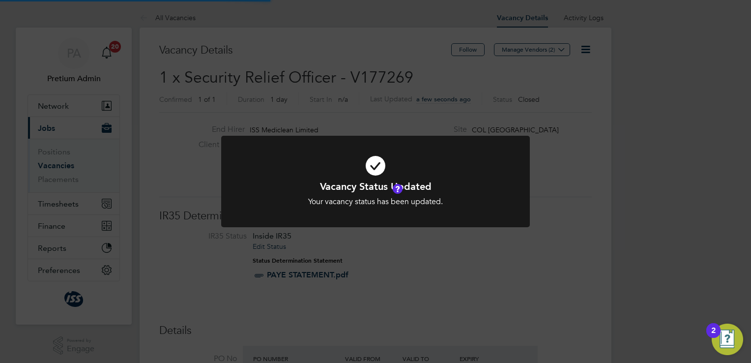
scroll to position [29, 86]
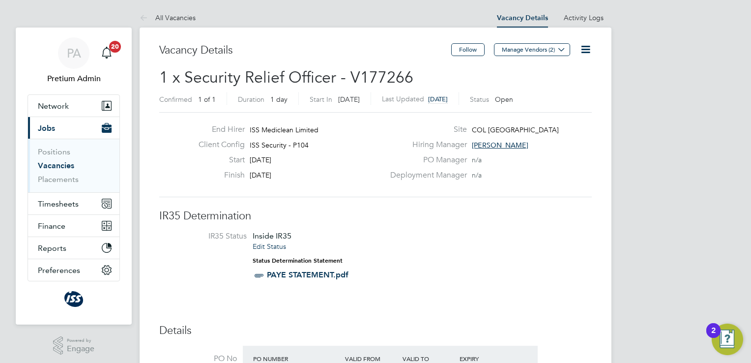
scroll to position [17, 102]
click at [584, 49] on icon at bounding box center [585, 49] width 12 height 12
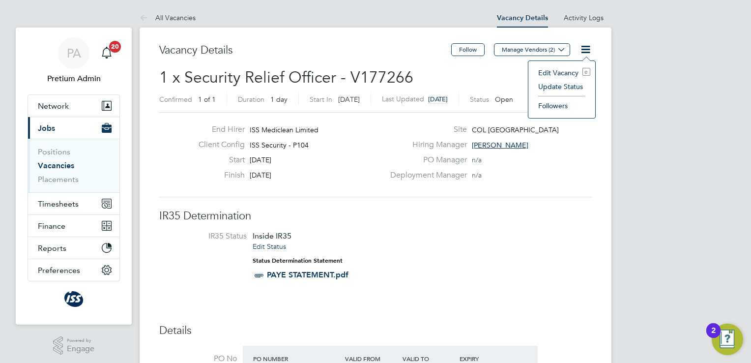
click at [561, 85] on li "Update Status" at bounding box center [561, 87] width 57 height 14
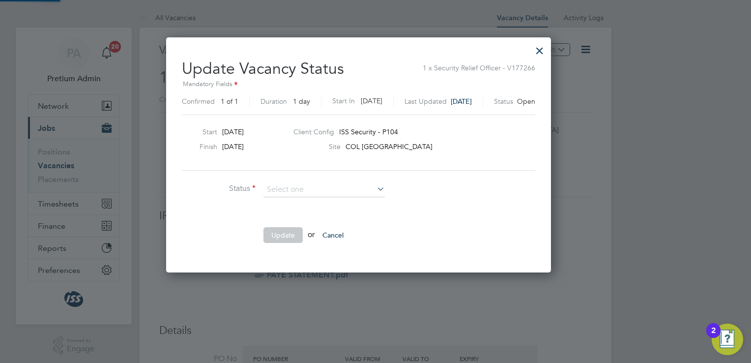
scroll to position [233, 419]
click at [284, 217] on li "Closed" at bounding box center [324, 214] width 122 height 13
type input "Closed"
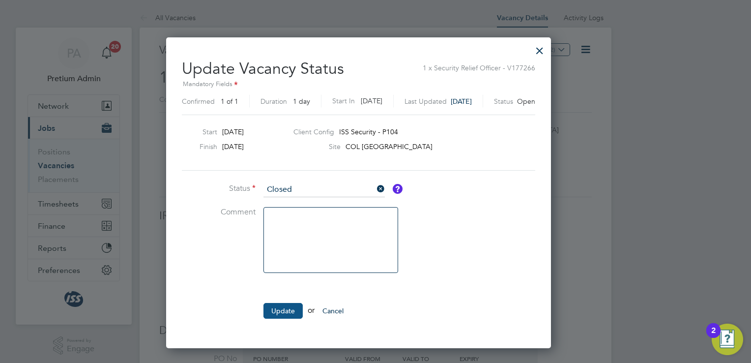
click at [285, 311] on button "Update" at bounding box center [282, 311] width 39 height 16
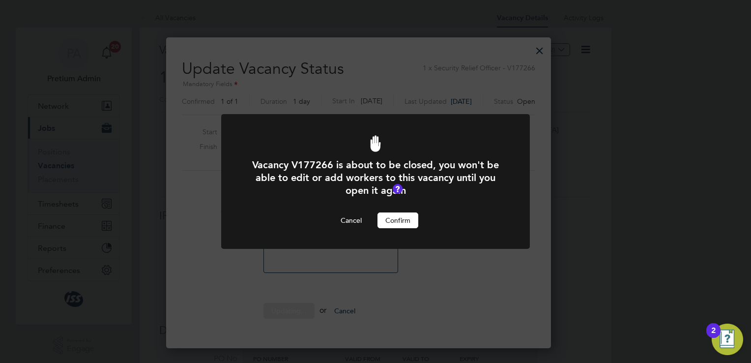
click at [402, 221] on button "Confirm" at bounding box center [397, 220] width 41 height 16
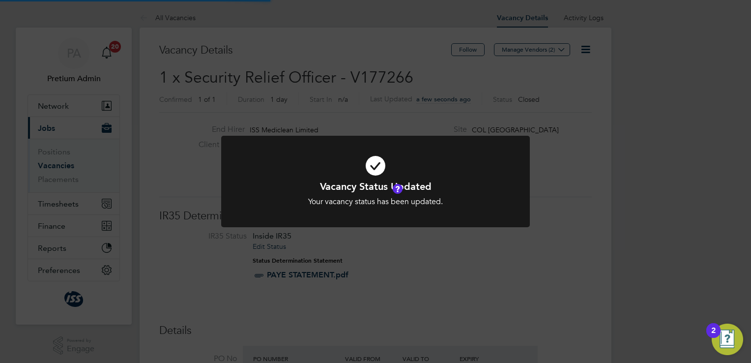
scroll to position [29, 86]
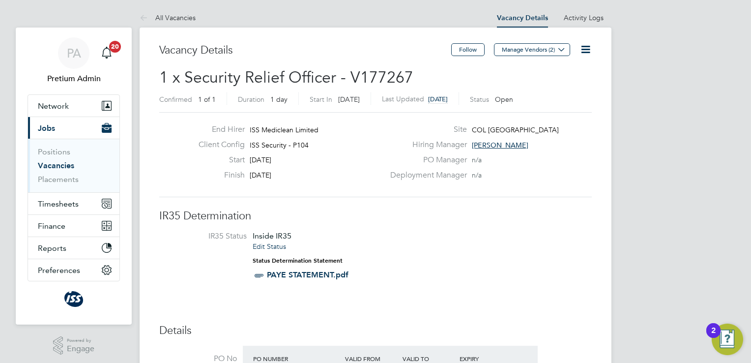
click at [586, 50] on icon at bounding box center [585, 49] width 12 height 12
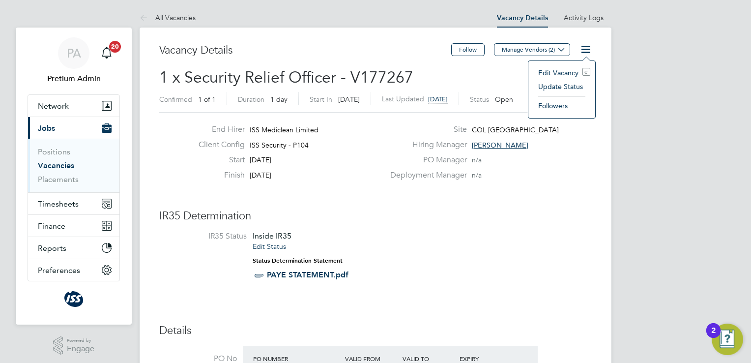
click at [557, 85] on li "Update Status" at bounding box center [561, 87] width 57 height 14
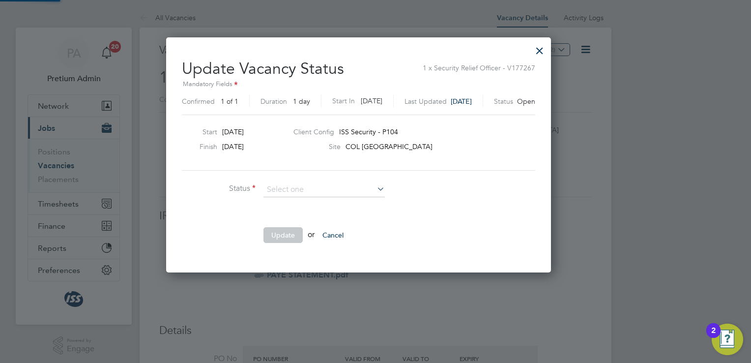
scroll to position [233, 419]
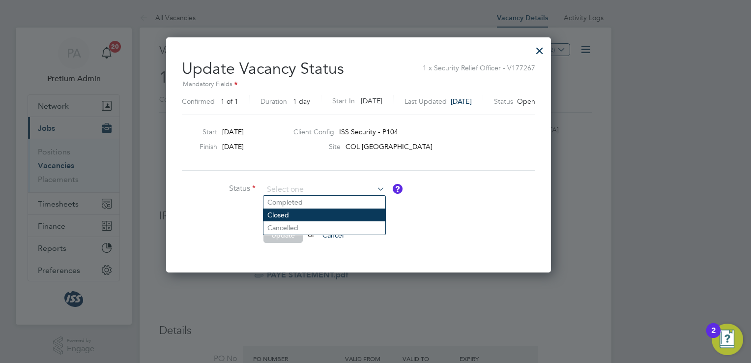
click at [316, 211] on li "Closed" at bounding box center [324, 214] width 122 height 13
type input "Closed"
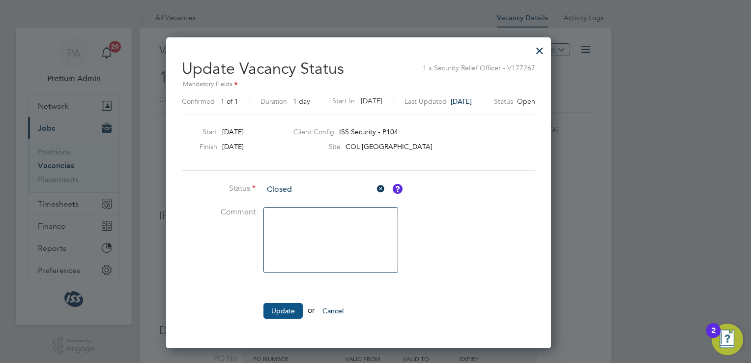
click at [286, 309] on button "Update" at bounding box center [282, 311] width 39 height 16
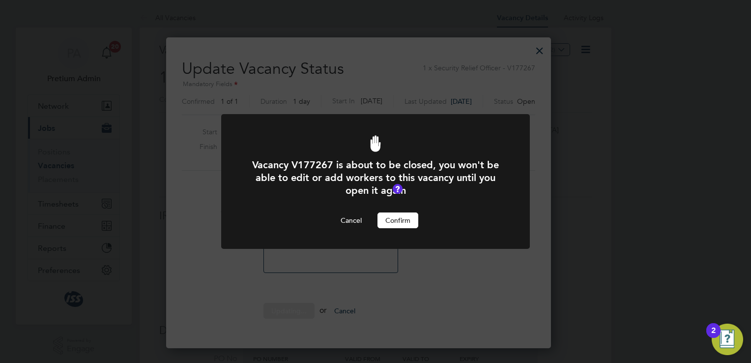
click at [406, 218] on button "Confirm" at bounding box center [397, 220] width 41 height 16
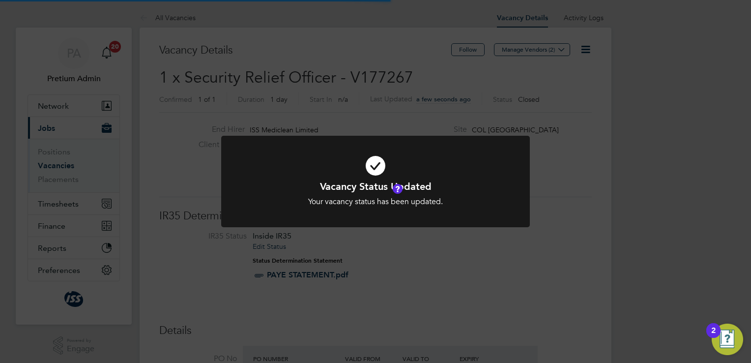
scroll to position [29, 86]
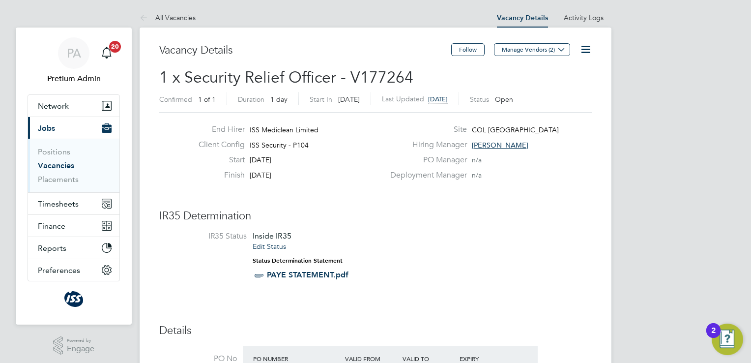
scroll to position [17, 102]
click at [584, 51] on icon at bounding box center [585, 49] width 12 height 12
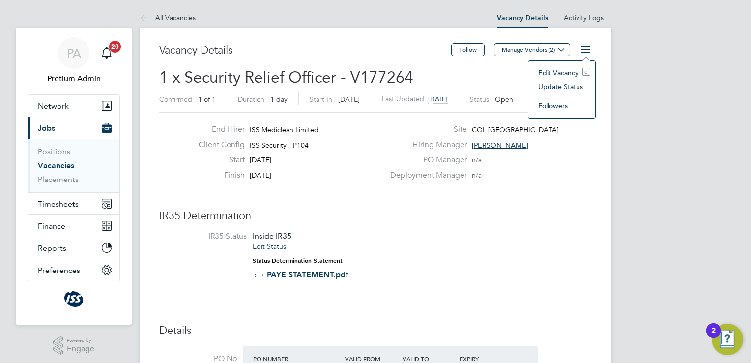
click at [566, 84] on li "Update Status" at bounding box center [561, 87] width 57 height 14
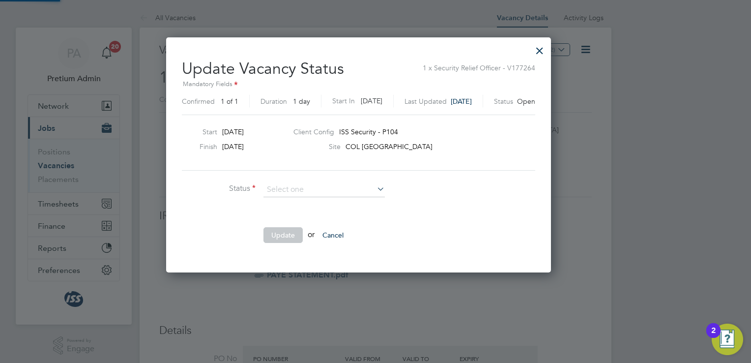
scroll to position [233, 419]
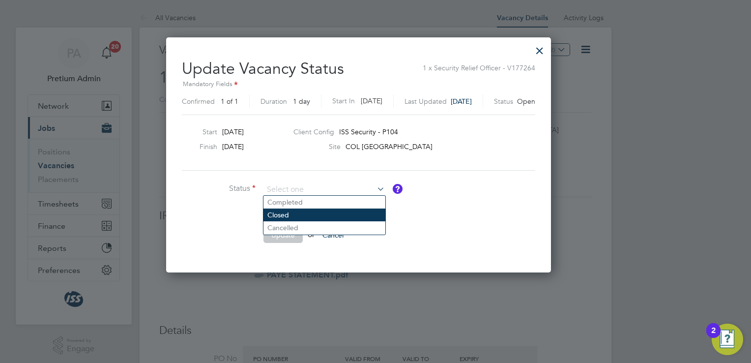
click at [308, 215] on li "Closed" at bounding box center [324, 214] width 122 height 13
type input "Closed"
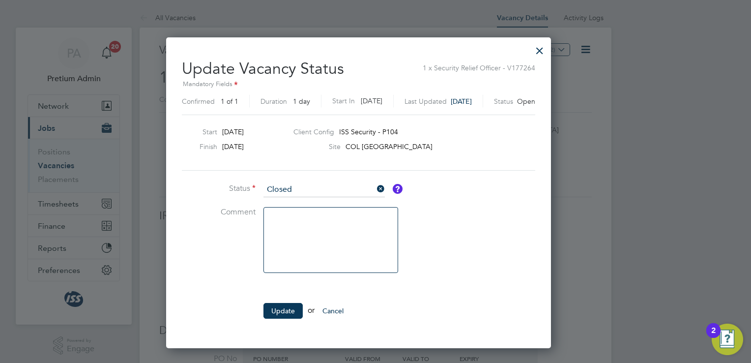
scroll to position [309, 419]
click at [281, 310] on button "Update" at bounding box center [282, 311] width 39 height 16
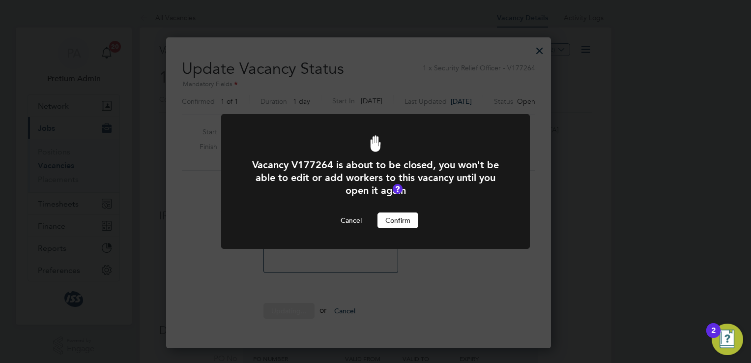
click at [389, 221] on button "Confirm" at bounding box center [397, 220] width 41 height 16
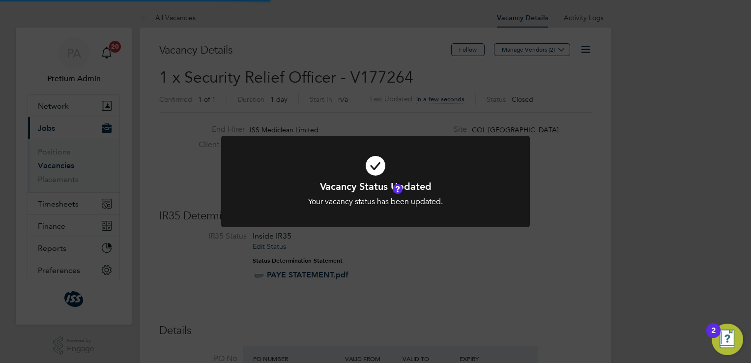
scroll to position [29, 86]
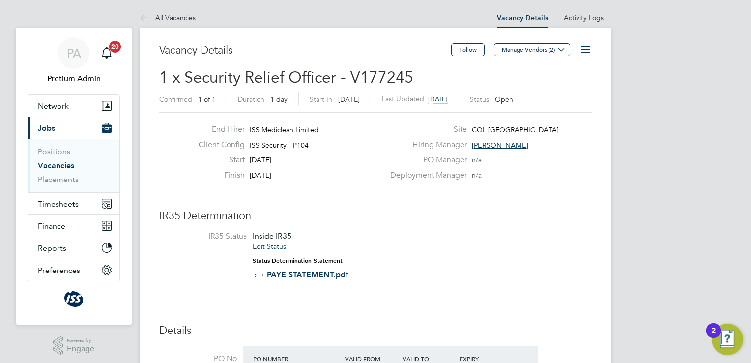
click at [584, 53] on icon at bounding box center [585, 49] width 12 height 12
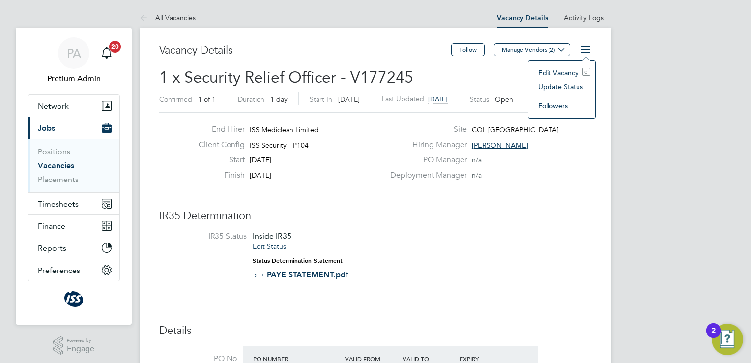
click at [565, 87] on li "Update Status" at bounding box center [561, 87] width 57 height 14
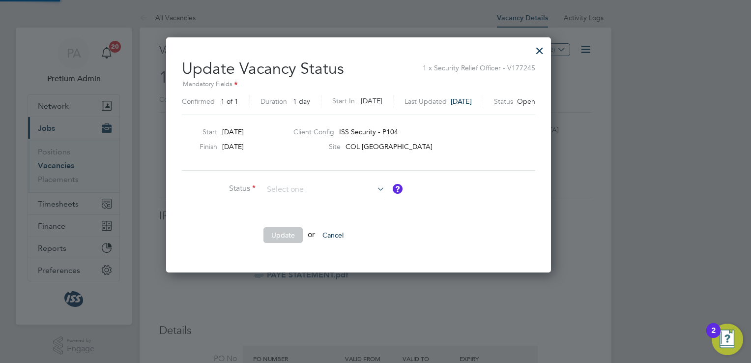
scroll to position [233, 419]
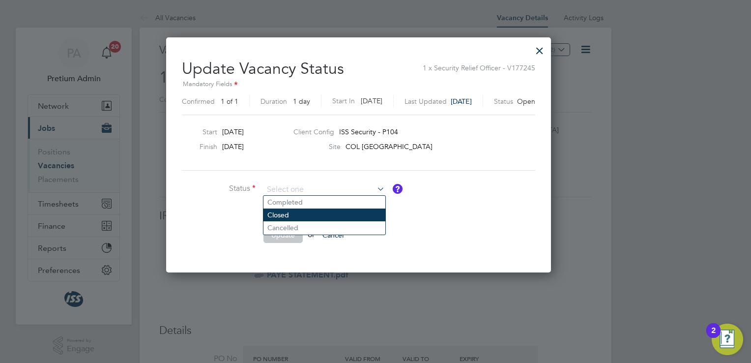
click at [289, 216] on li "Closed" at bounding box center [324, 214] width 122 height 13
type input "Closed"
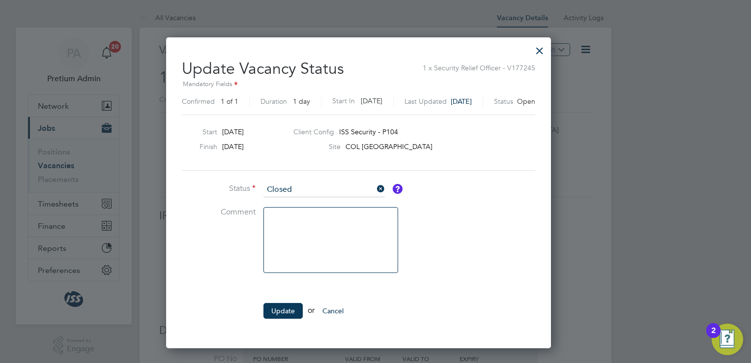
scroll to position [309, 419]
click at [281, 311] on button "Update" at bounding box center [282, 311] width 39 height 16
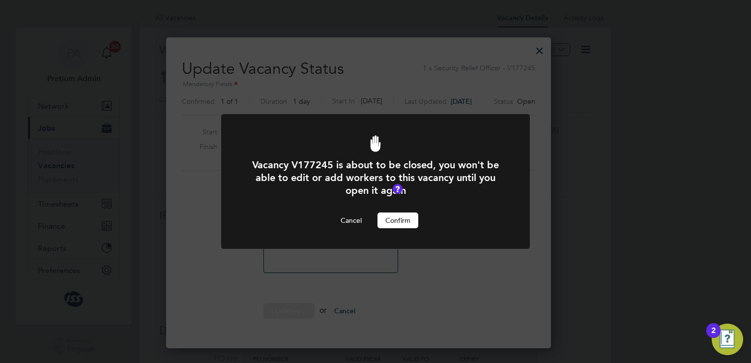
click at [392, 223] on button "Confirm" at bounding box center [397, 220] width 41 height 16
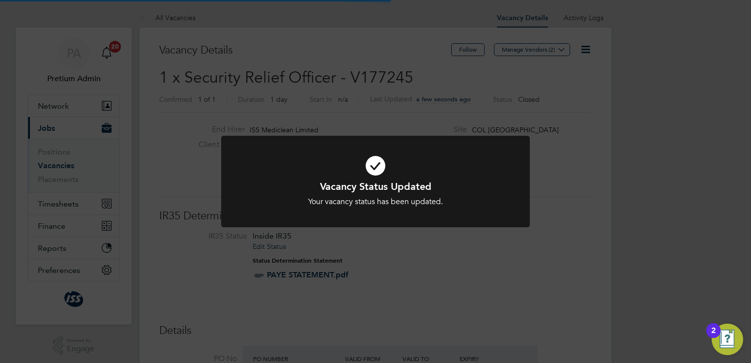
scroll to position [29, 86]
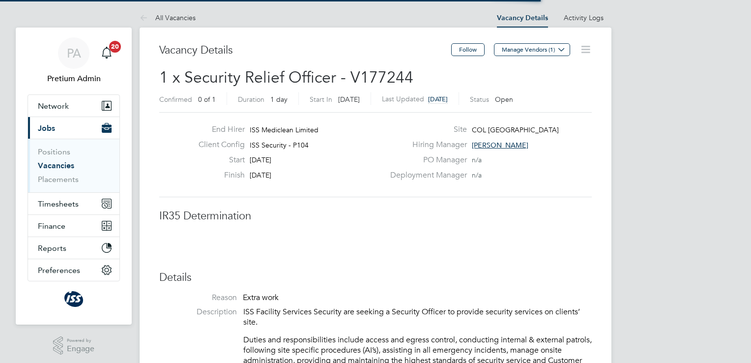
scroll to position [29, 86]
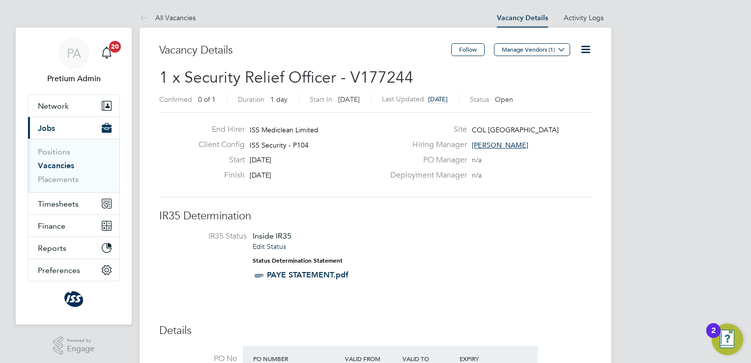
click at [584, 48] on icon at bounding box center [585, 49] width 12 height 12
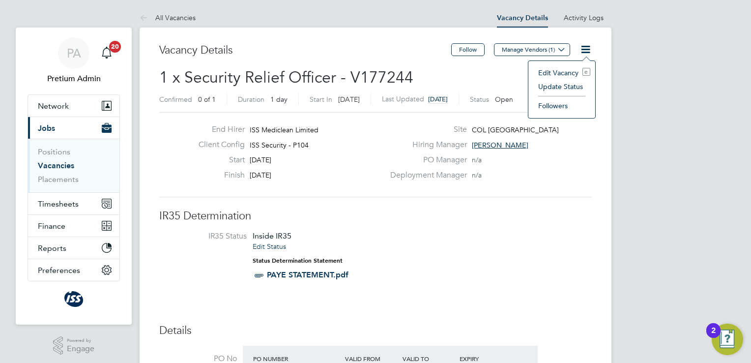
click at [564, 87] on li "Update Status" at bounding box center [561, 87] width 57 height 14
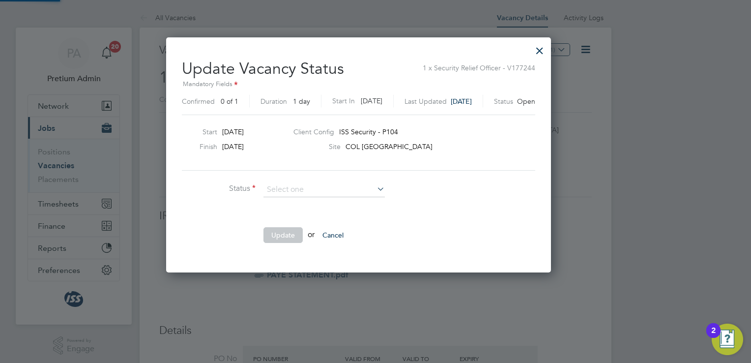
scroll to position [233, 419]
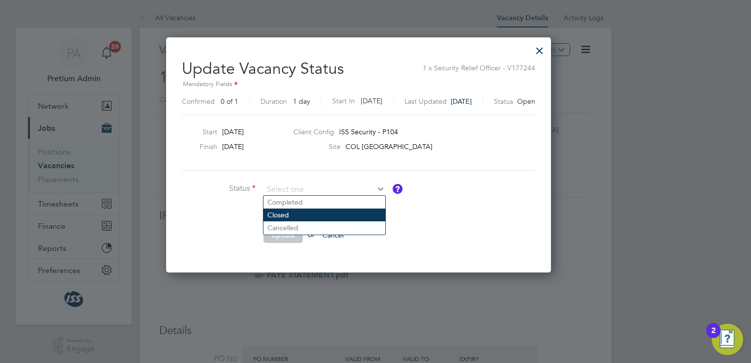
click at [307, 211] on li "Closed" at bounding box center [324, 214] width 122 height 13
type input "Closed"
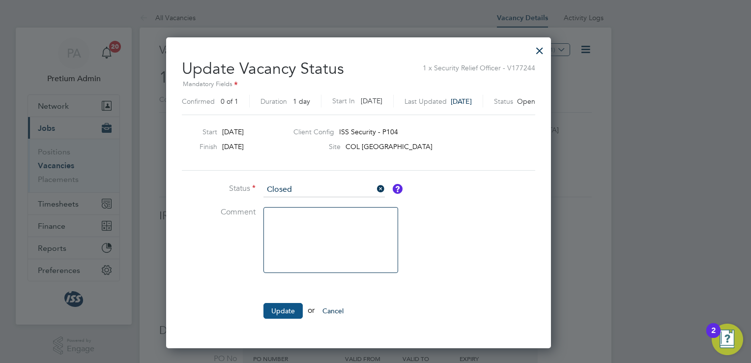
click at [275, 309] on button "Update" at bounding box center [282, 311] width 39 height 16
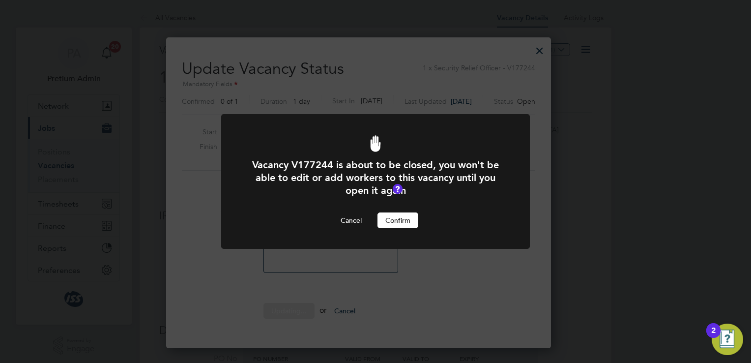
click at [398, 217] on button "Confirm" at bounding box center [397, 220] width 41 height 16
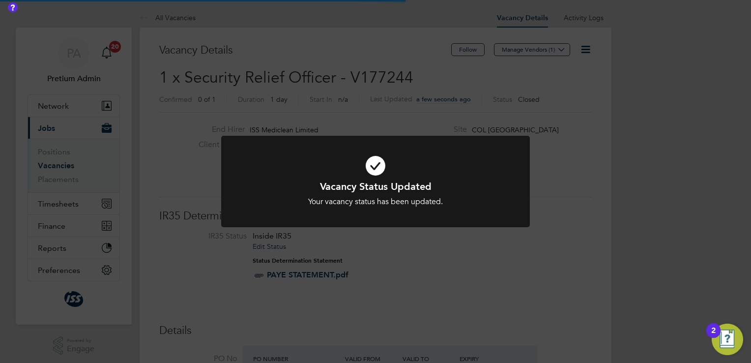
scroll to position [29, 86]
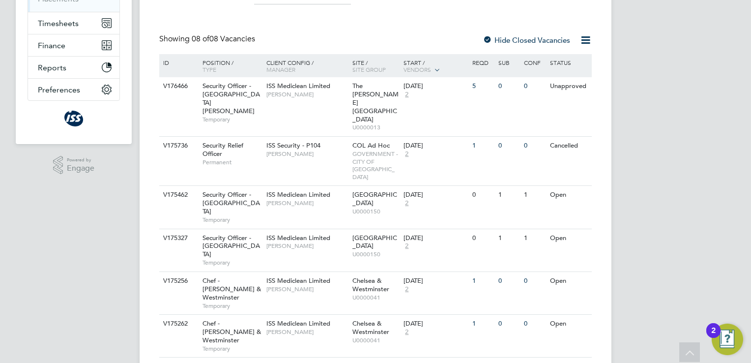
scroll to position [181, 0]
click at [339, 136] on div "ISS Security - P104 Mario Dematos" at bounding box center [307, 149] width 86 height 26
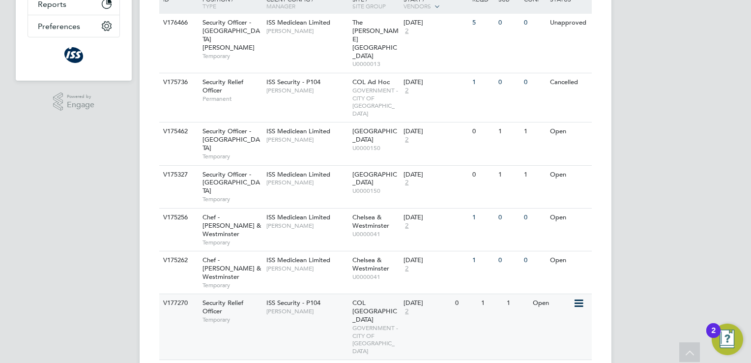
click at [318, 293] on div "V177270 Security Relief Officer Temporary ISS Security - P104 Mario Dematos COL…" at bounding box center [375, 326] width 432 height 66
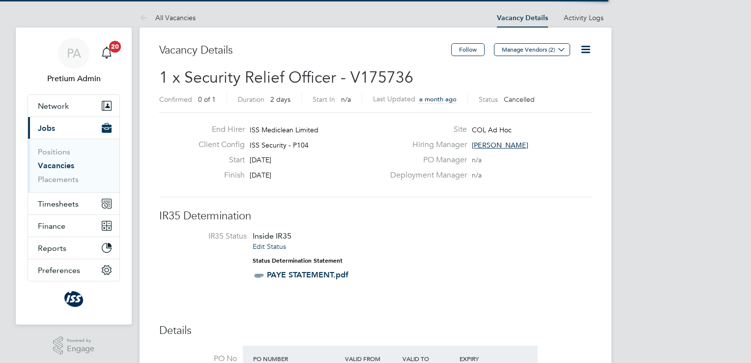
scroll to position [29, 86]
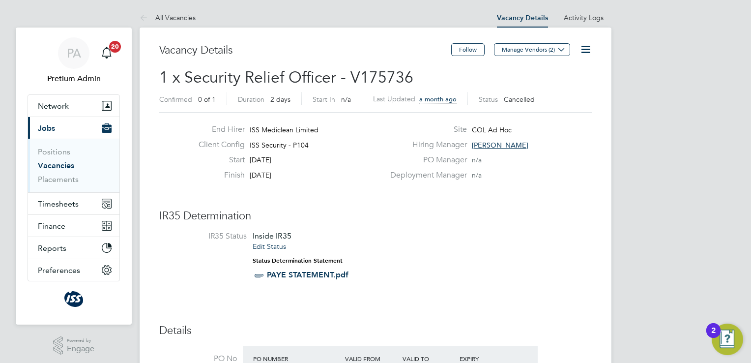
click at [584, 53] on icon at bounding box center [585, 49] width 12 height 12
click at [552, 89] on li "Update Status" at bounding box center [561, 87] width 57 height 14
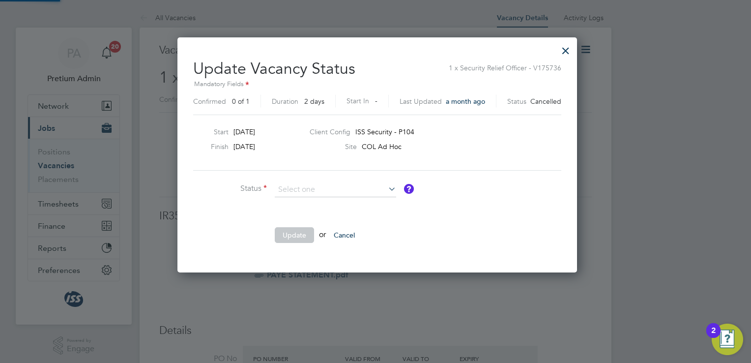
scroll to position [233, 396]
click at [562, 48] on div at bounding box center [566, 48] width 18 height 18
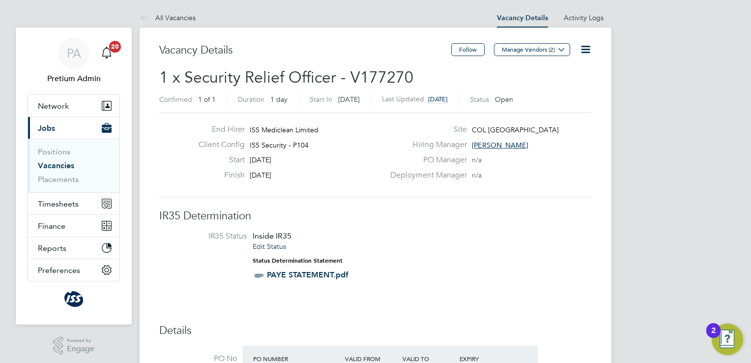
click at [582, 54] on icon at bounding box center [585, 49] width 12 height 12
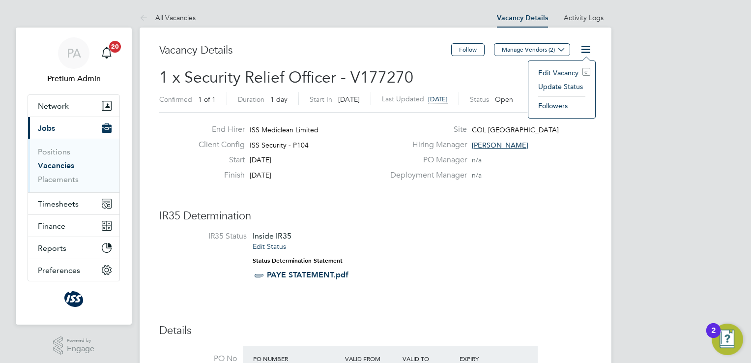
click at [556, 89] on li "Update Status" at bounding box center [561, 87] width 57 height 14
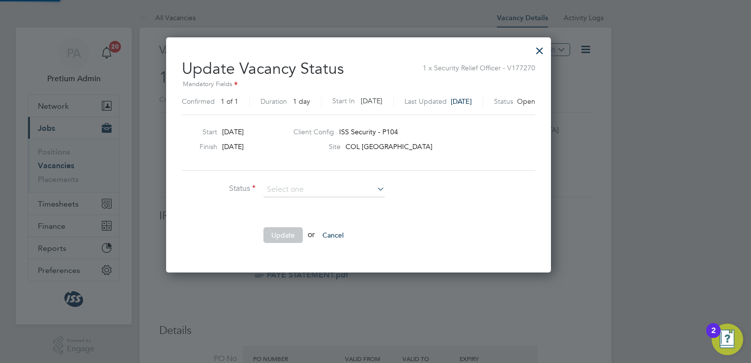
scroll to position [233, 419]
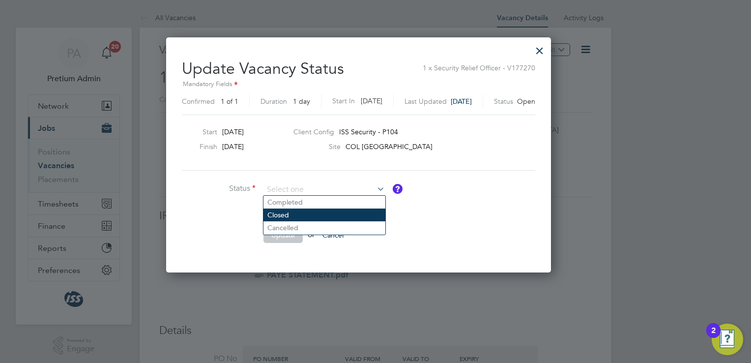
click at [316, 219] on li "Closed" at bounding box center [324, 214] width 122 height 13
type input "Closed"
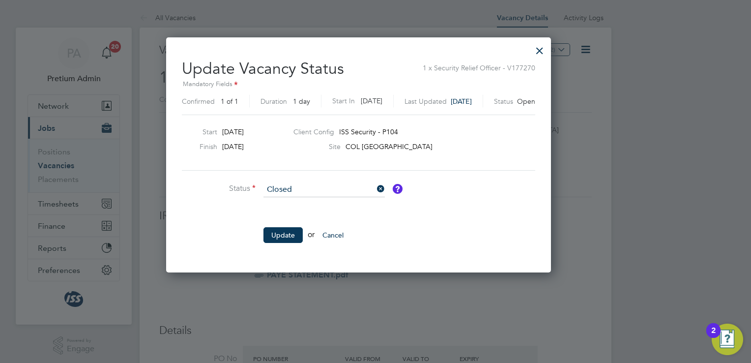
scroll to position [309, 419]
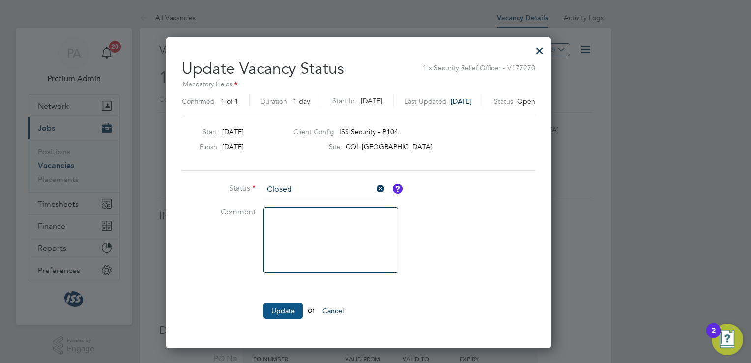
click at [283, 308] on button "Update" at bounding box center [282, 311] width 39 height 16
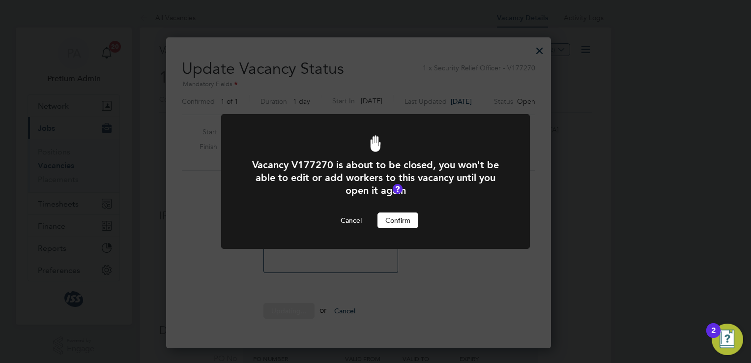
click at [404, 218] on button "Confirm" at bounding box center [397, 220] width 41 height 16
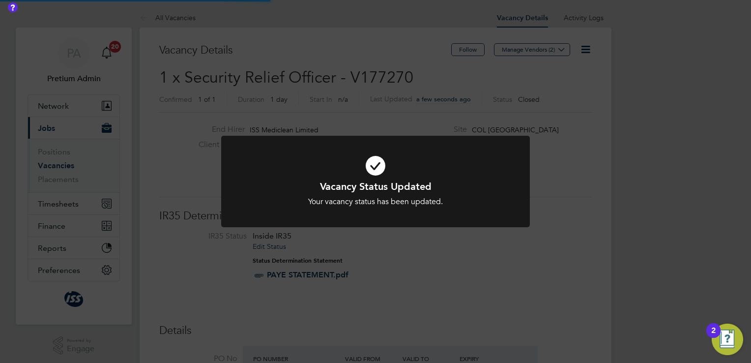
scroll to position [29, 86]
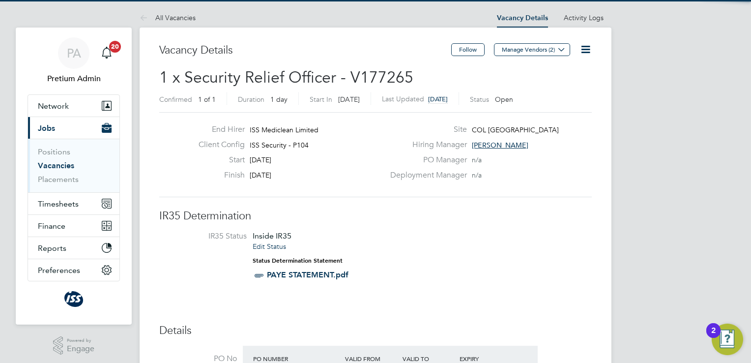
click at [581, 54] on icon at bounding box center [585, 49] width 12 height 12
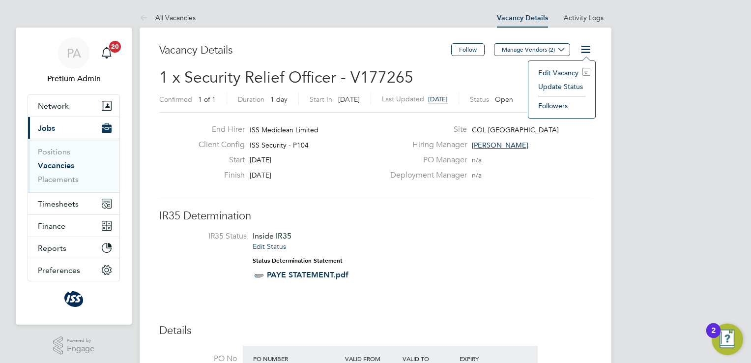
click at [549, 87] on li "Update Status" at bounding box center [561, 87] width 57 height 14
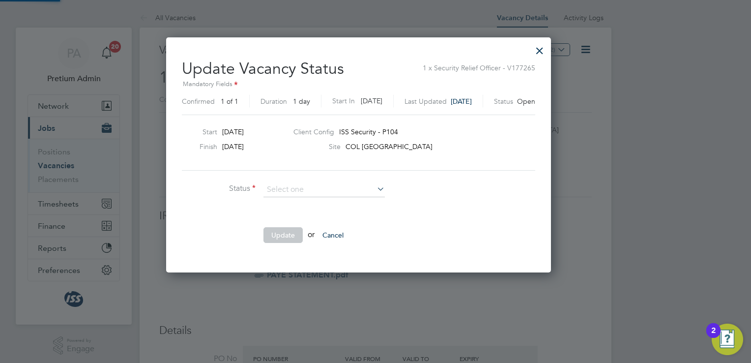
scroll to position [233, 419]
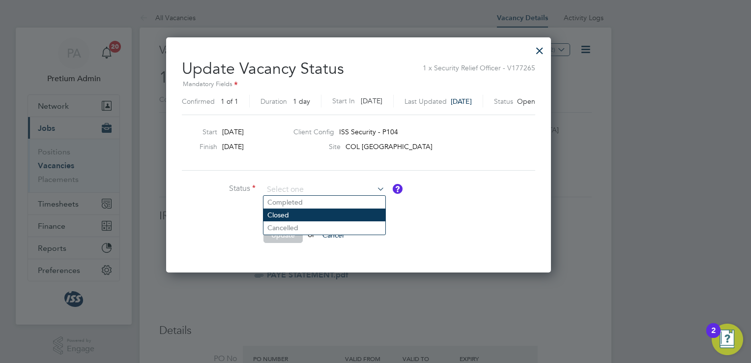
click at [309, 215] on li "Closed" at bounding box center [324, 214] width 122 height 13
type input "Closed"
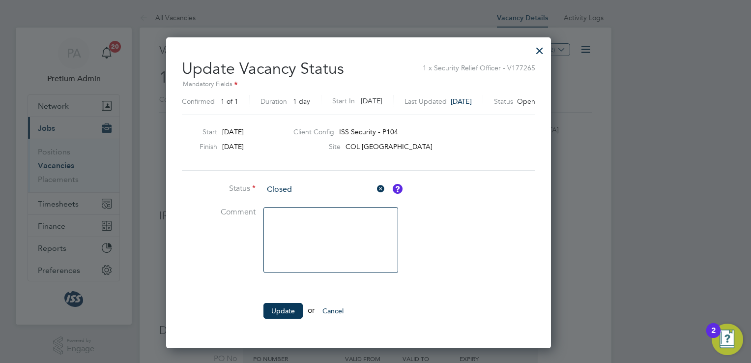
scroll to position [309, 419]
click at [286, 309] on button "Update" at bounding box center [282, 311] width 39 height 16
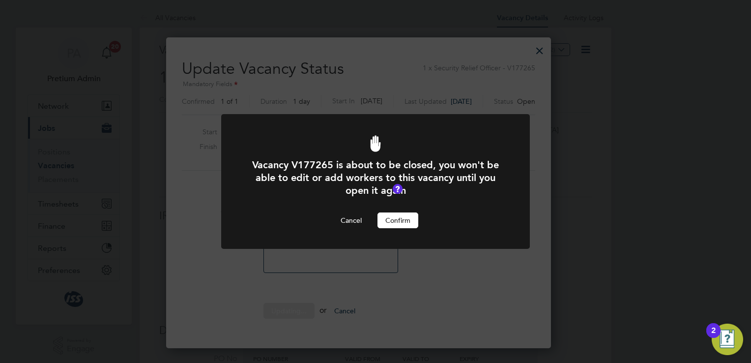
click at [401, 213] on button "Confirm" at bounding box center [397, 220] width 41 height 16
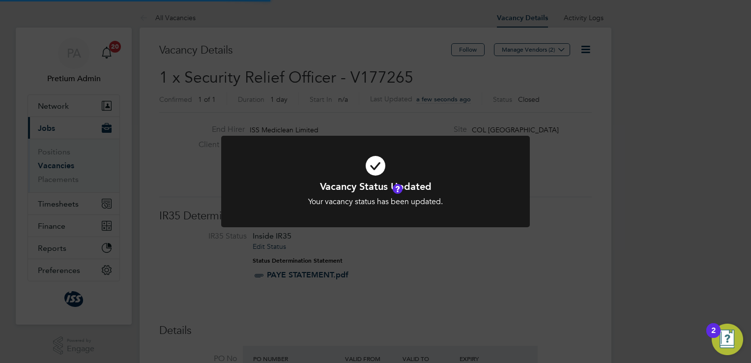
scroll to position [29, 86]
